Goal: Task Accomplishment & Management: Manage account settings

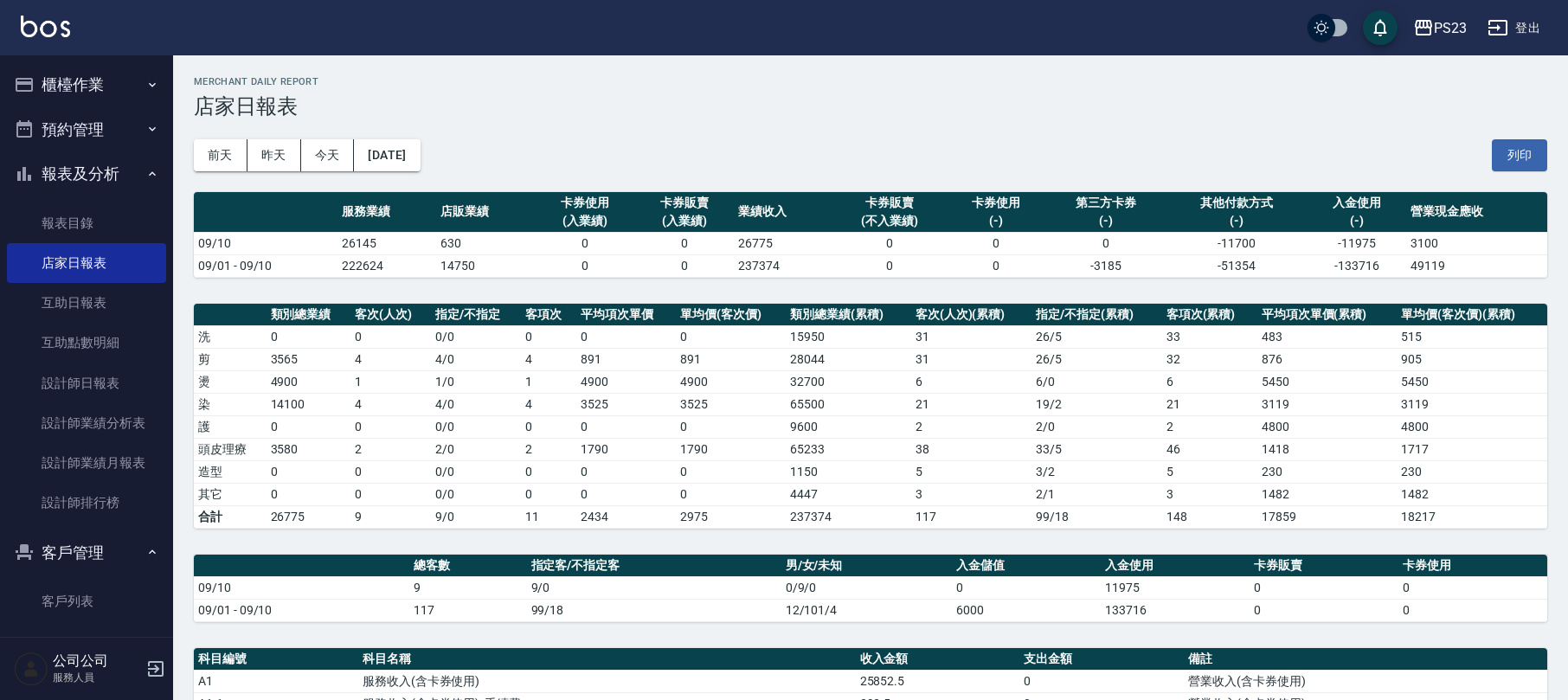
scroll to position [462, 0]
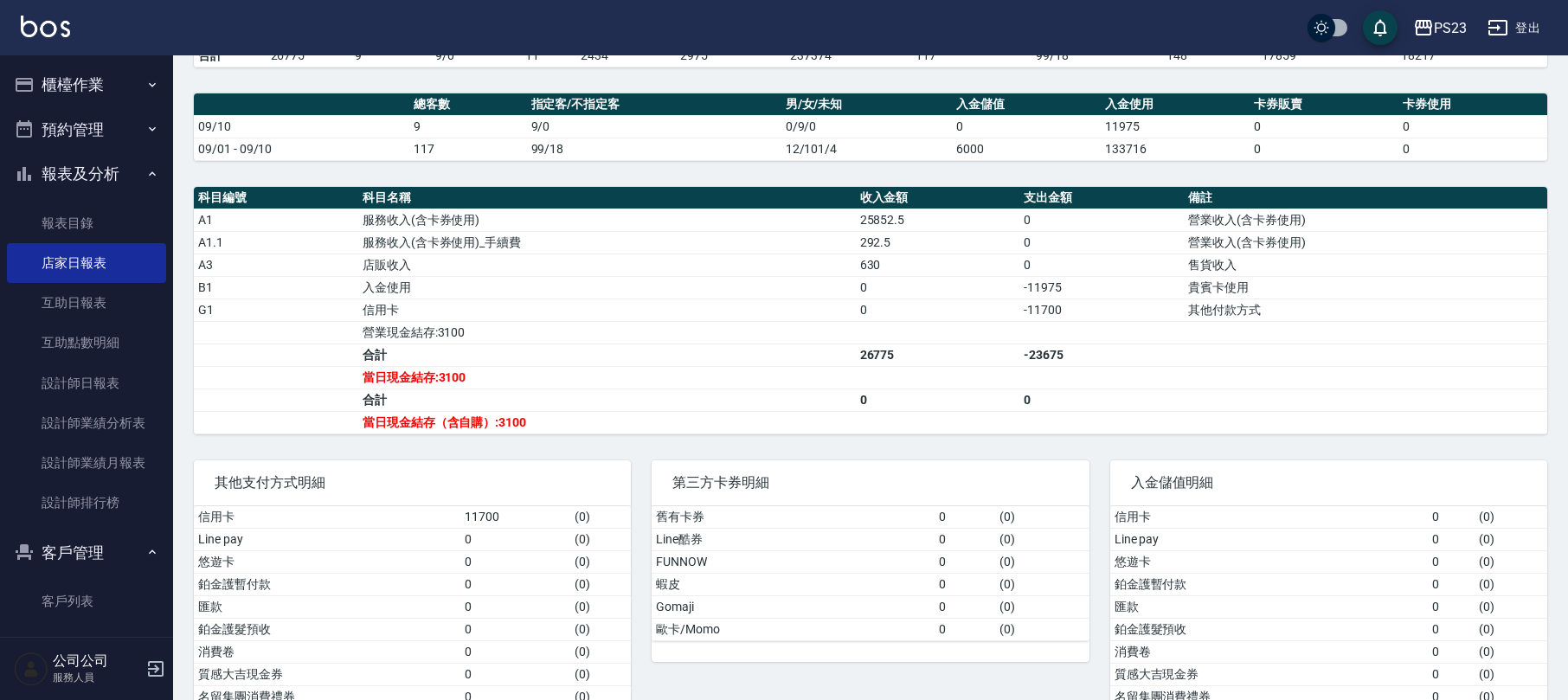
click at [73, 95] on button "櫃檯作業" at bounding box center [87, 85] width 159 height 45
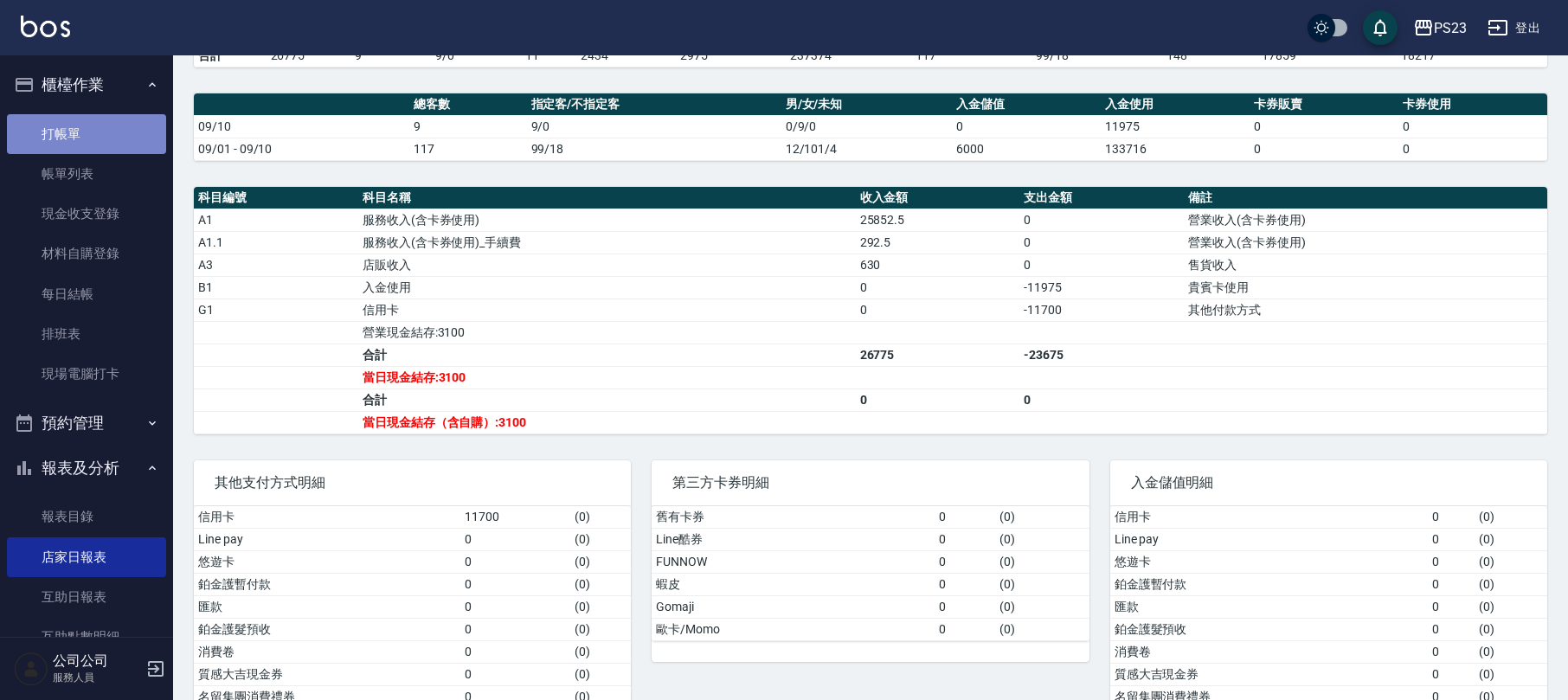
click at [98, 135] on link "打帳單" at bounding box center [87, 135] width 159 height 40
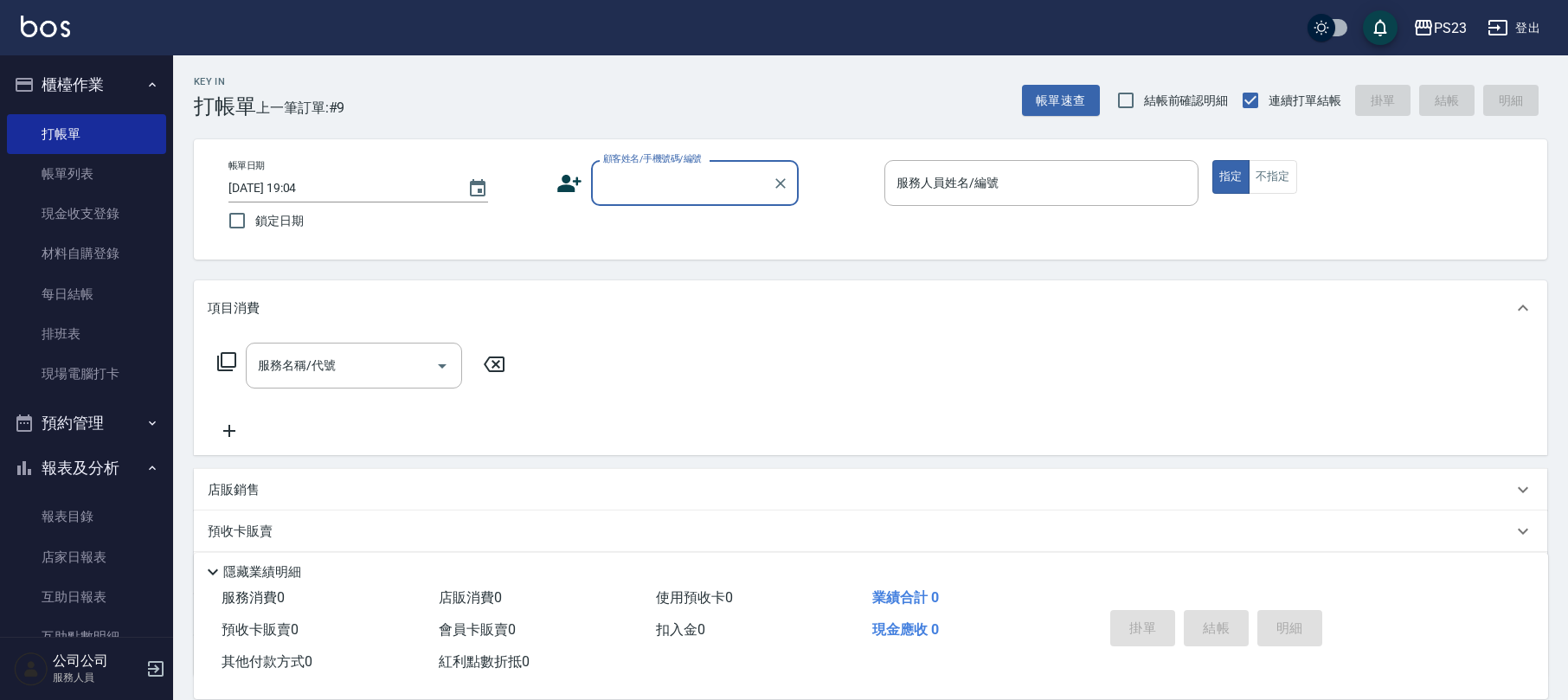
click at [639, 180] on input "顧客姓名/手機號碼/編號" at bounding box center [682, 182] width 166 height 30
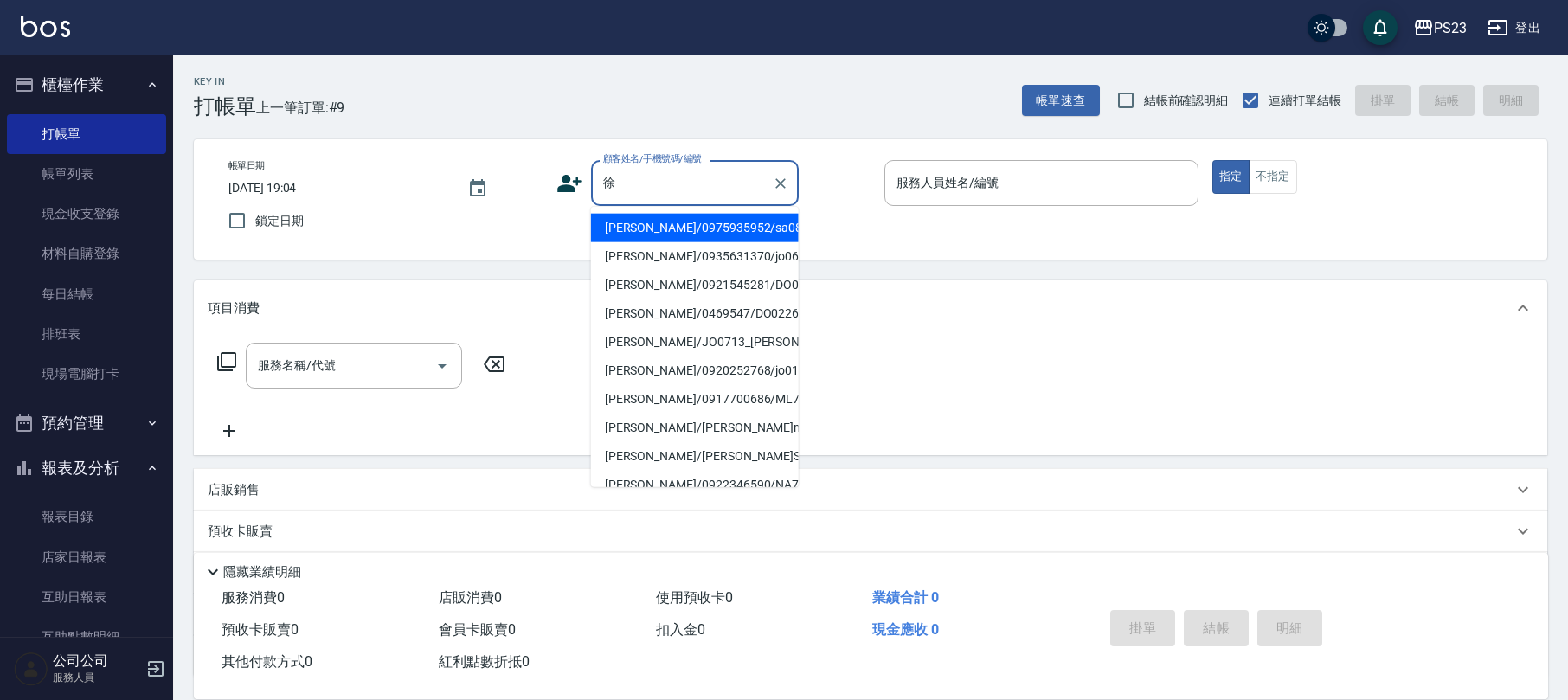
click at [686, 222] on li "[PERSON_NAME]/0975935952/sa0827" at bounding box center [695, 227] width 207 height 29
type input "[PERSON_NAME]/0975935952/sa0827"
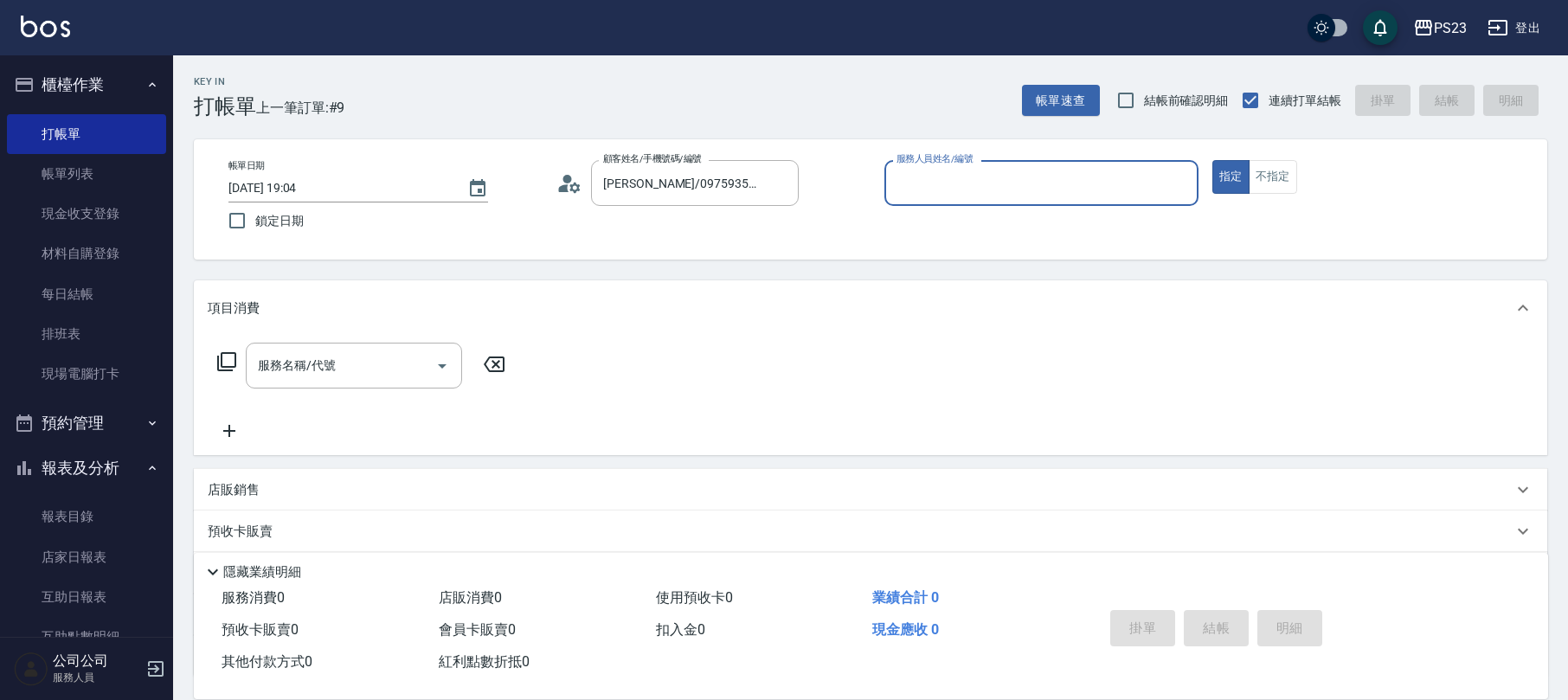
type input "SAMMI-1"
click at [239, 351] on div "服務名稱/代號 服務名稱/代號" at bounding box center [361, 366] width 308 height 46
click at [226, 364] on icon at bounding box center [226, 362] width 21 height 21
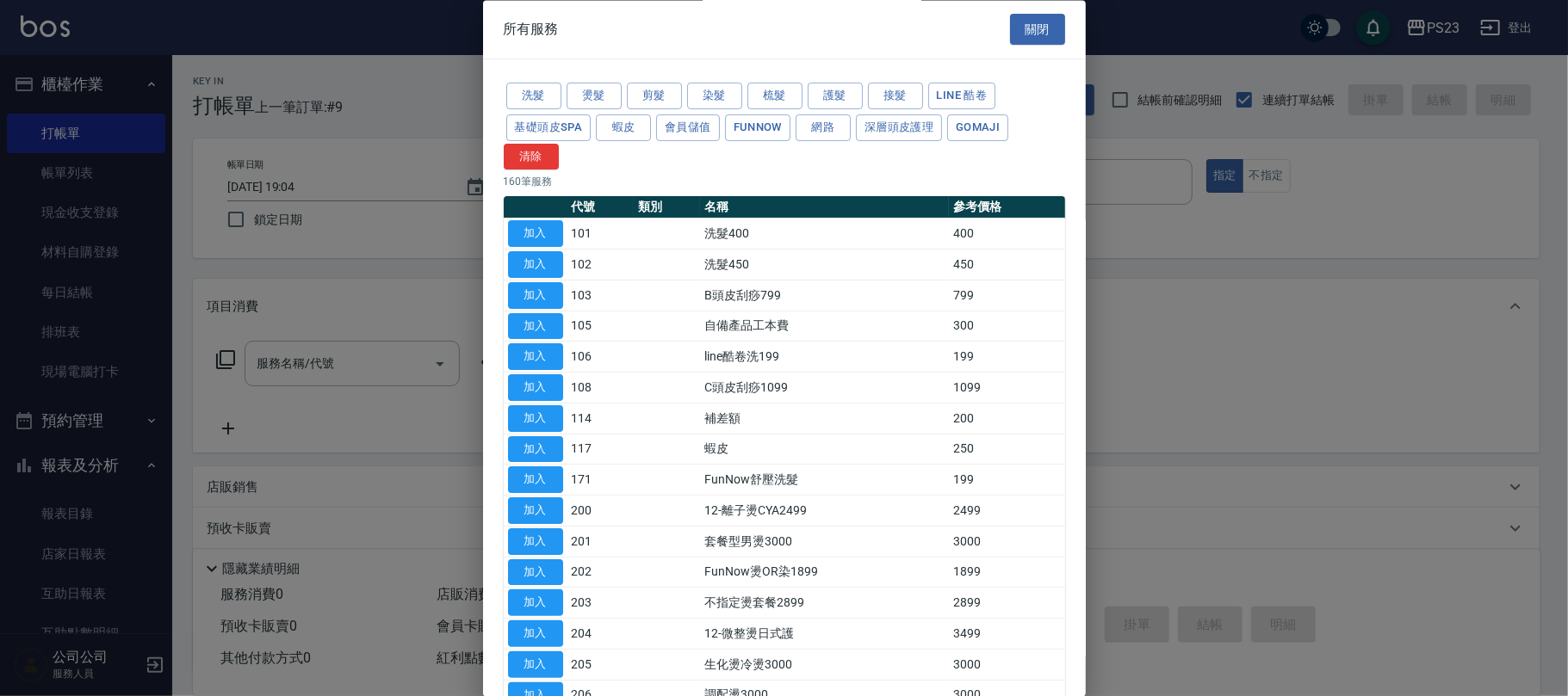
click at [540, 234] on button "加入" at bounding box center [536, 234] width 56 height 27
type input "洗髮400(101)"
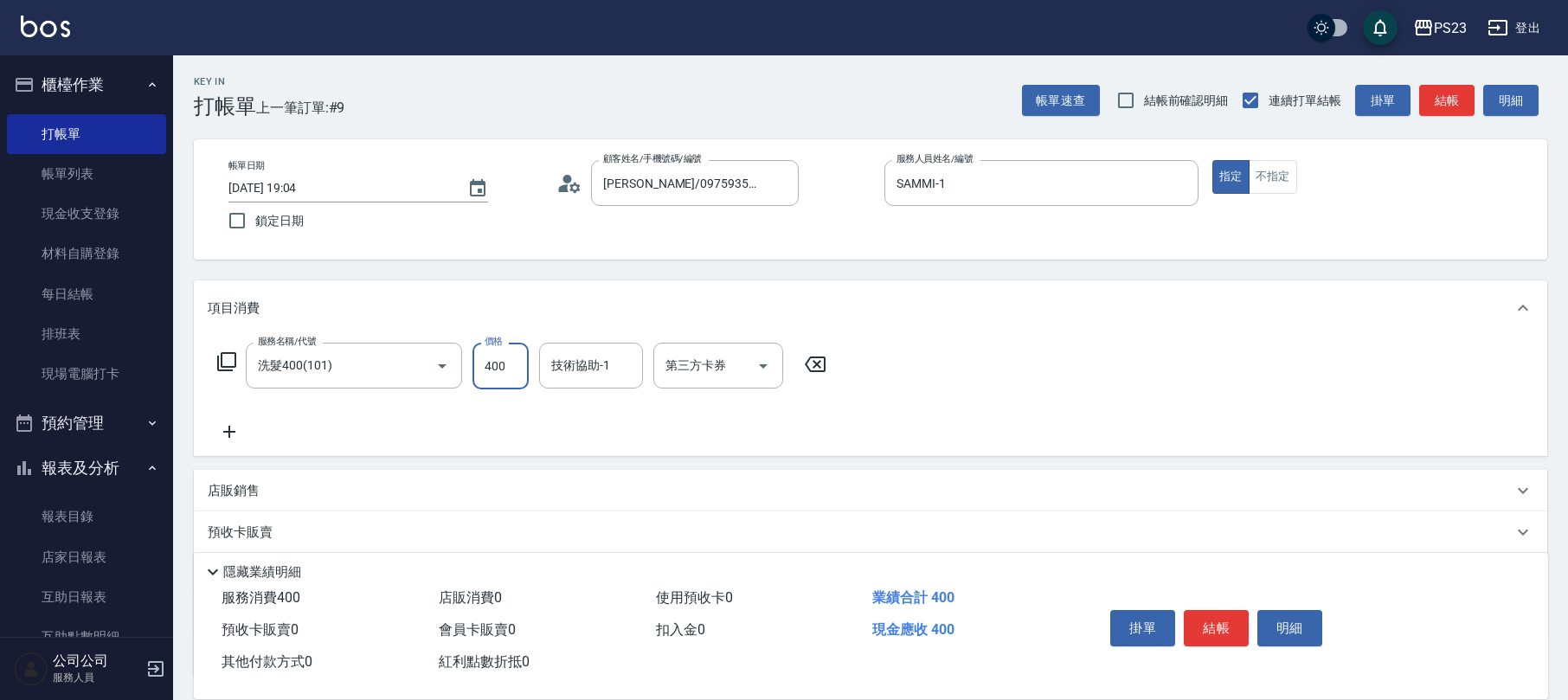
click at [496, 381] on input "400" at bounding box center [500, 366] width 56 height 47
type input "600"
type input "SAMMI-1"
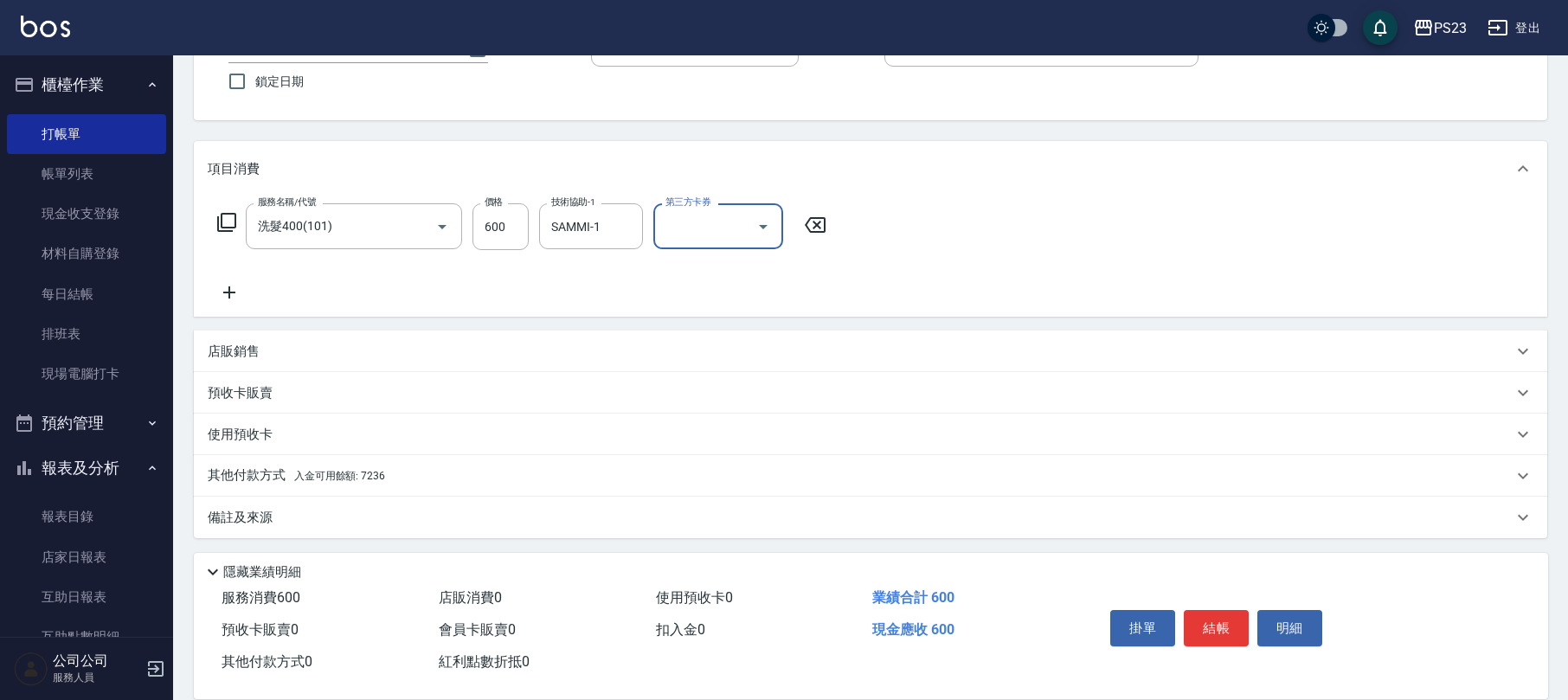
click at [410, 461] on div "其他付款方式 入金可用餘額: 7236" at bounding box center [871, 477] width 1354 height 42
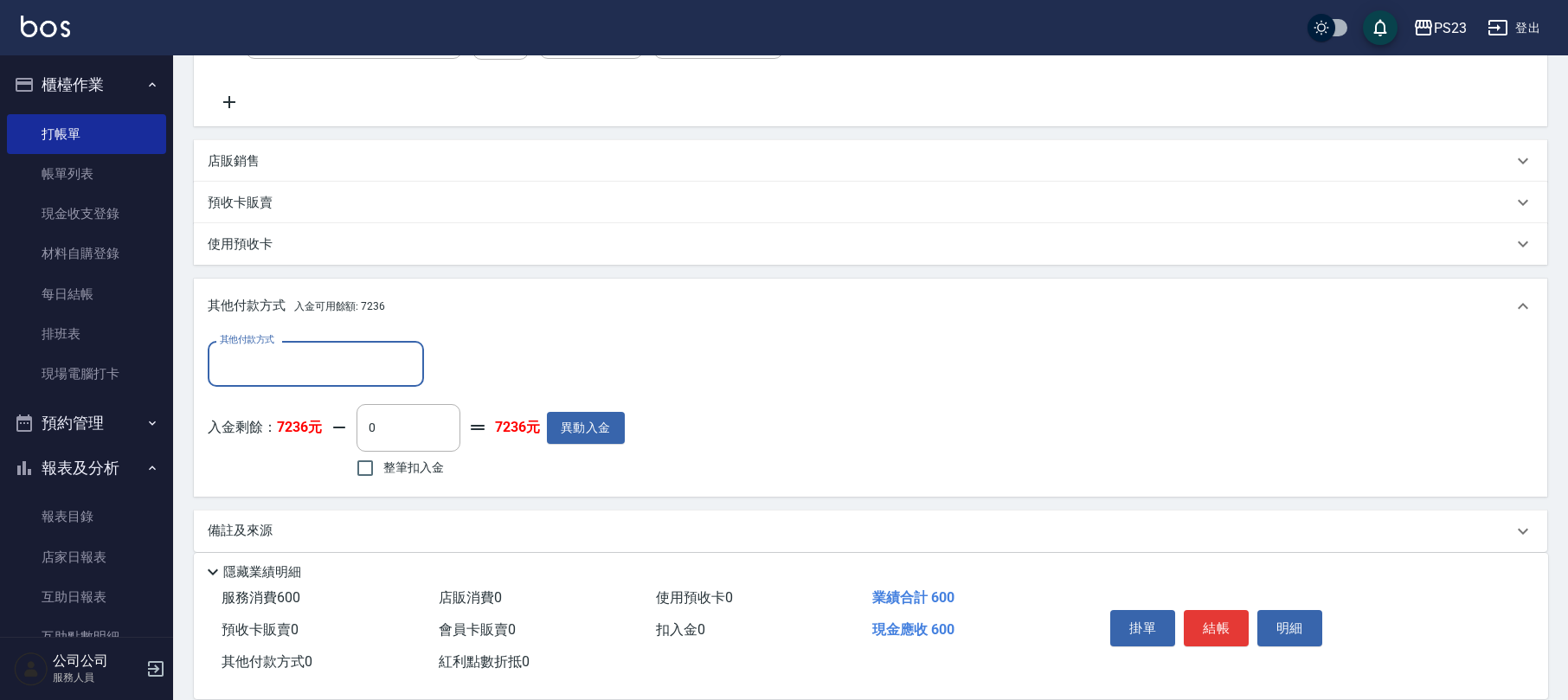
scroll to position [343, 0]
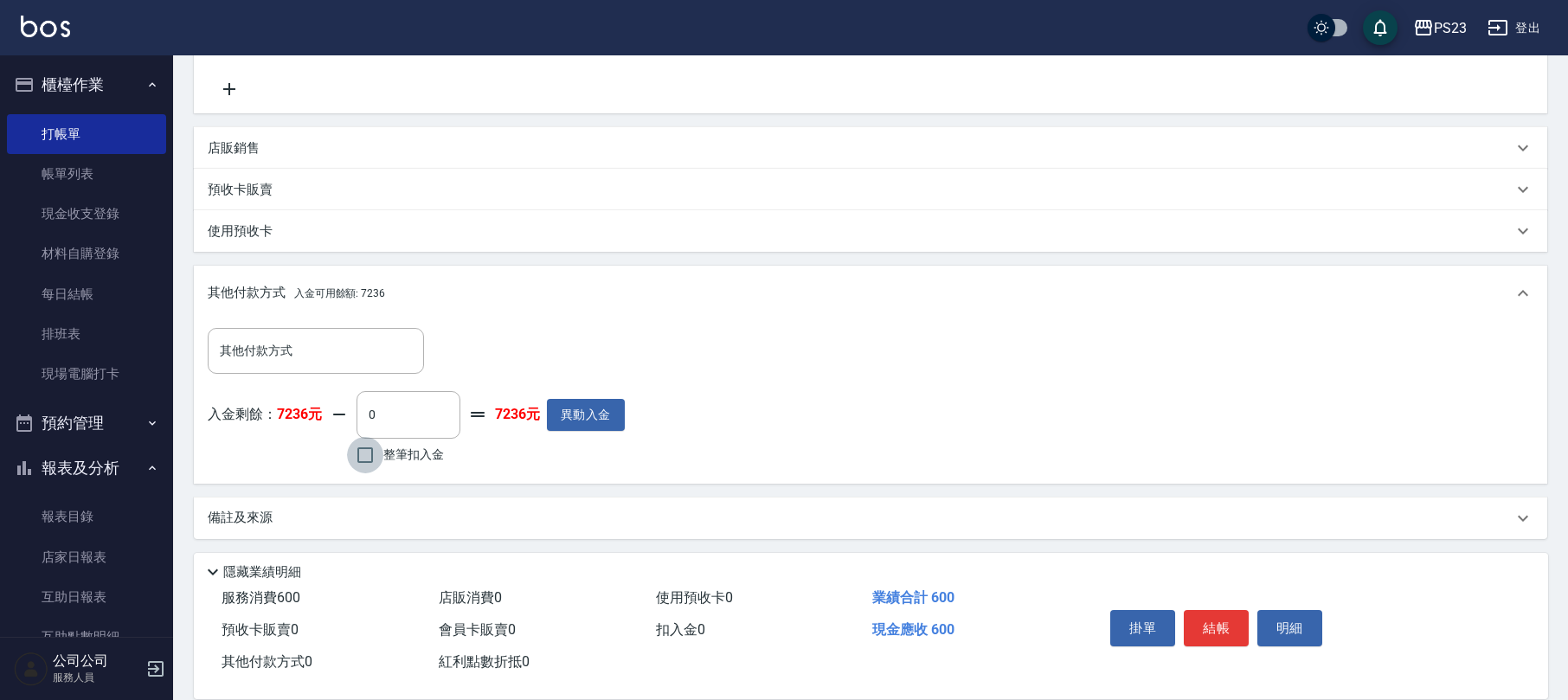
click at [350, 461] on input "整筆扣入金" at bounding box center [365, 456] width 36 height 36
checkbox input "true"
type input "600"
click at [1223, 625] on button "結帳" at bounding box center [1216, 628] width 65 height 36
type input "2025/09/10 19:05"
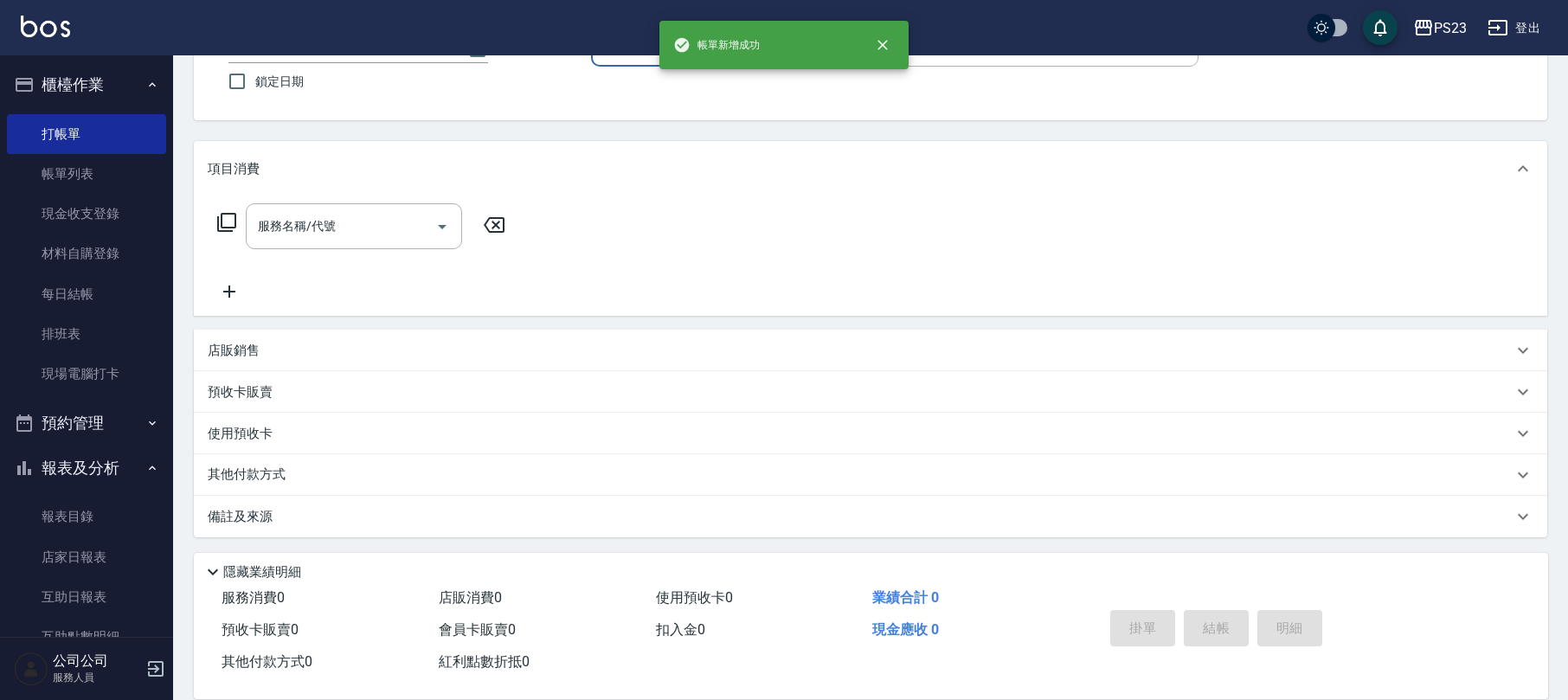
scroll to position [0, 0]
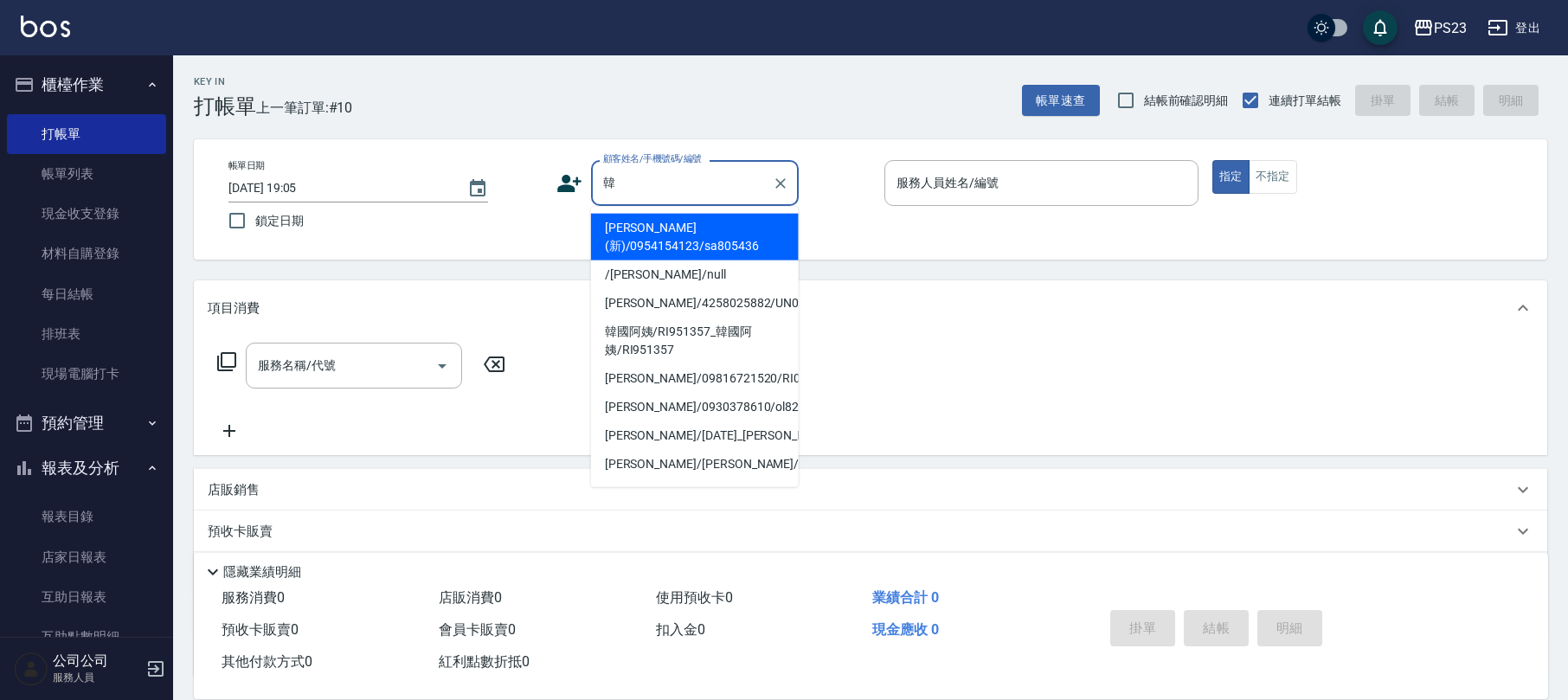
click at [697, 239] on li "韓欣(新)/0954154123/sa805436" at bounding box center [695, 236] width 207 height 47
type input "韓欣(新)/0954154123/sa805436"
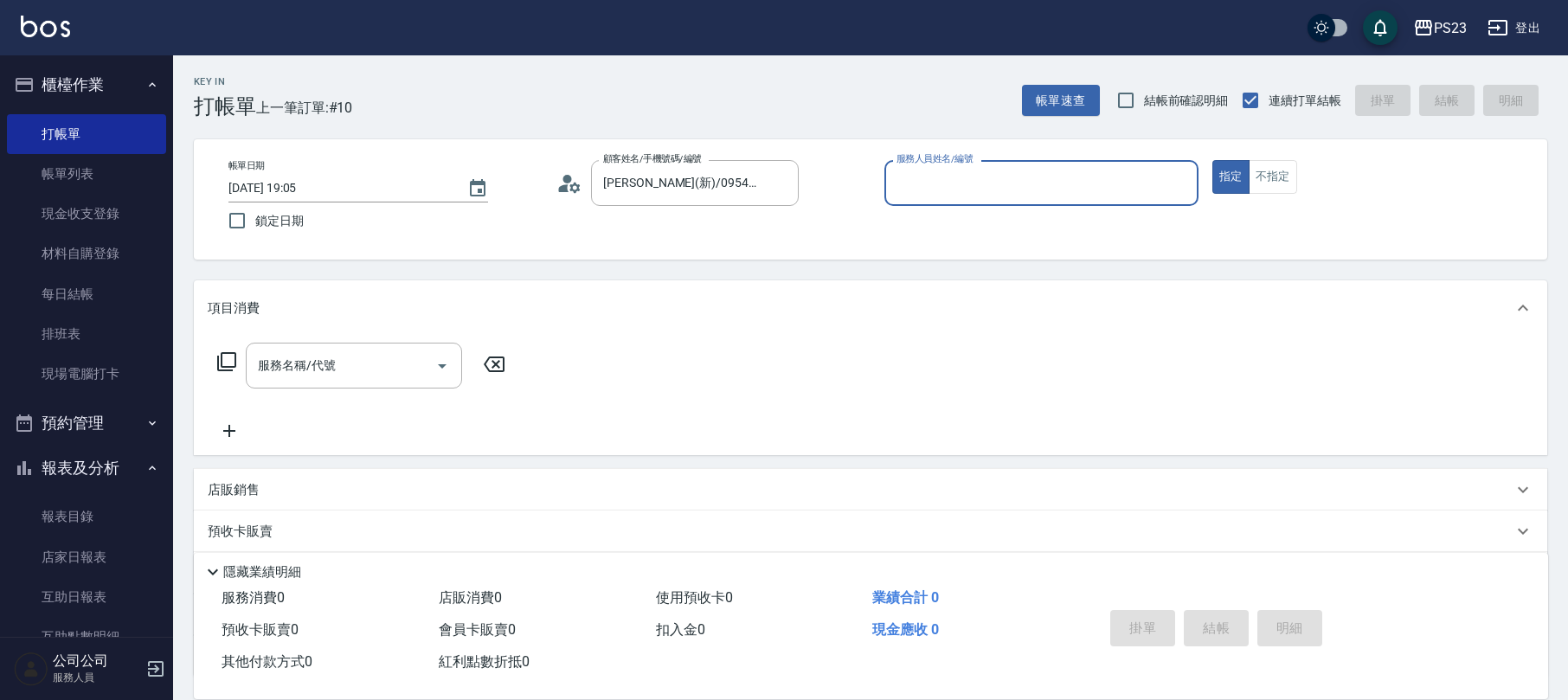
type input "SAMMI-1"
click at [235, 360] on icon at bounding box center [226, 361] width 19 height 19
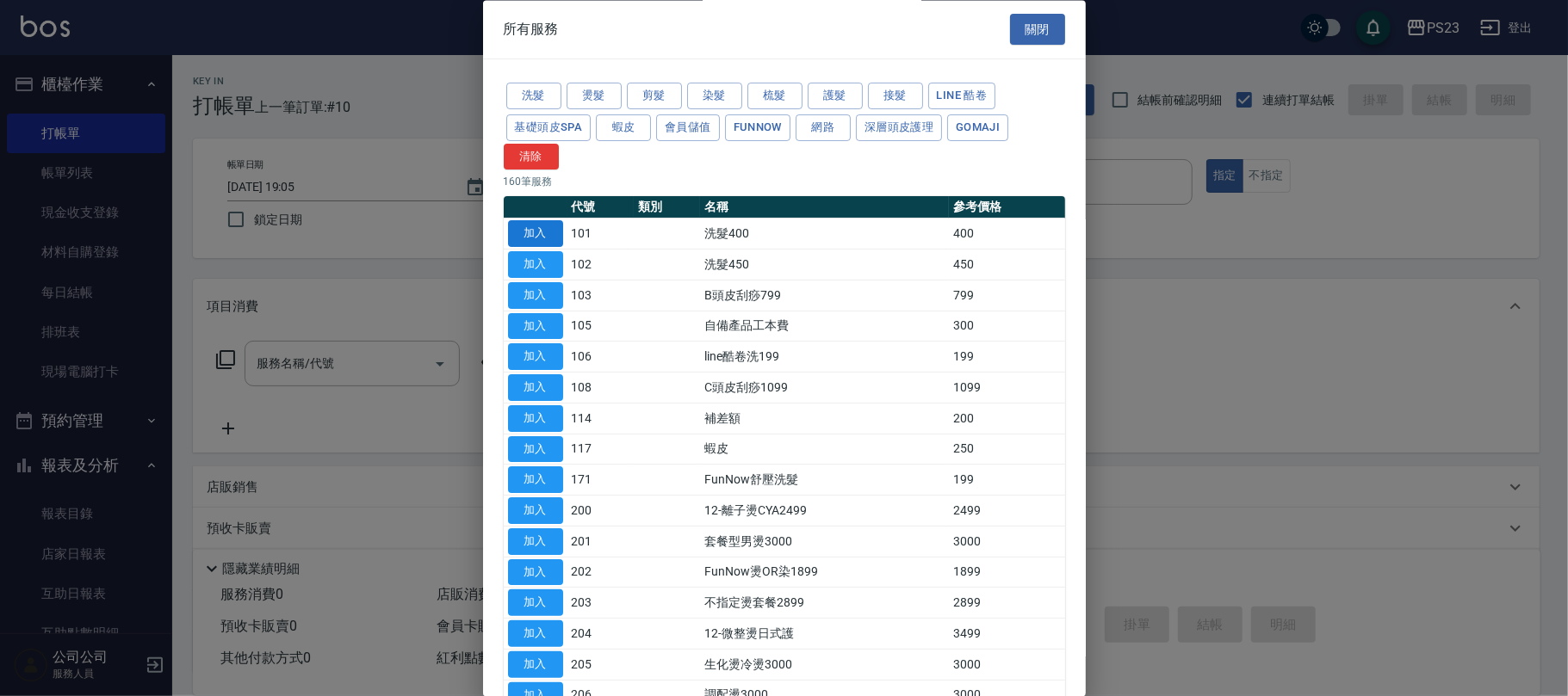
click at [544, 243] on button "加入" at bounding box center [536, 234] width 56 height 27
type input "洗髮400(101)"
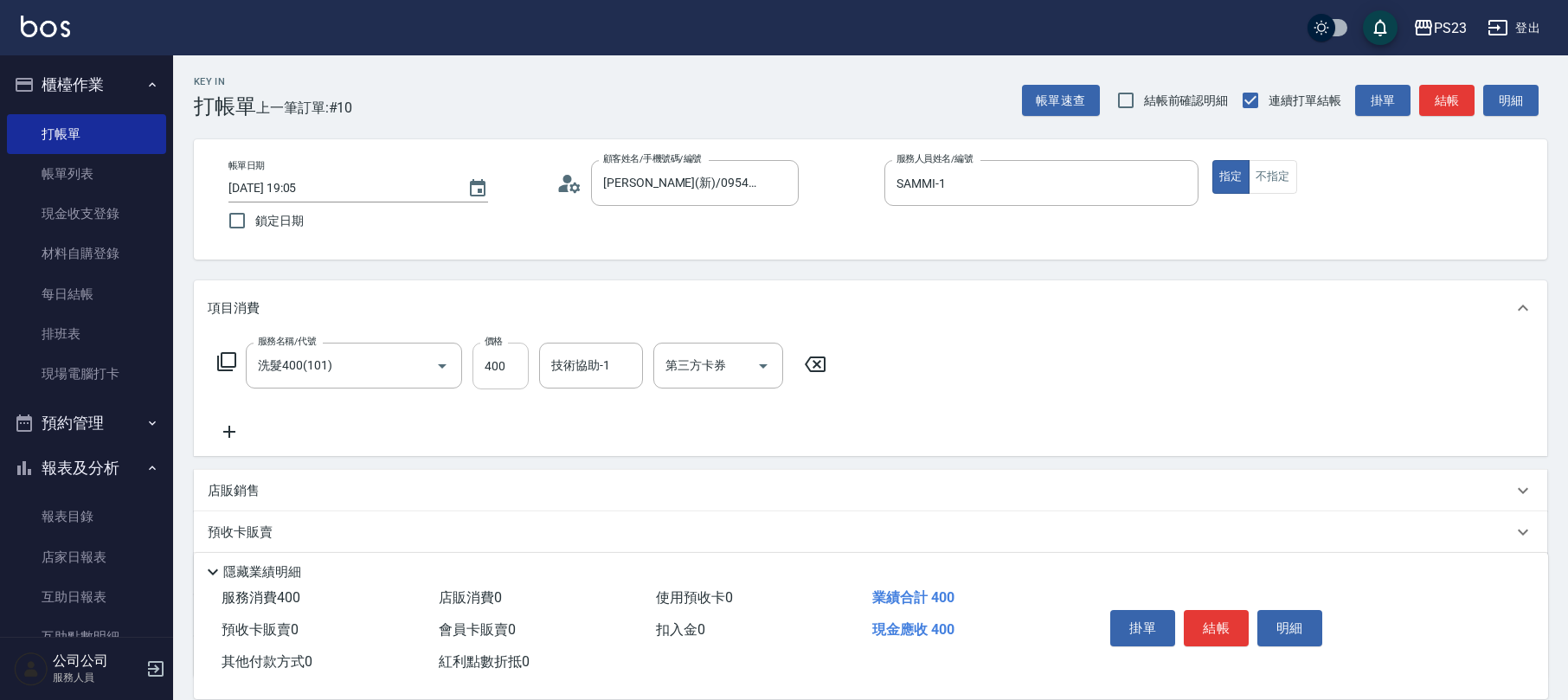
click at [486, 371] on input "400" at bounding box center [500, 366] width 56 height 47
type input "600"
type input "Donna-75"
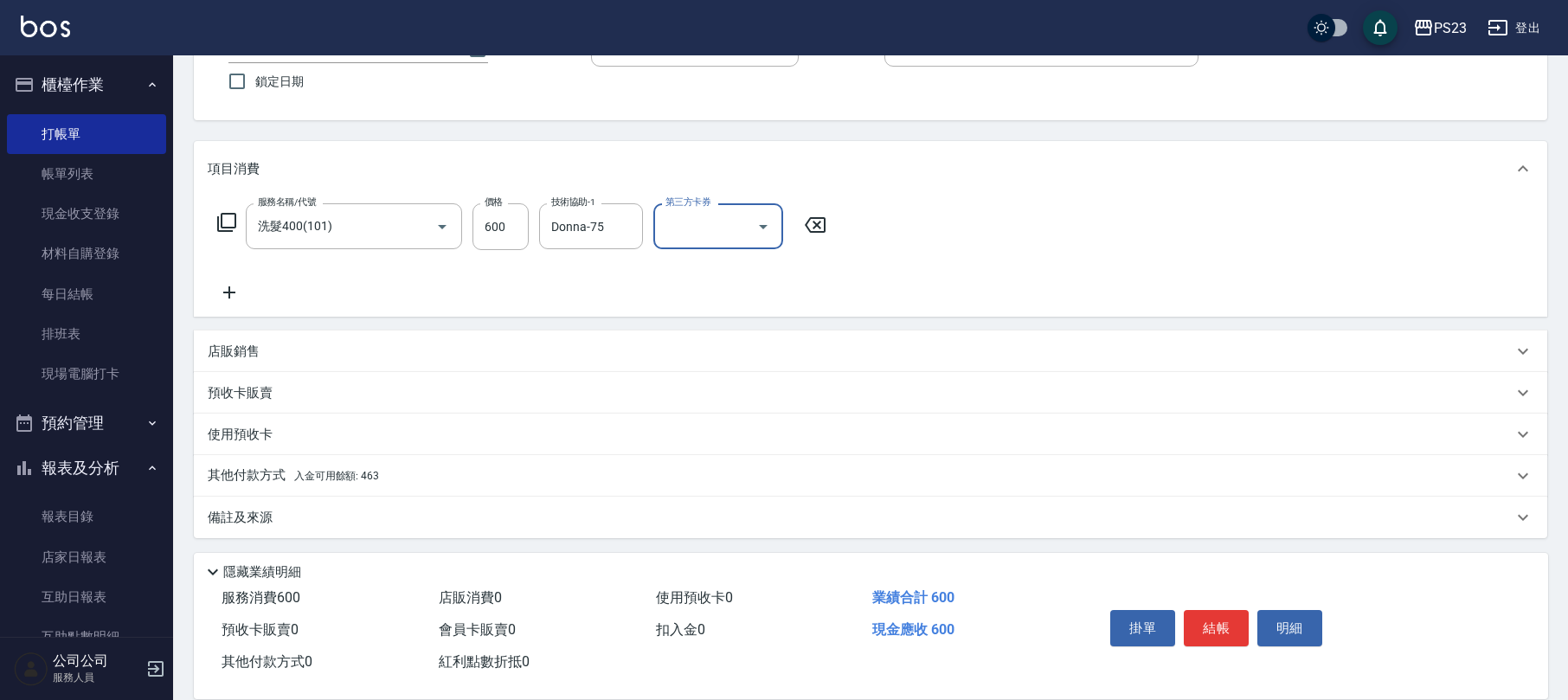
click at [470, 482] on div "其他付款方式 入金可用餘額: 463" at bounding box center [859, 476] width 1305 height 19
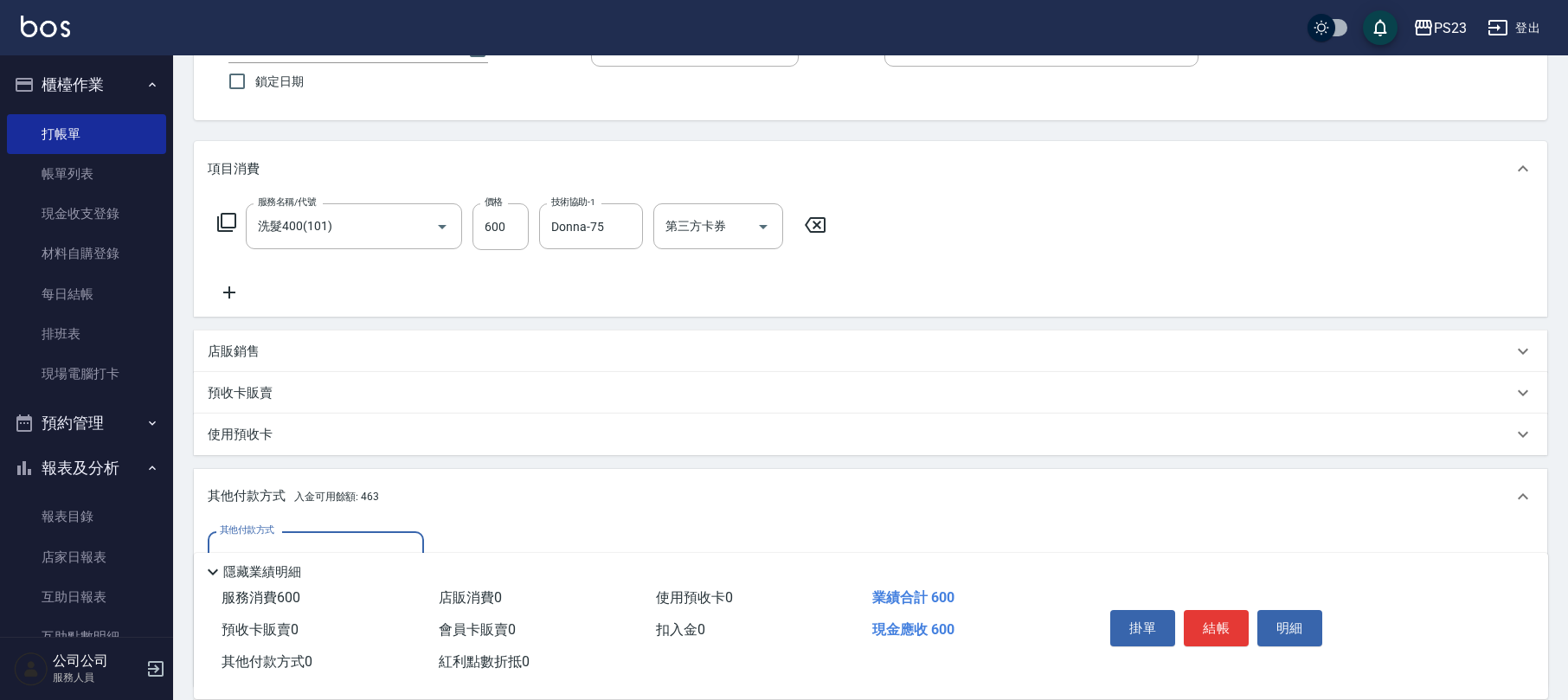
scroll to position [0, 0]
click at [820, 225] on icon at bounding box center [814, 224] width 43 height 21
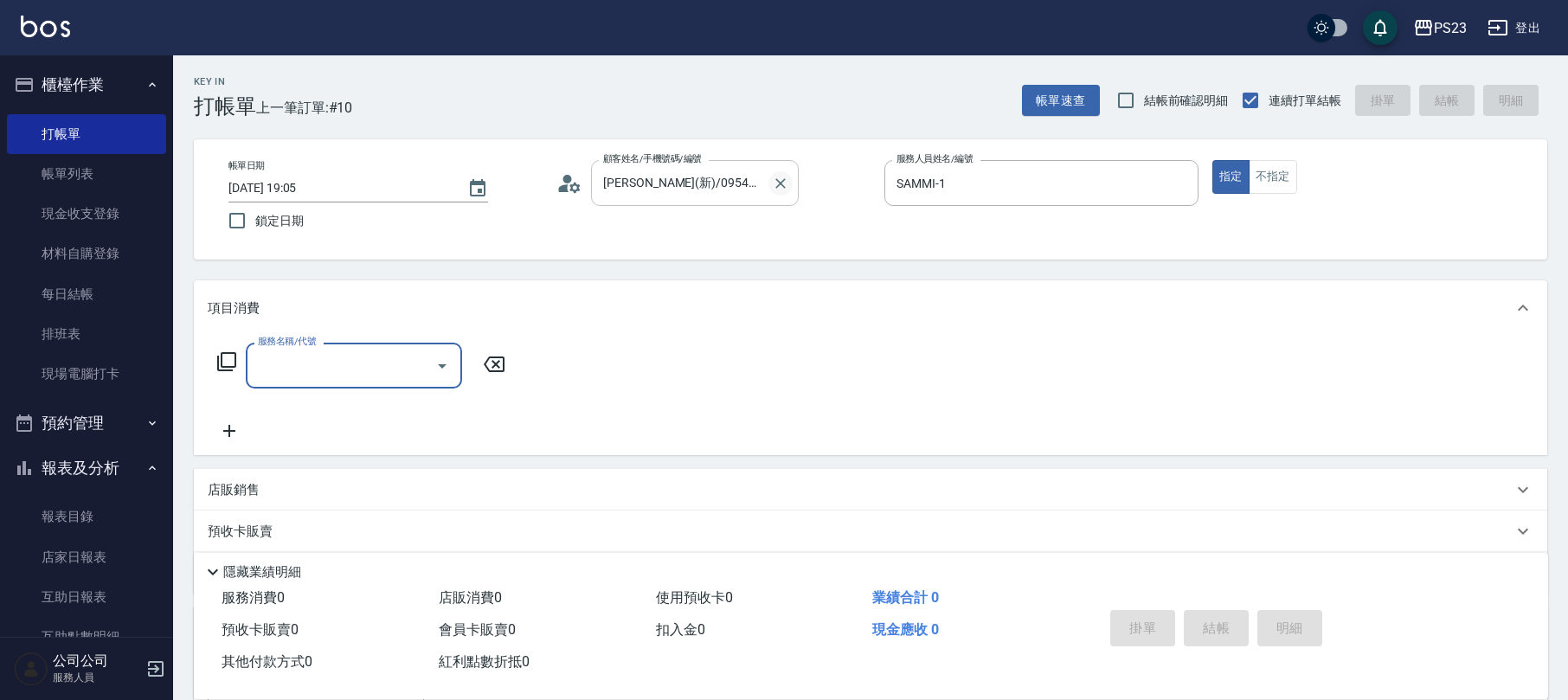
click at [783, 191] on icon "Clear" at bounding box center [781, 182] width 17 height 17
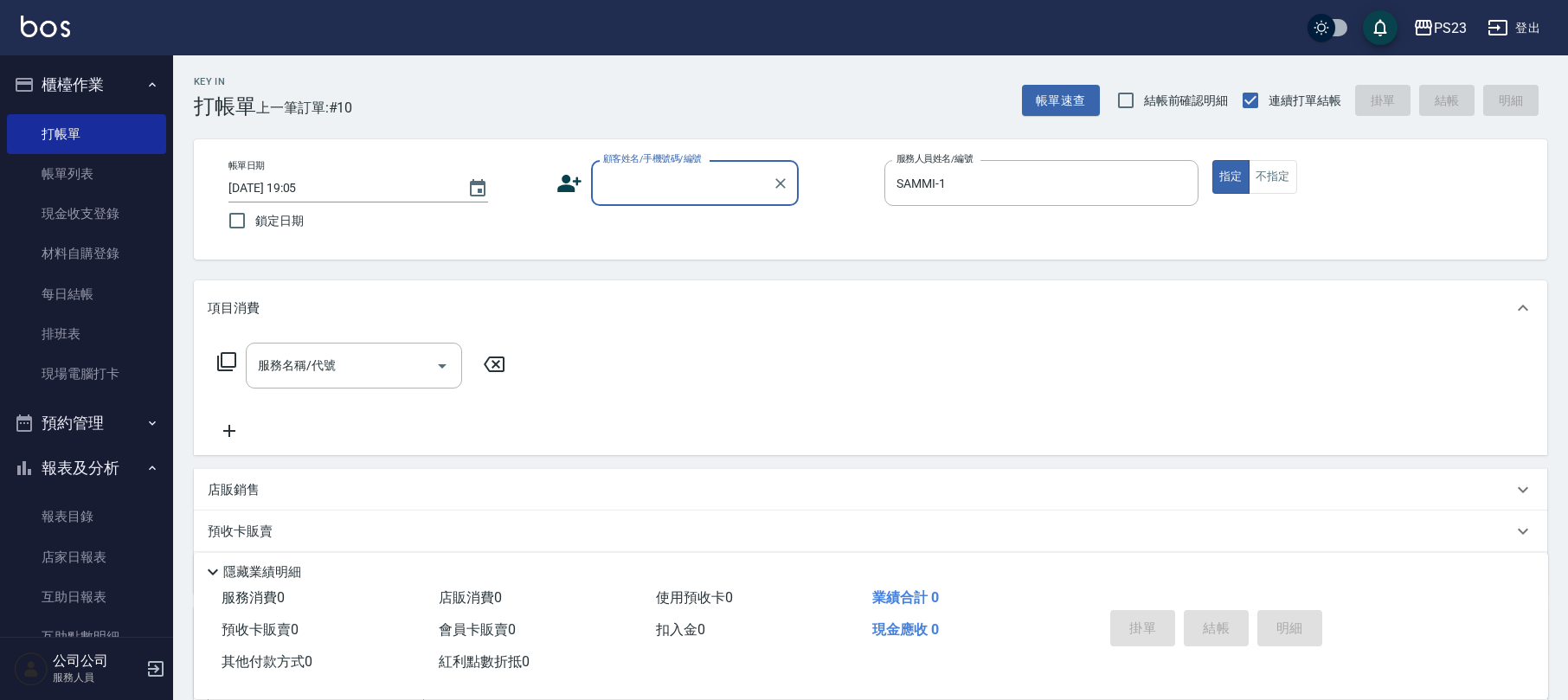
click at [698, 187] on input "顧客姓名/手機號碼/編號" at bounding box center [682, 182] width 166 height 30
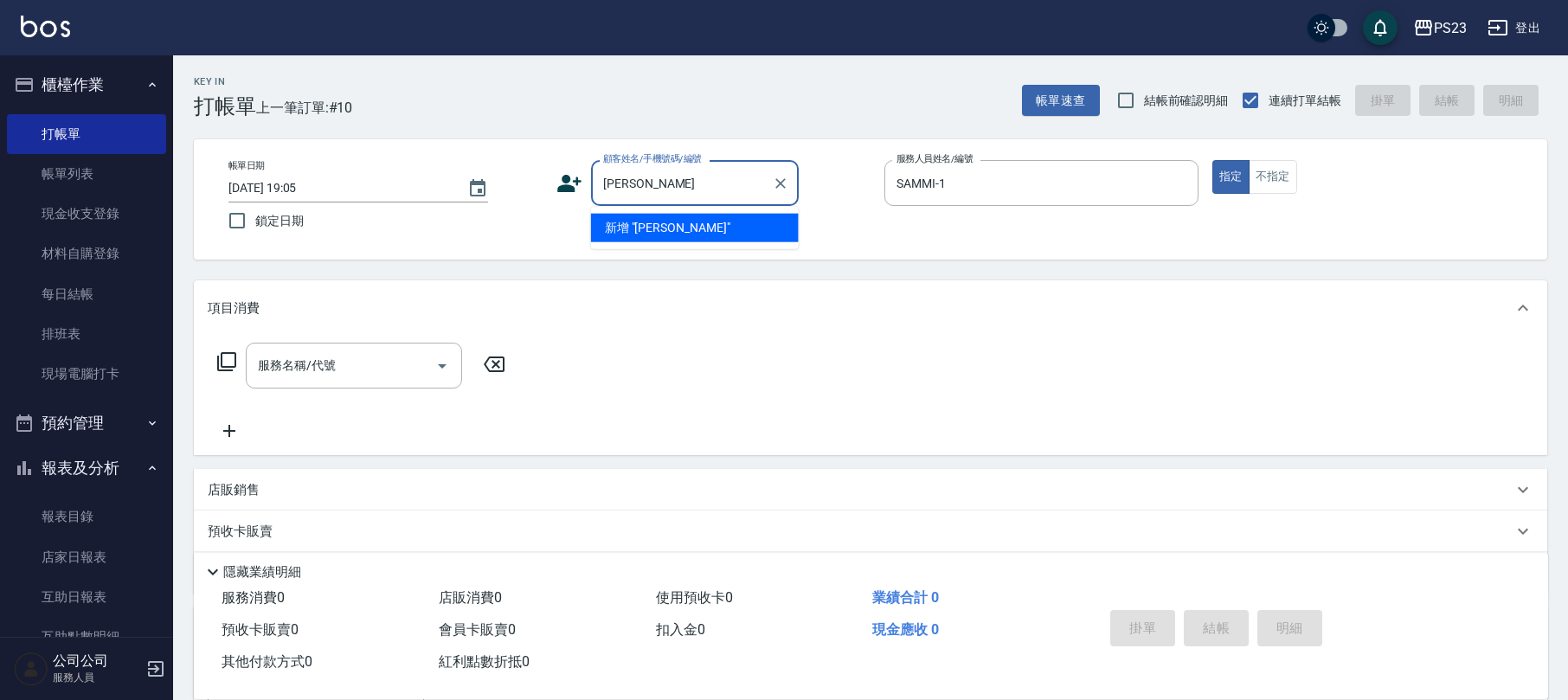
click at [668, 175] on input "謝偉" at bounding box center [682, 182] width 166 height 30
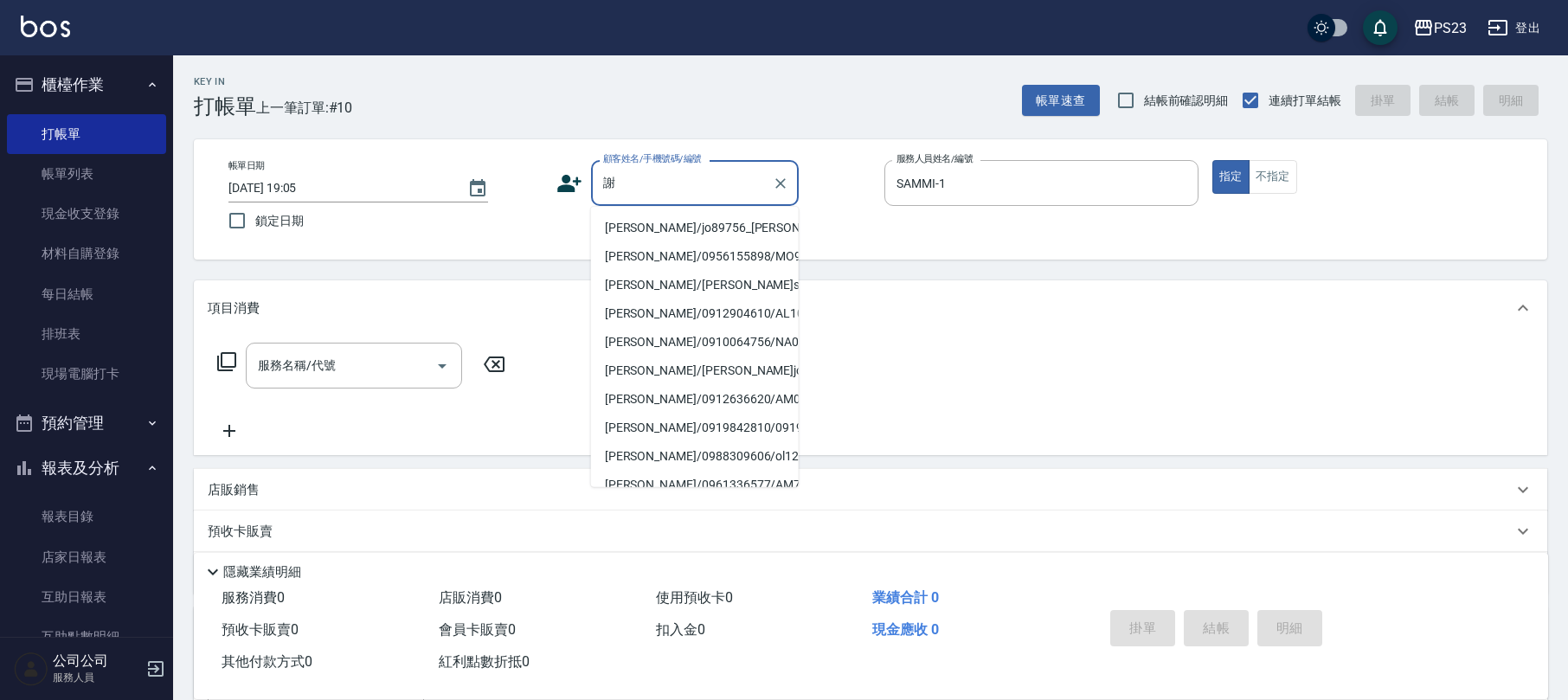
type input "謝佩真/jo89756_謝佩真/jo89756"
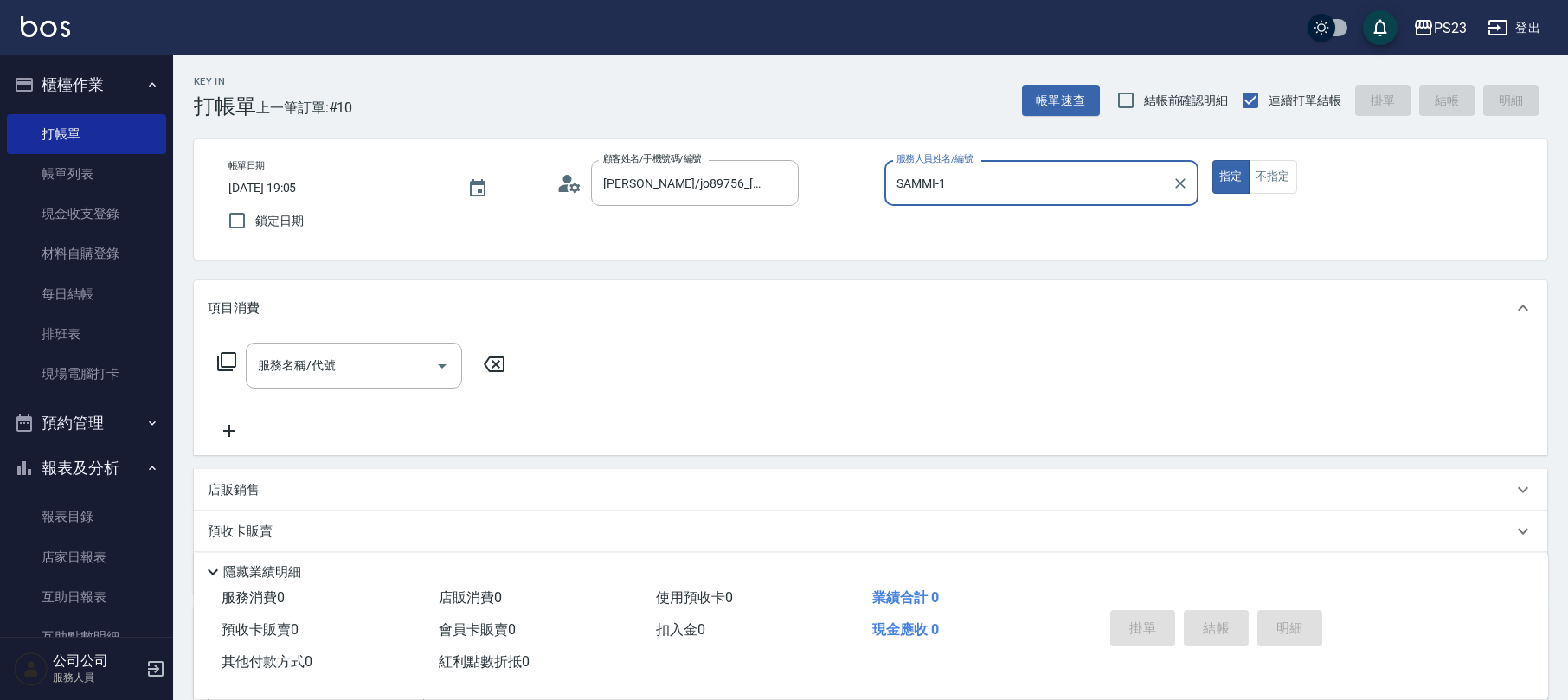
type input "JOE-89"
click at [1213, 161] on button "指定" at bounding box center [1231, 177] width 37 height 34
type button "true"
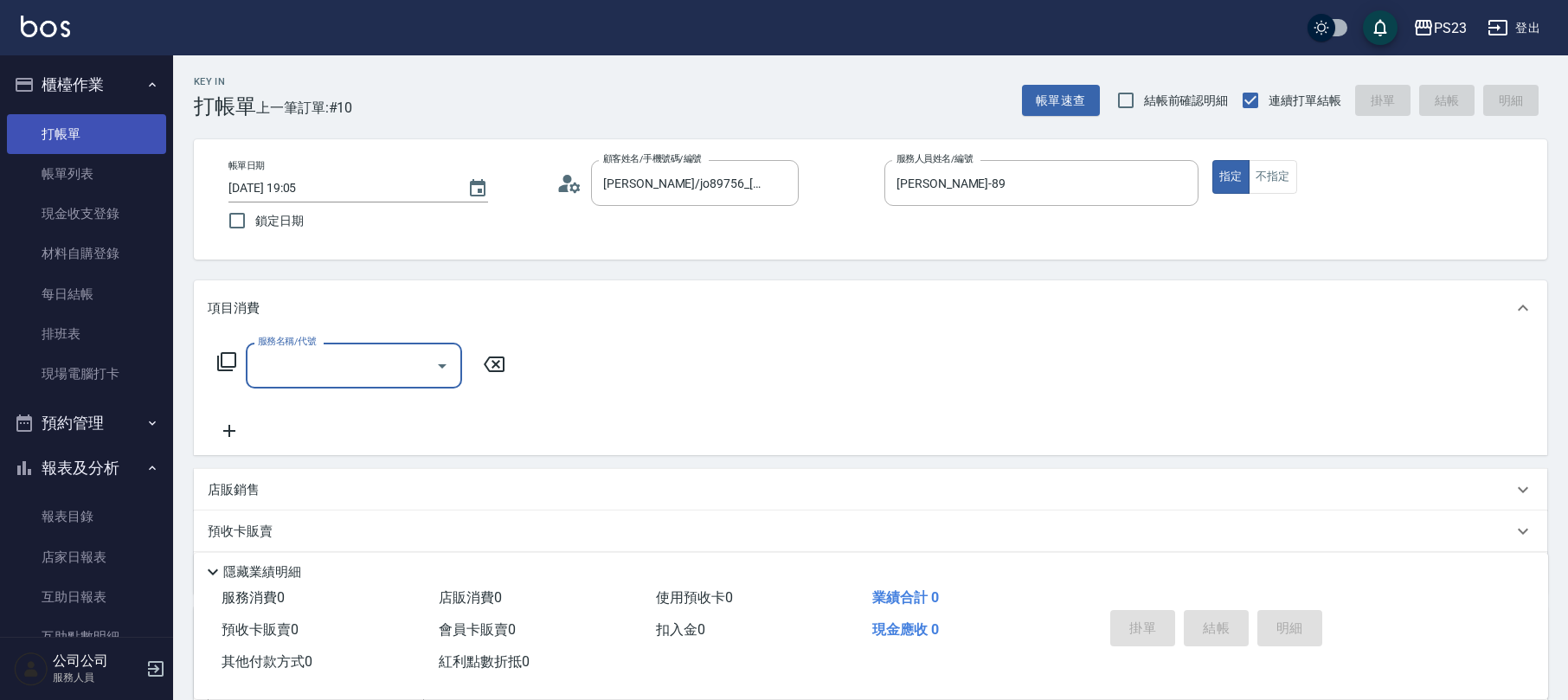
drag, startPoint x: 697, startPoint y: 130, endPoint x: 106, endPoint y: 137, distance: 591.0
click at [112, 136] on link "打帳單" at bounding box center [87, 135] width 159 height 40
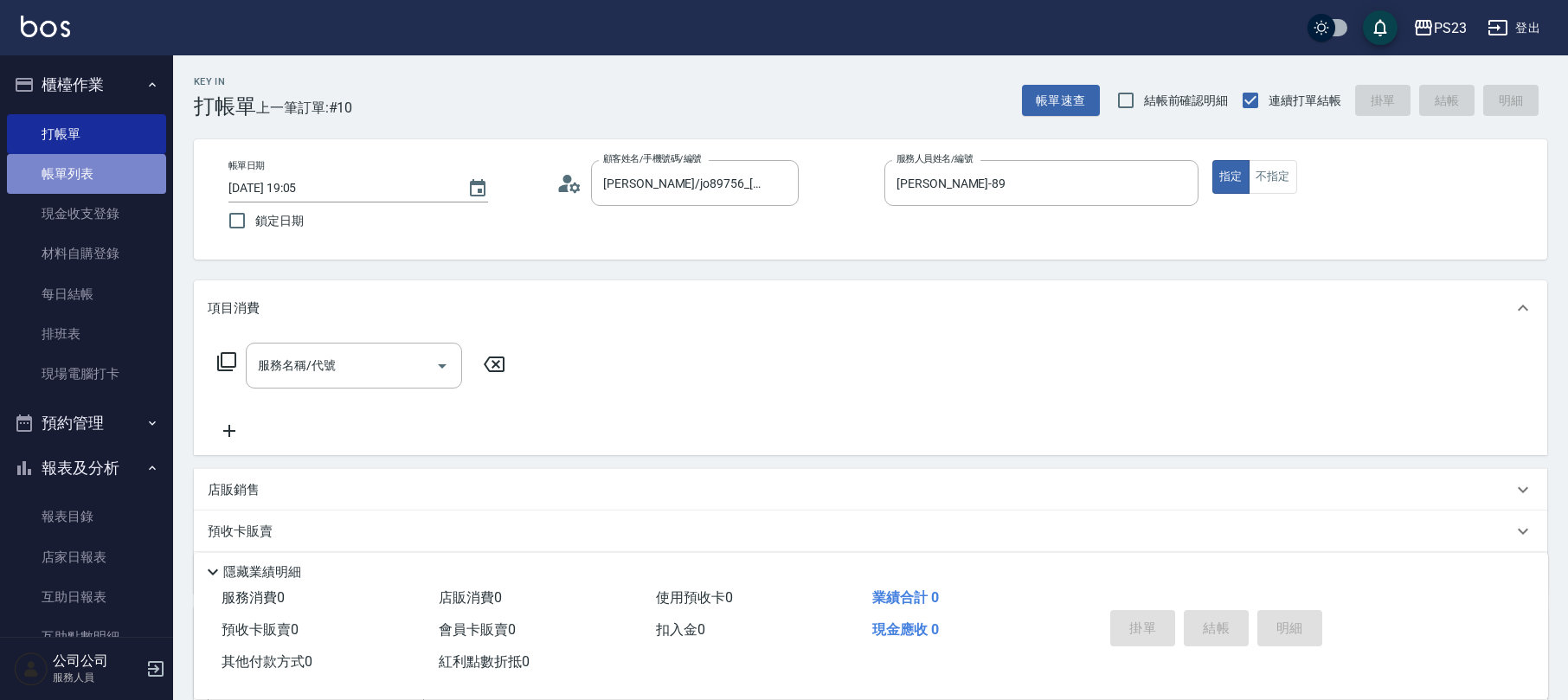
click at [85, 192] on link "帳單列表" at bounding box center [87, 175] width 159 height 40
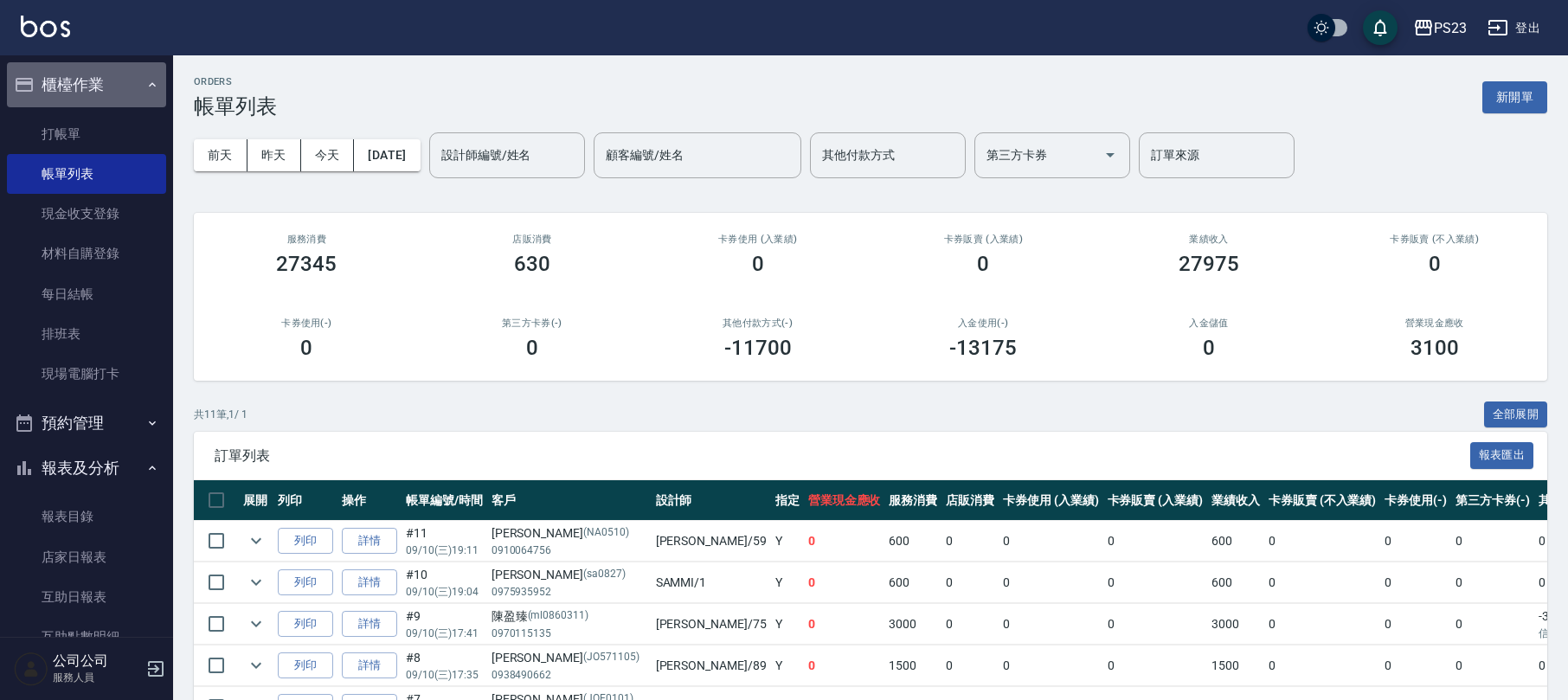
click at [98, 78] on button "櫃檯作業" at bounding box center [87, 85] width 159 height 45
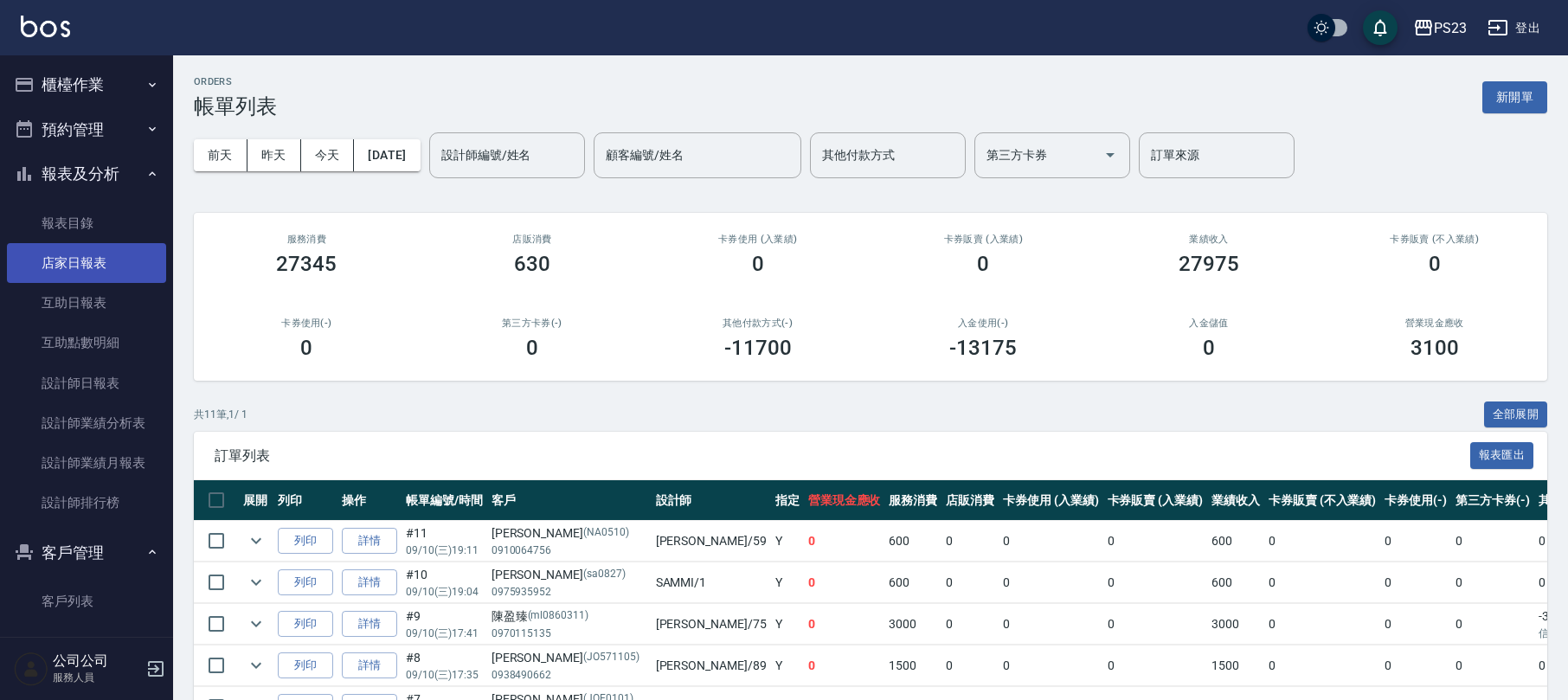
click at [84, 260] on link "店家日報表" at bounding box center [87, 263] width 159 height 40
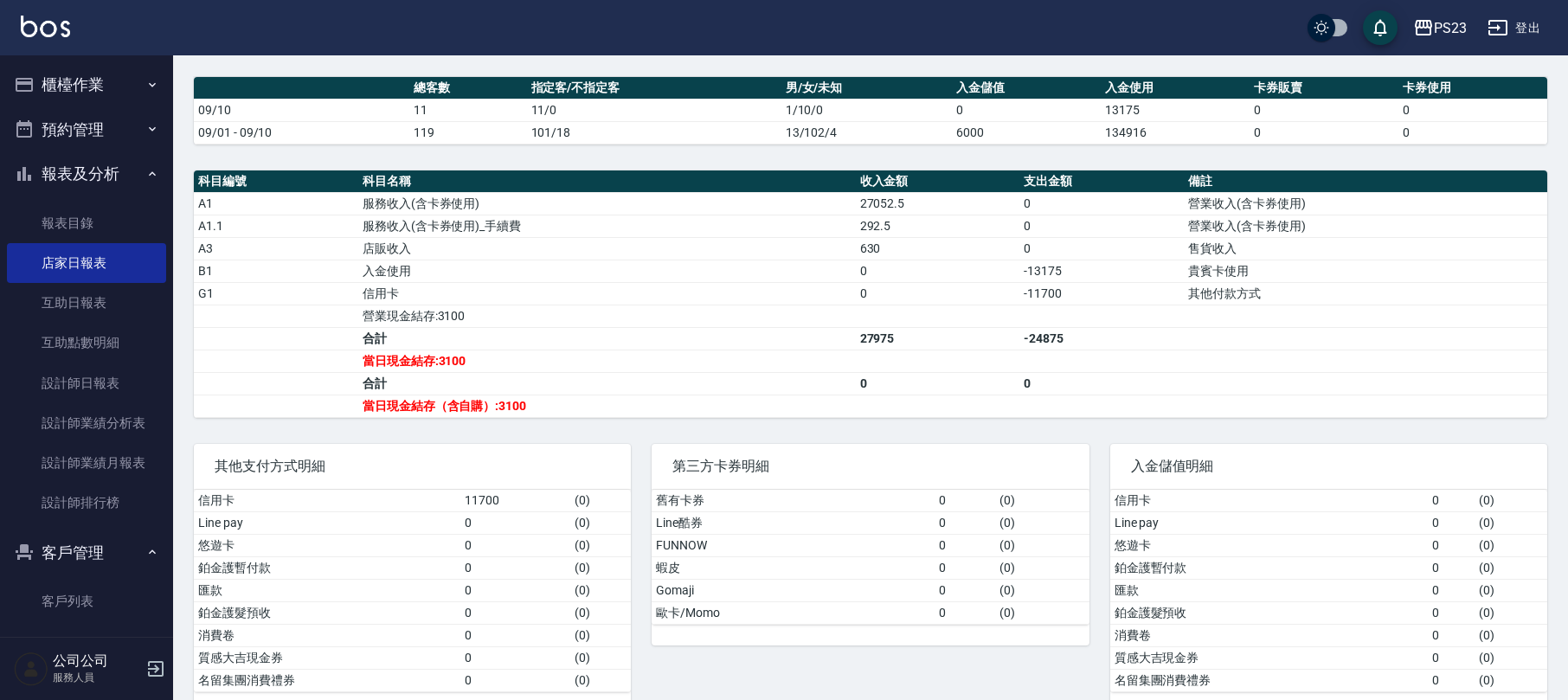
scroll to position [497, 0]
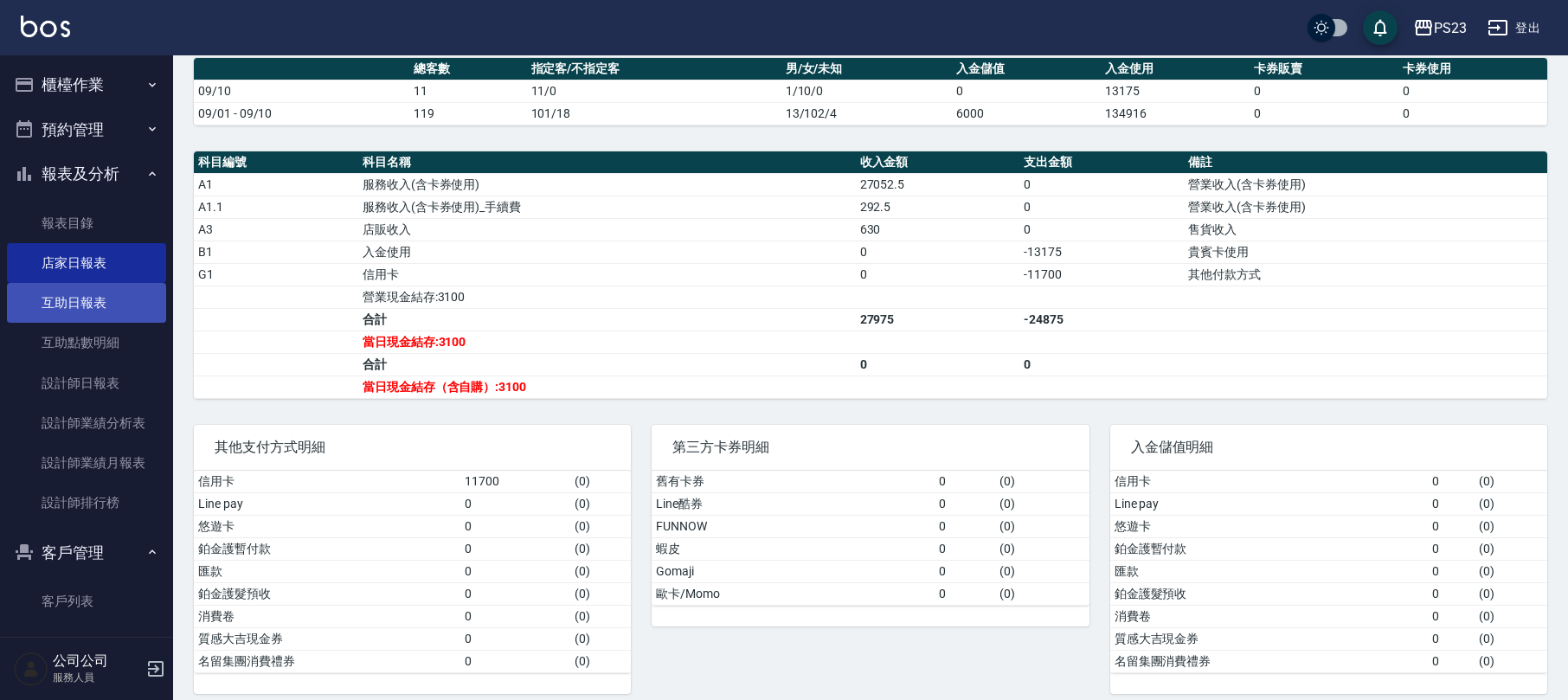
click at [49, 292] on link "互助日報表" at bounding box center [87, 303] width 159 height 40
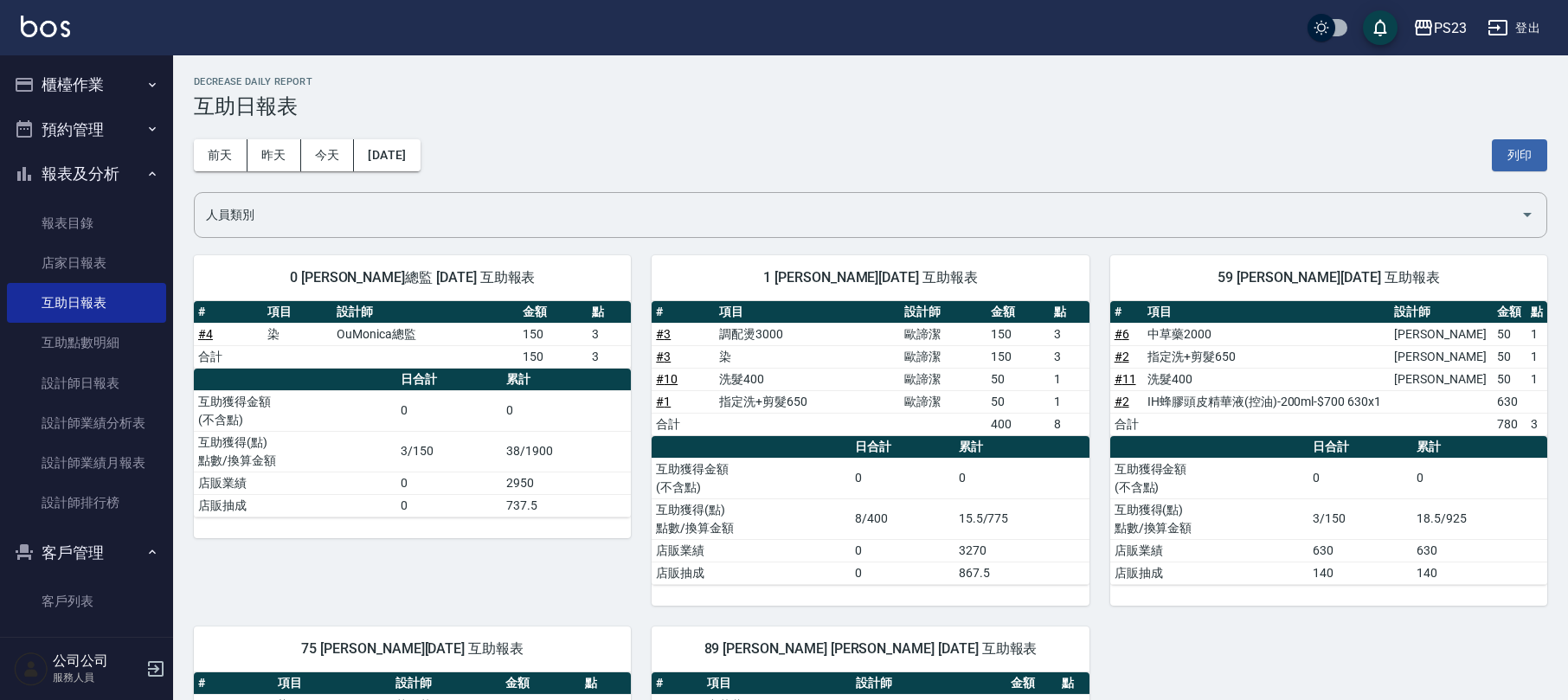
scroll to position [303, 0]
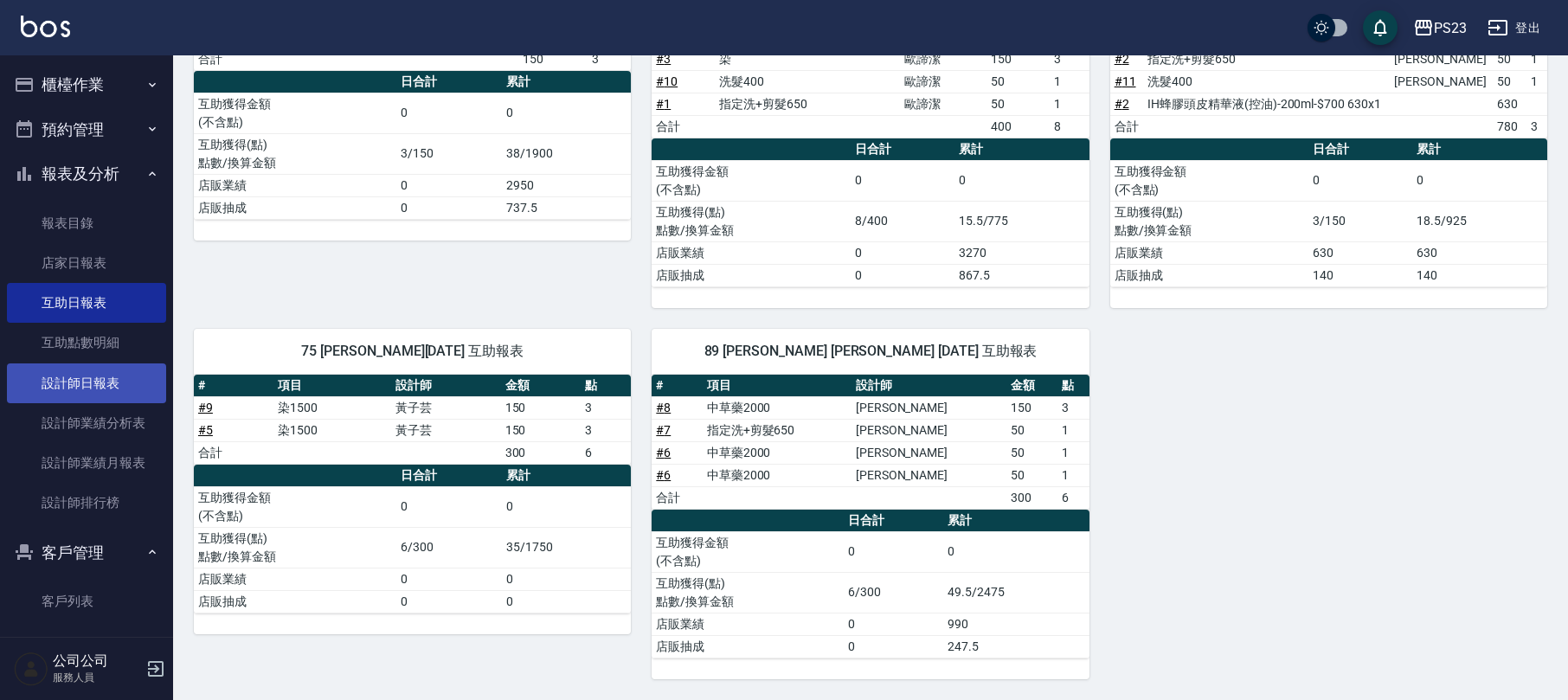
click at [109, 385] on link "設計師日報表" at bounding box center [87, 384] width 159 height 40
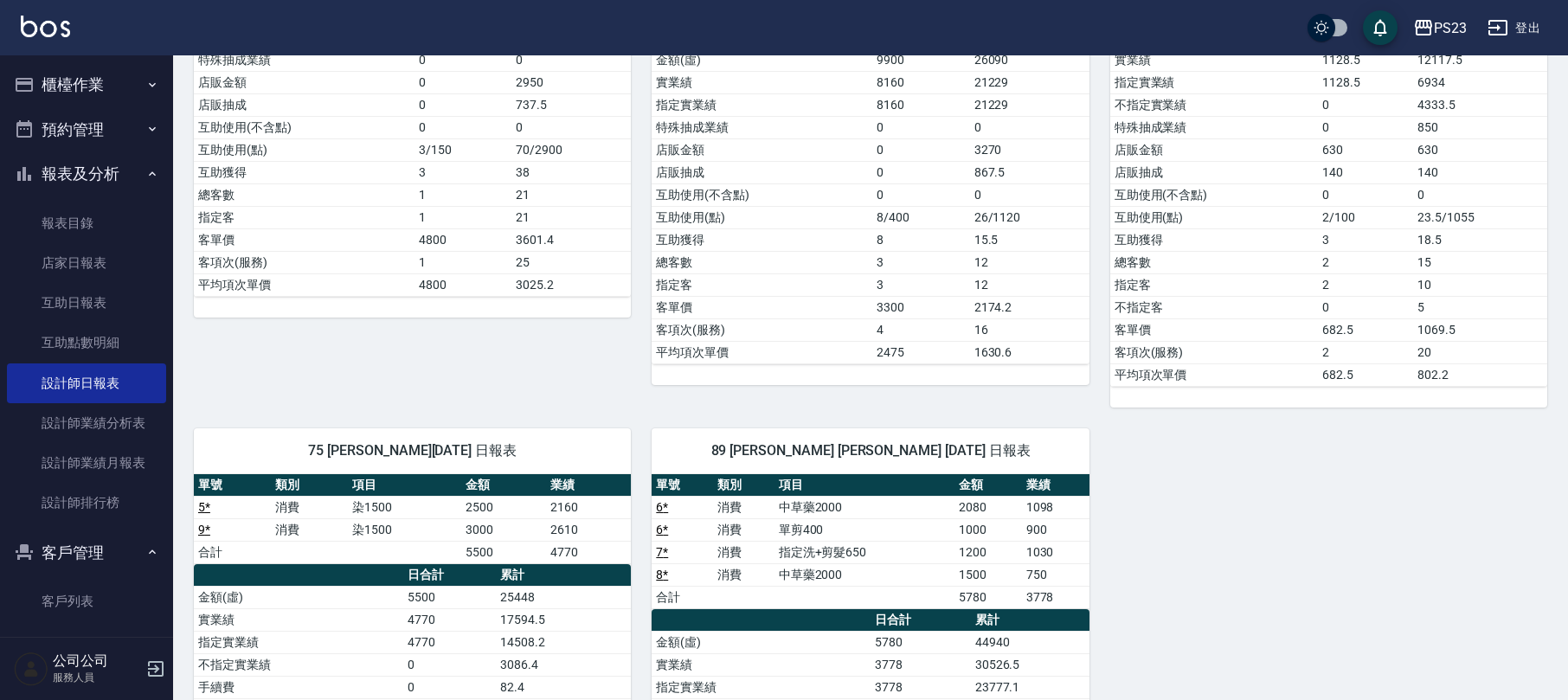
scroll to position [576, 0]
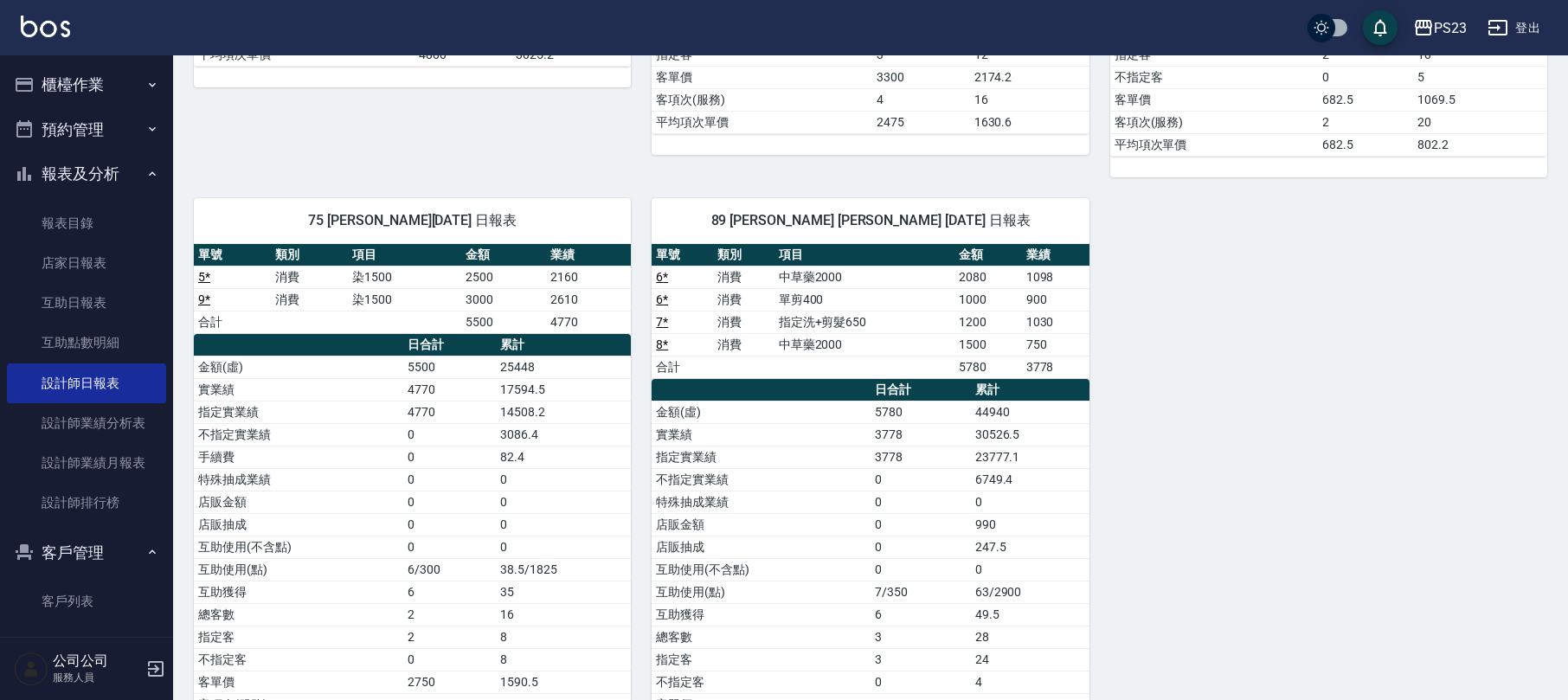
click at [68, 164] on button "報表及分析" at bounding box center [87, 174] width 159 height 45
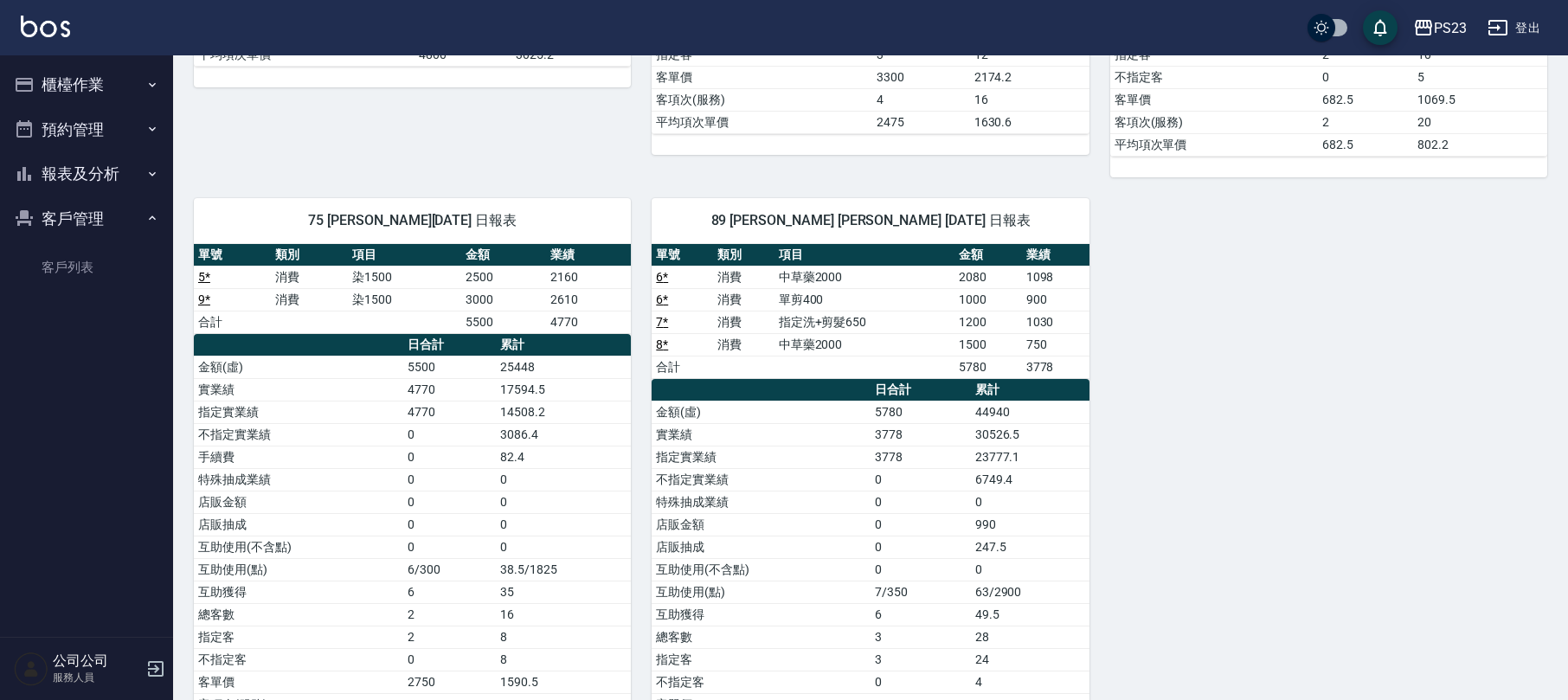
click at [80, 85] on button "櫃檯作業" at bounding box center [87, 85] width 159 height 45
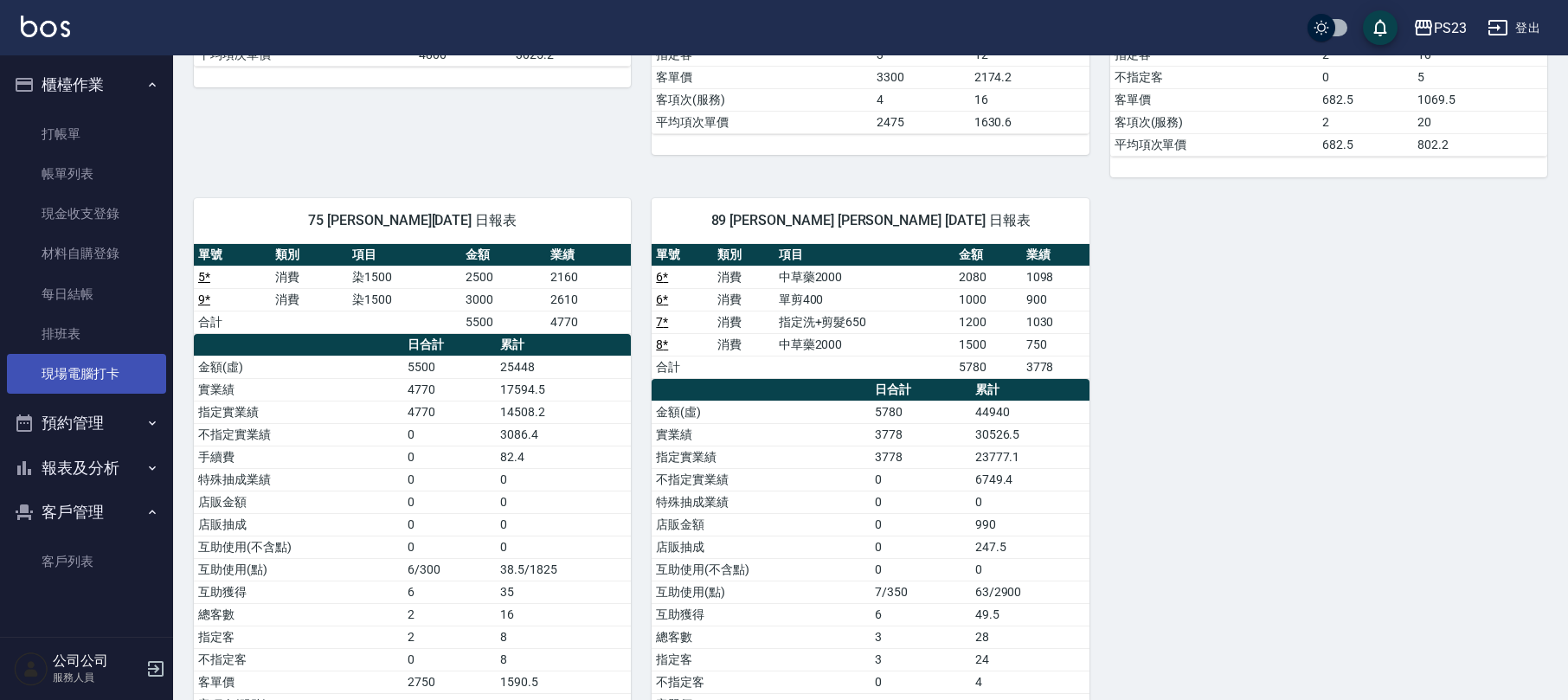
click at [80, 375] on link "現場電腦打卡" at bounding box center [87, 374] width 159 height 40
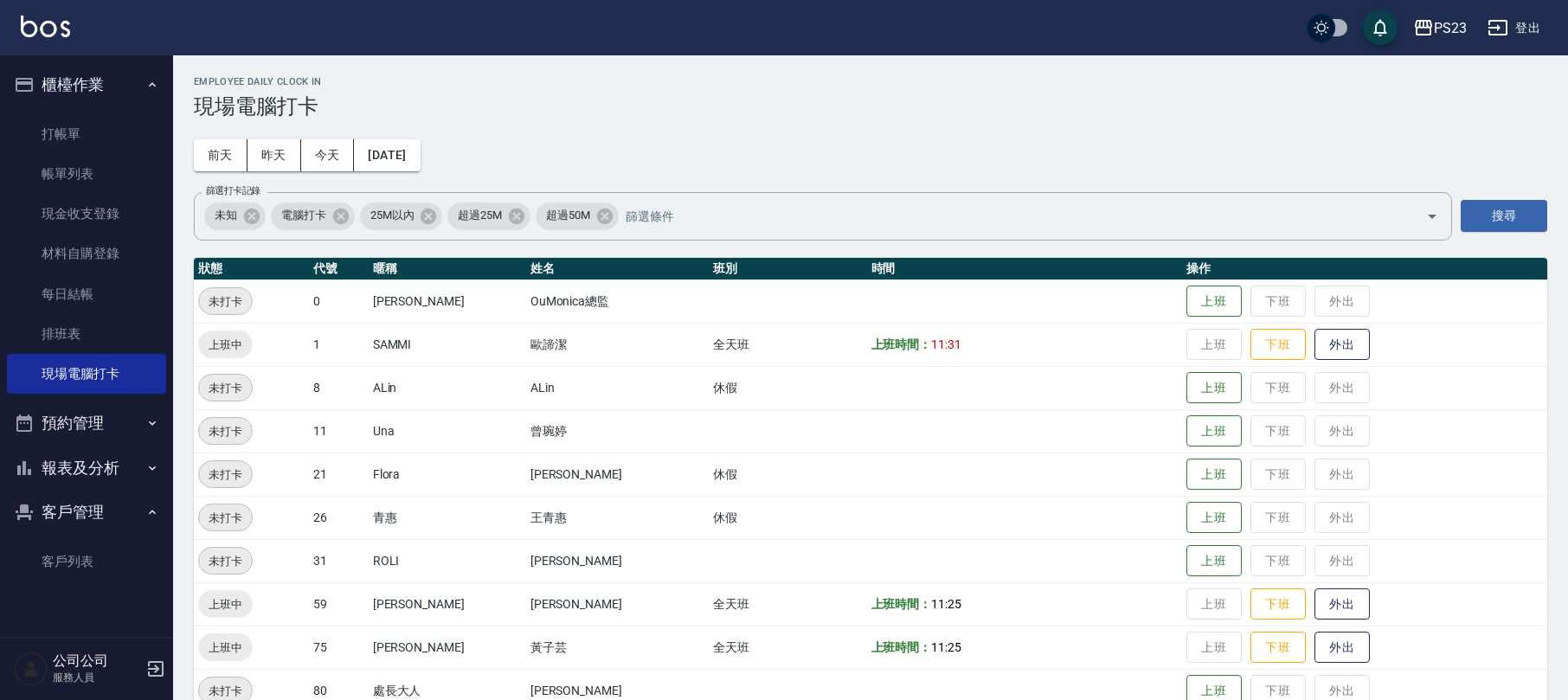
scroll to position [76, 0]
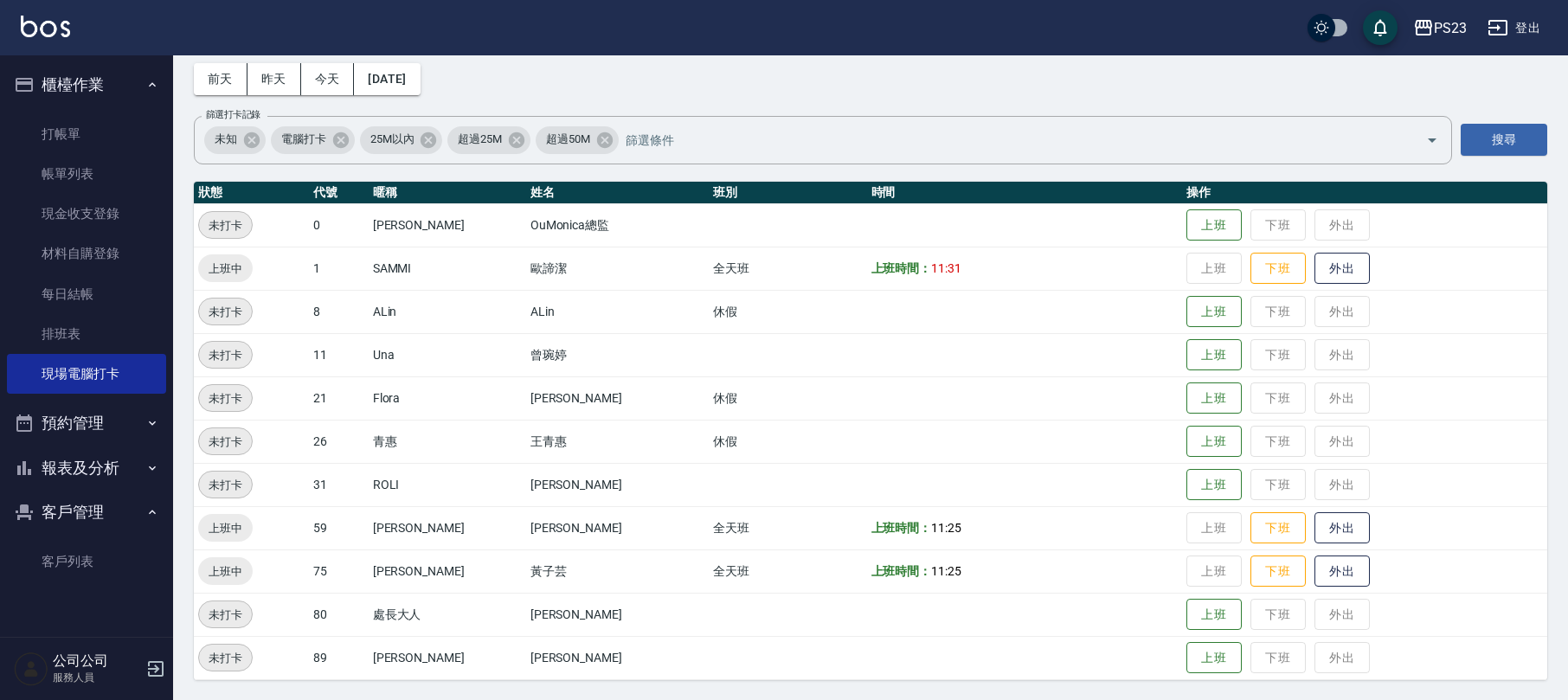
click at [1510, 22] on button "登出" at bounding box center [1514, 28] width 67 height 32
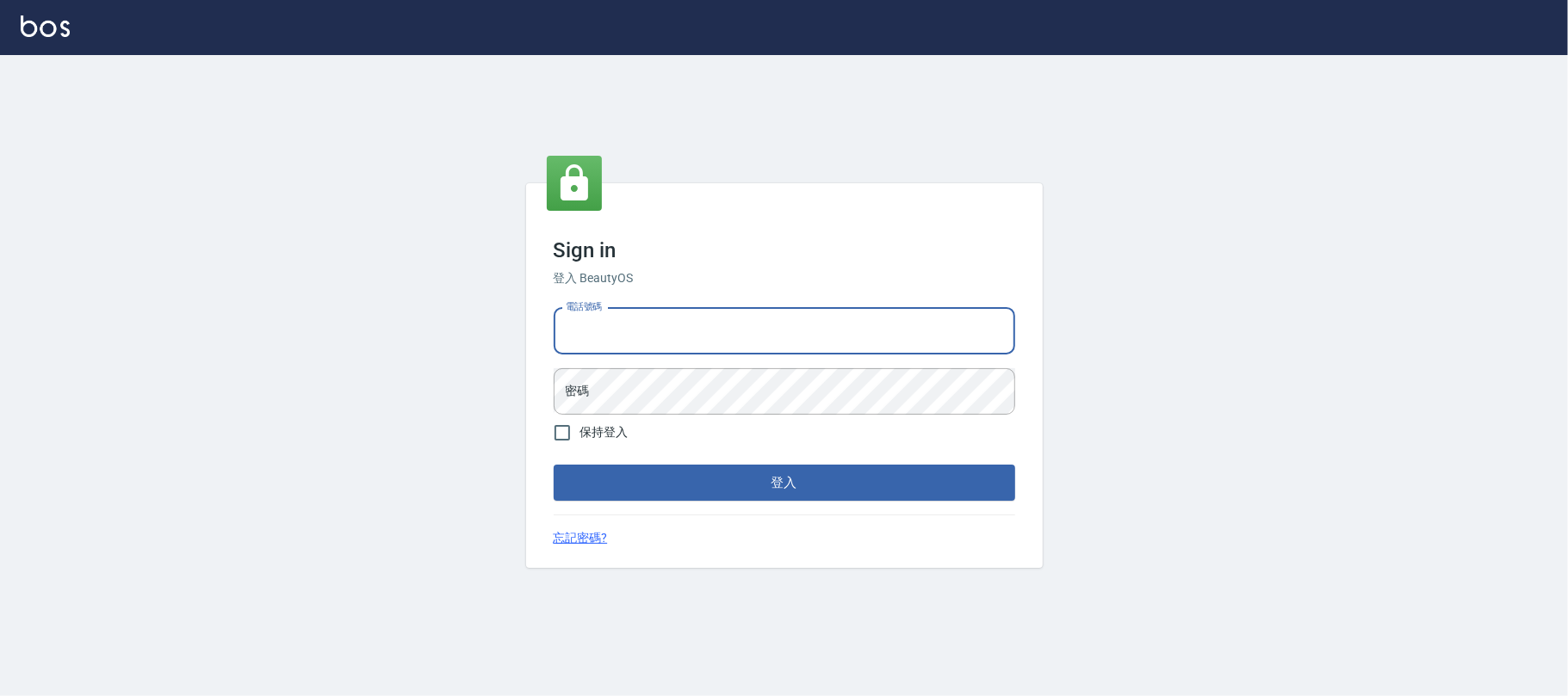
click at [723, 318] on input "電話號碼" at bounding box center [784, 331] width 461 height 47
type input "0931315450"
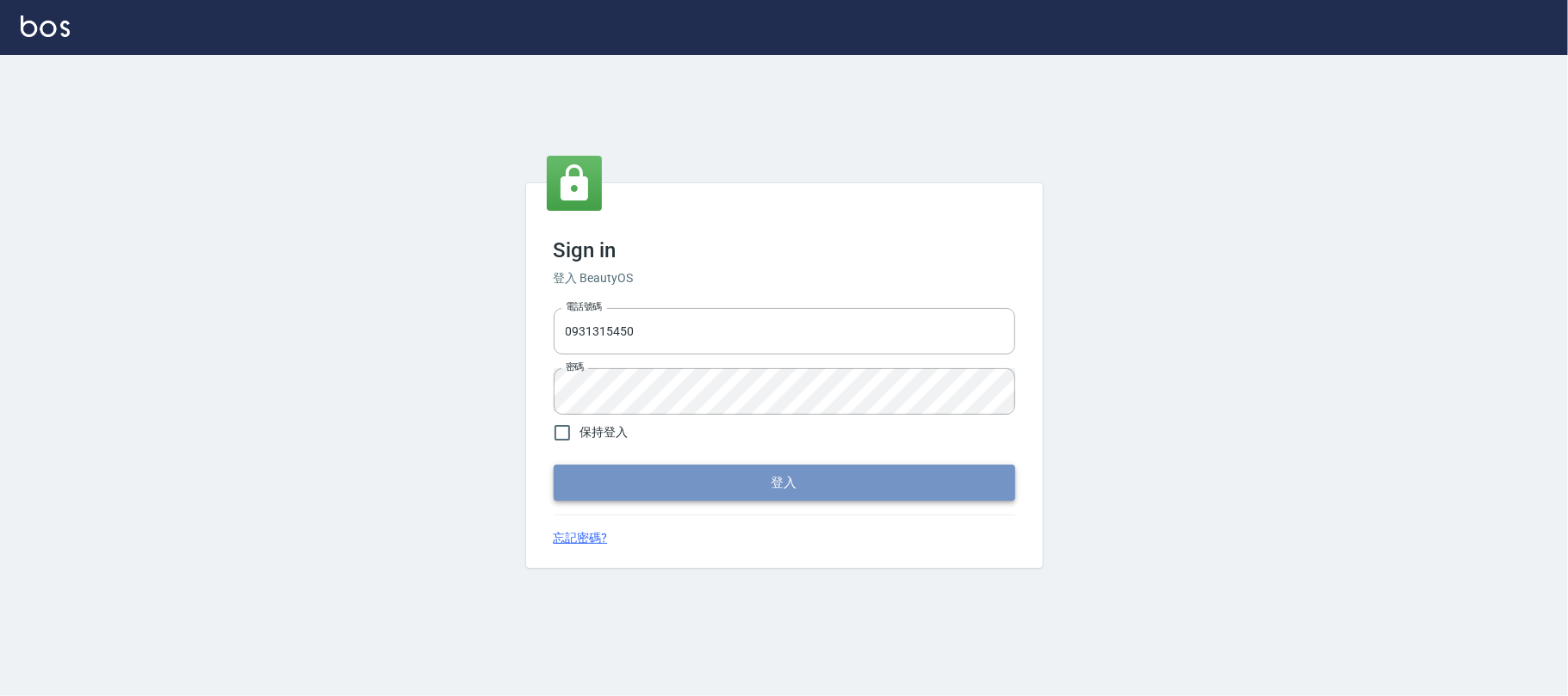
click at [729, 489] on button "登入" at bounding box center [784, 483] width 461 height 36
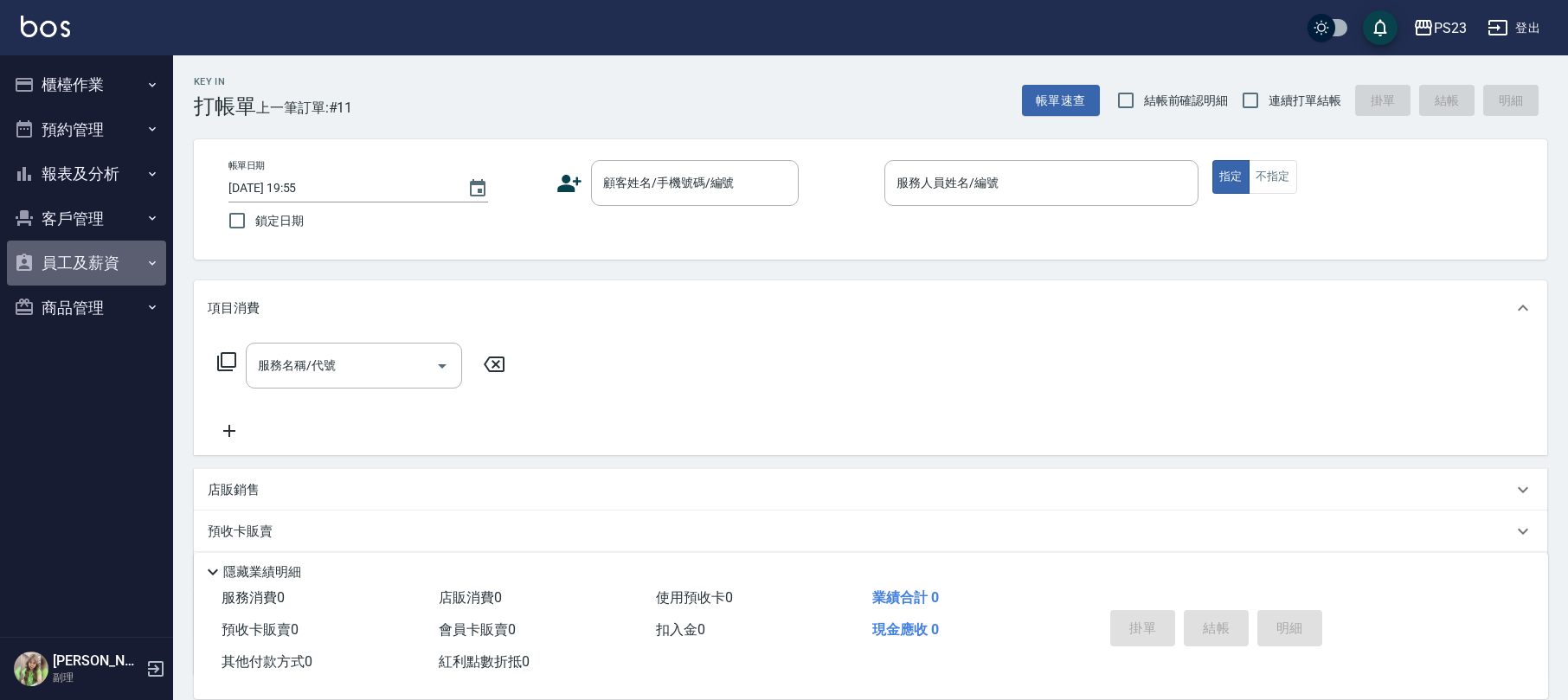
click at [76, 264] on button "員工及薪資" at bounding box center [87, 262] width 159 height 45
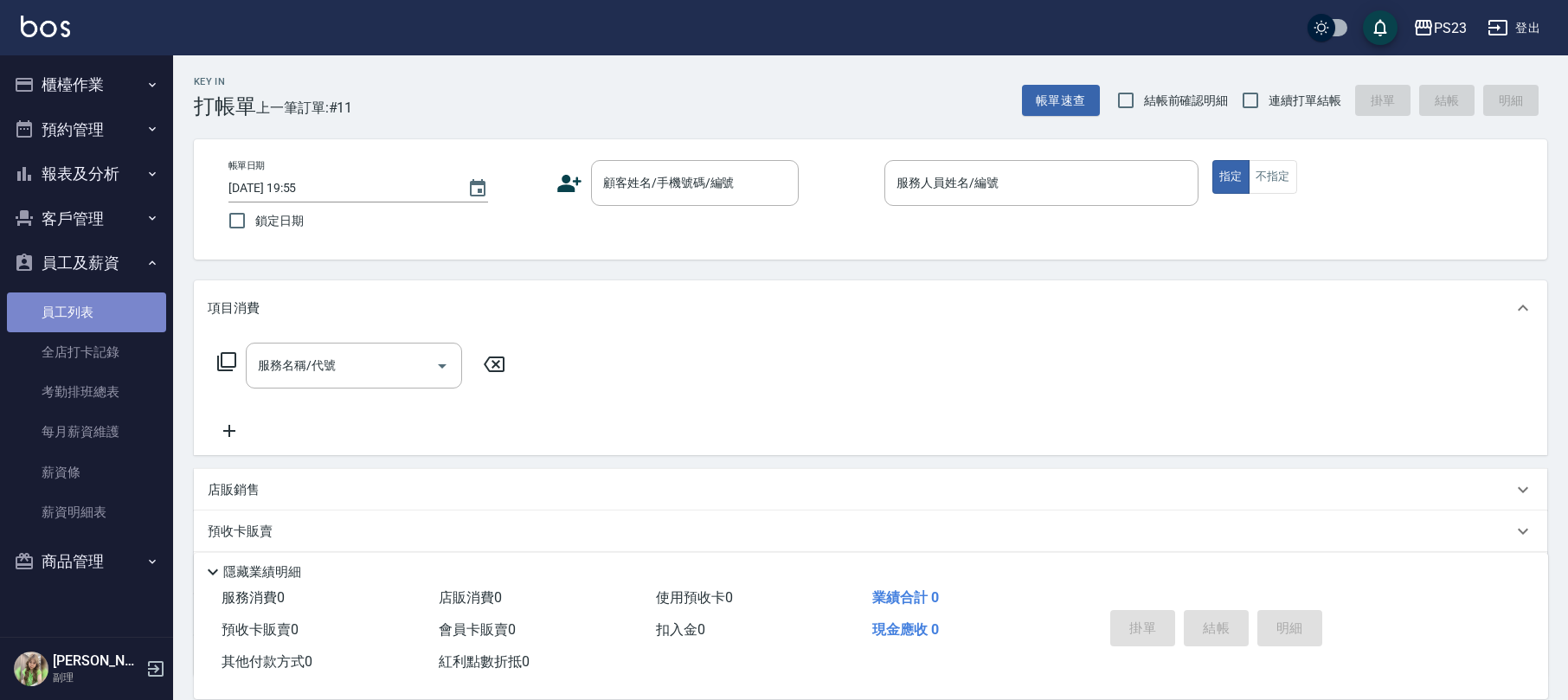
click at [83, 306] on link "員工列表" at bounding box center [87, 312] width 159 height 40
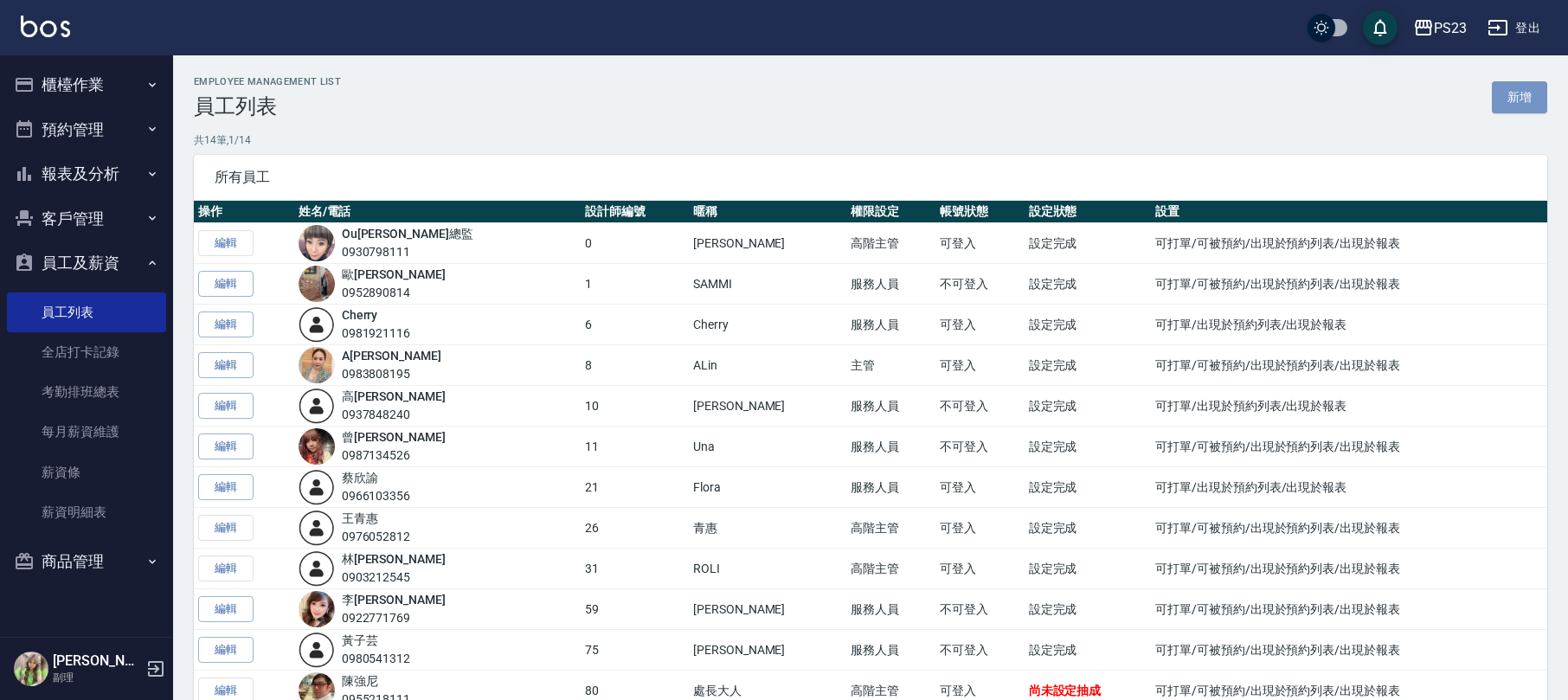
drag, startPoint x: 1508, startPoint y: 95, endPoint x: 1345, endPoint y: 165, distance: 177.4
click at [1508, 97] on link "新增" at bounding box center [1520, 98] width 56 height 32
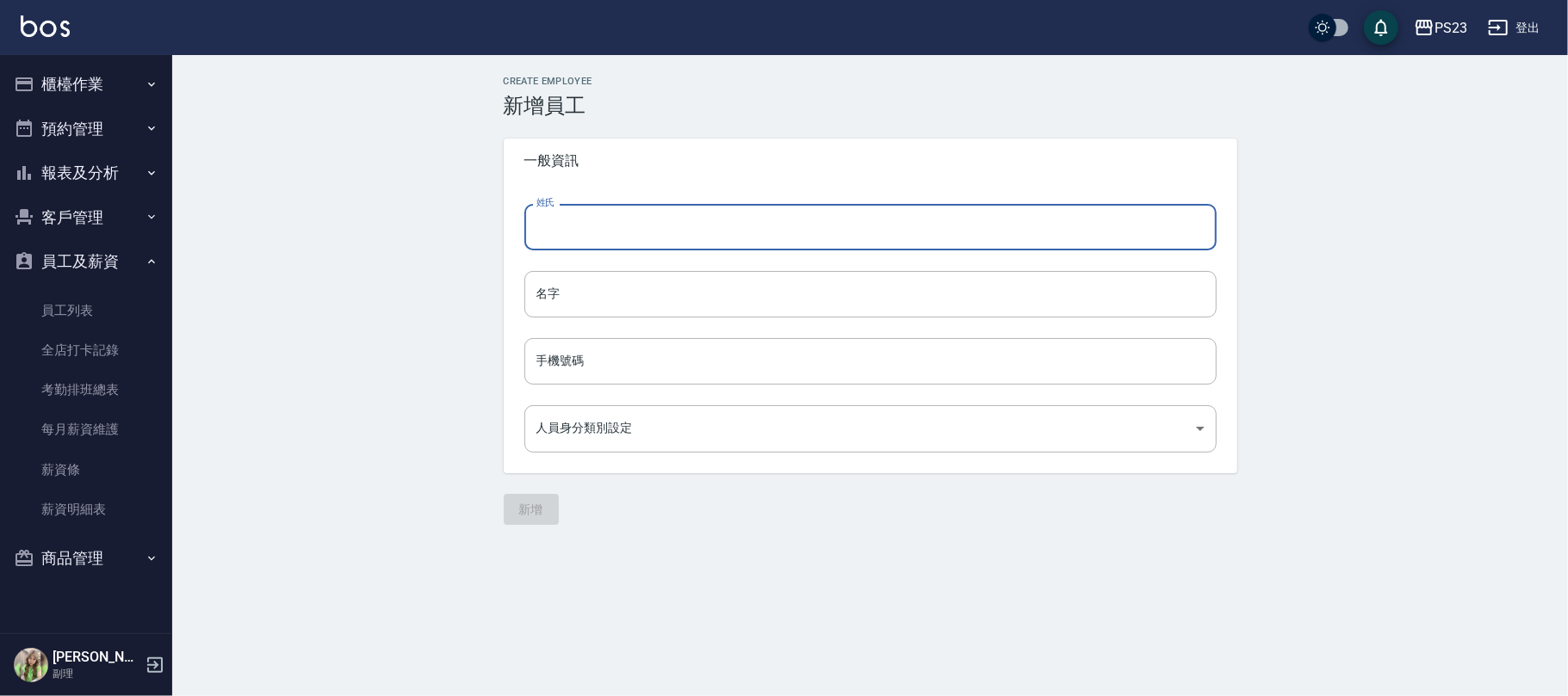
click at [598, 217] on input "姓氏" at bounding box center [871, 227] width 692 height 47
type input "gy,l"
click at [618, 367] on input "手機號碼" at bounding box center [871, 361] width 692 height 47
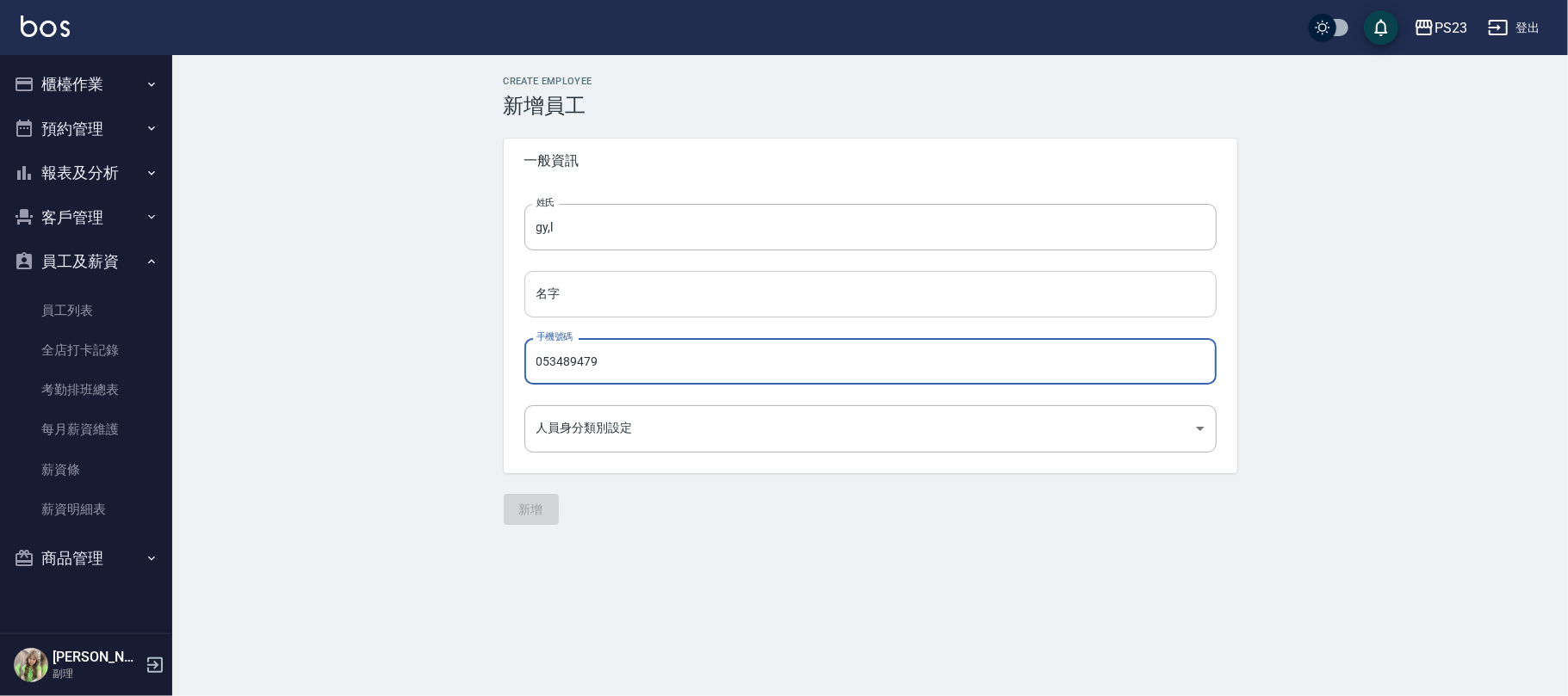
type input "053489479"
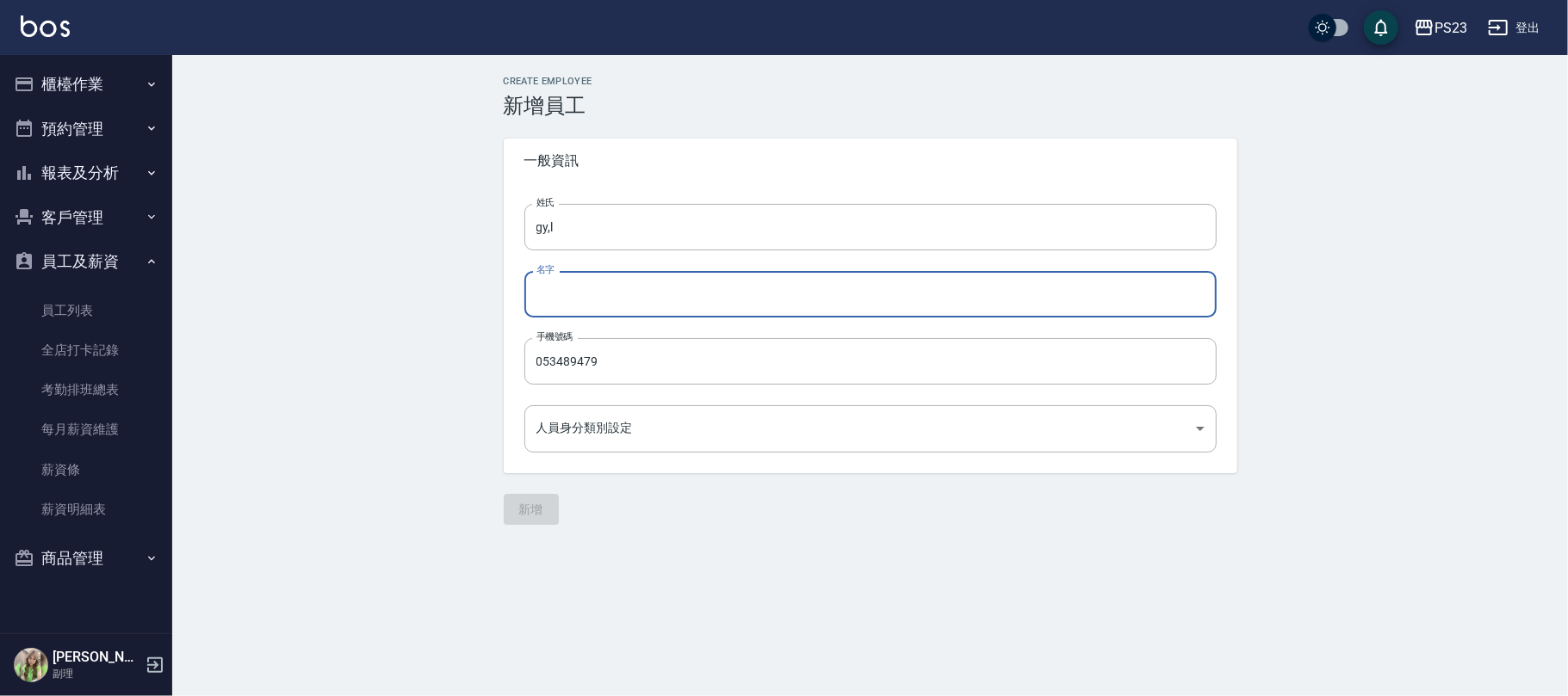
click at [690, 285] on input "名字" at bounding box center [871, 294] width 692 height 47
click at [545, 288] on input "';ghl[p[" at bounding box center [871, 294] width 692 height 47
type input "hl[p["
click at [625, 428] on body "PS23 登出 櫃檯作業 打帳單 帳單列表 掛單列表 營業儀表板 現金收支登錄 高階收支登錄 材料自購登錄 每日結帳 排班表 現場電腦打卡 預約管理 預約管理…" at bounding box center [784, 348] width 1568 height 696
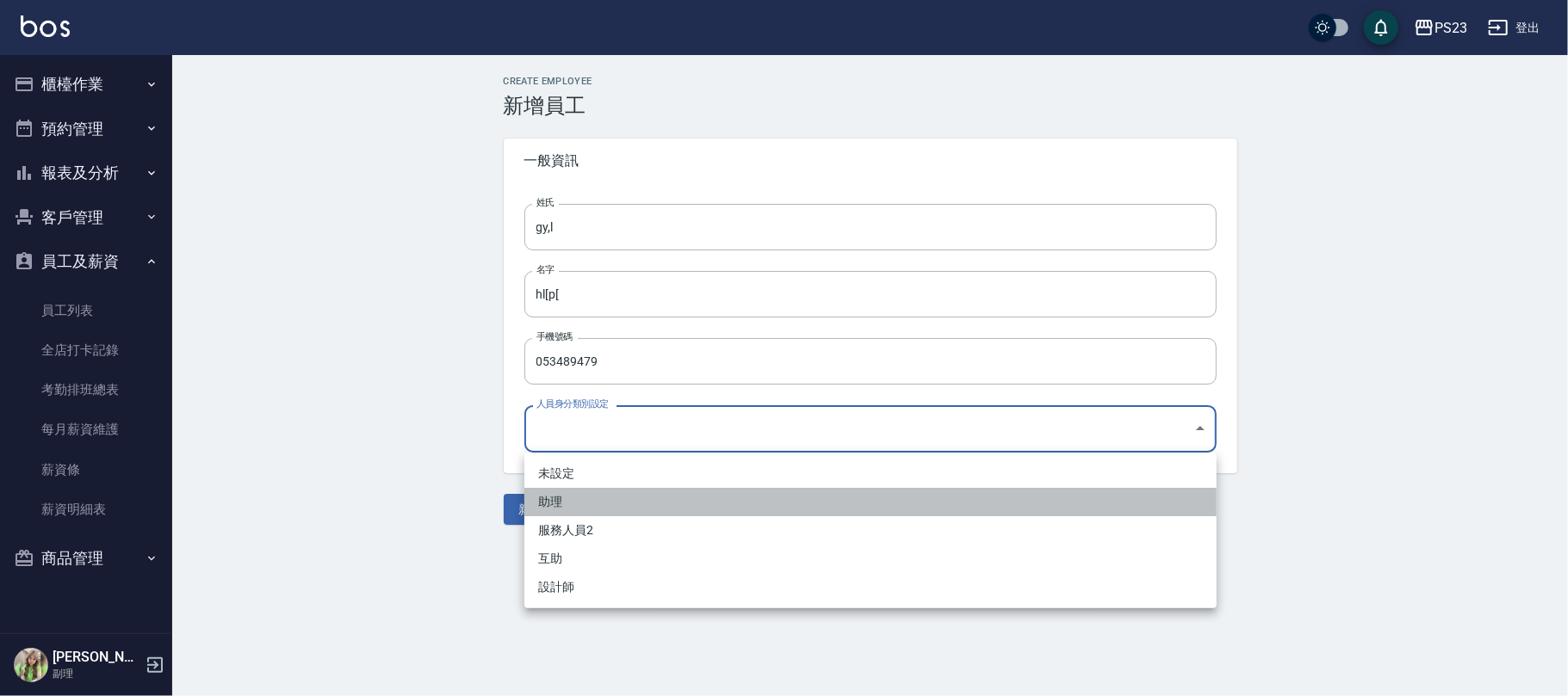
click at [566, 494] on li "助理" at bounding box center [871, 502] width 692 height 29
type input "dd904e16-6e72-4c7f-b94b-d4fca8760bc0"
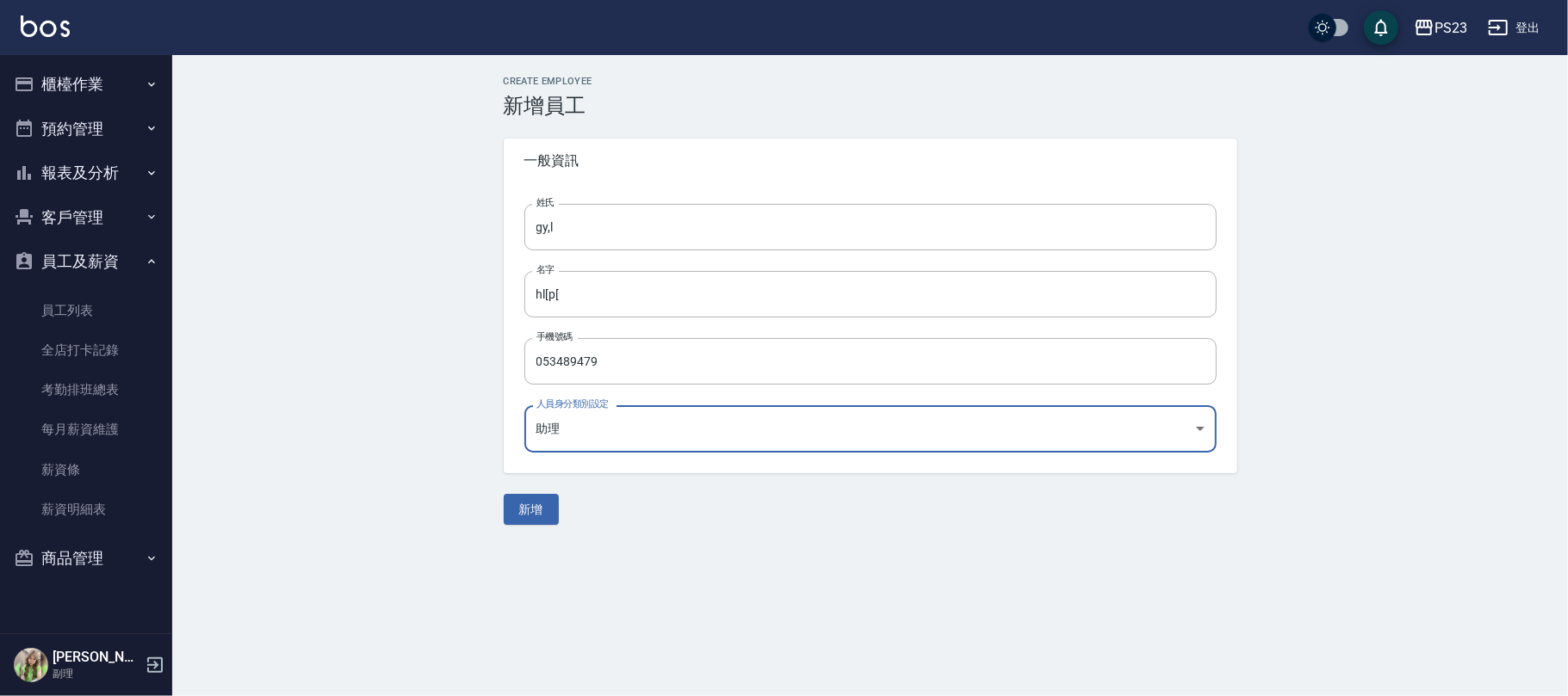
click at [536, 491] on div "Create Employee 新增員工 一般資訊 姓氏 gy,l 姓氏 名字 hl[p[ 名字 手機號碼 053489479 手機號碼 人員身分類別設定 助…" at bounding box center [870, 299] width 775 height 449
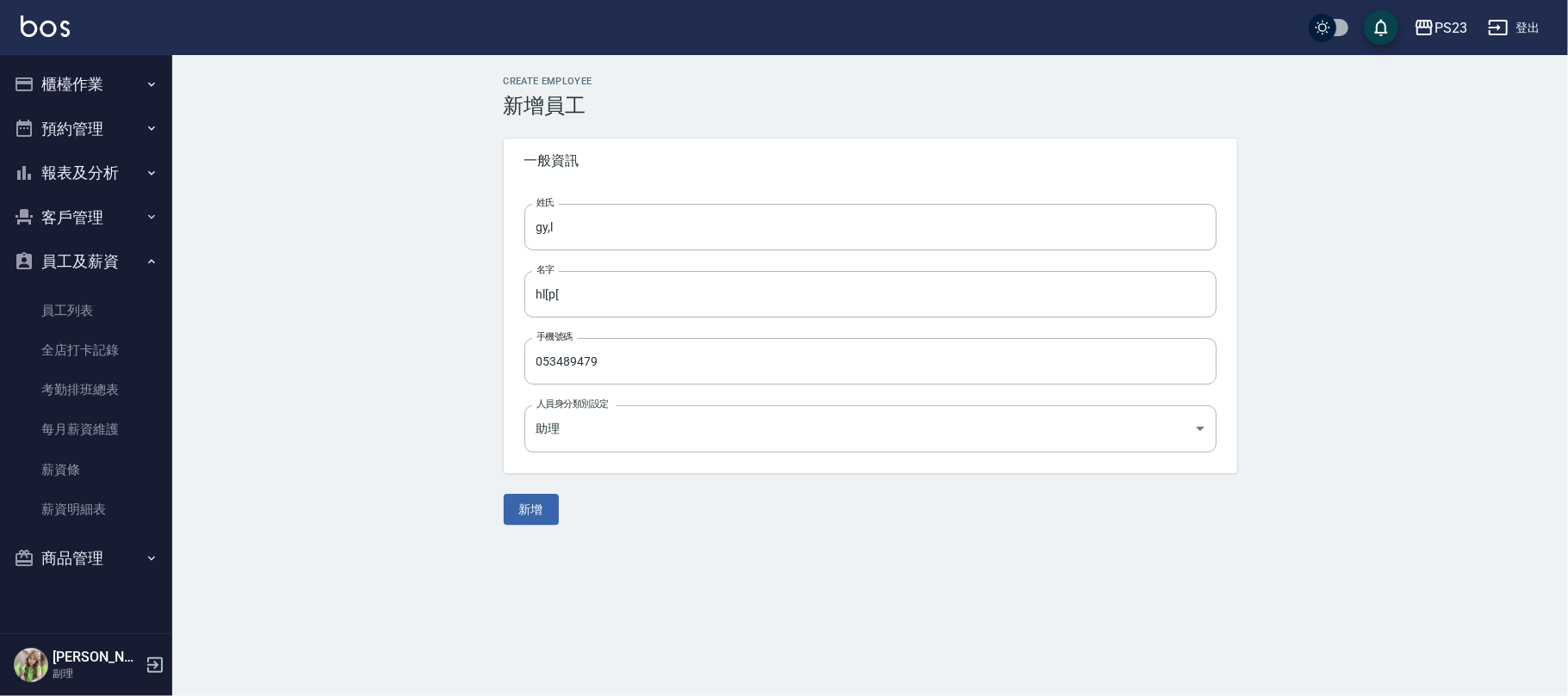
click at [535, 517] on button "新增" at bounding box center [532, 510] width 56 height 32
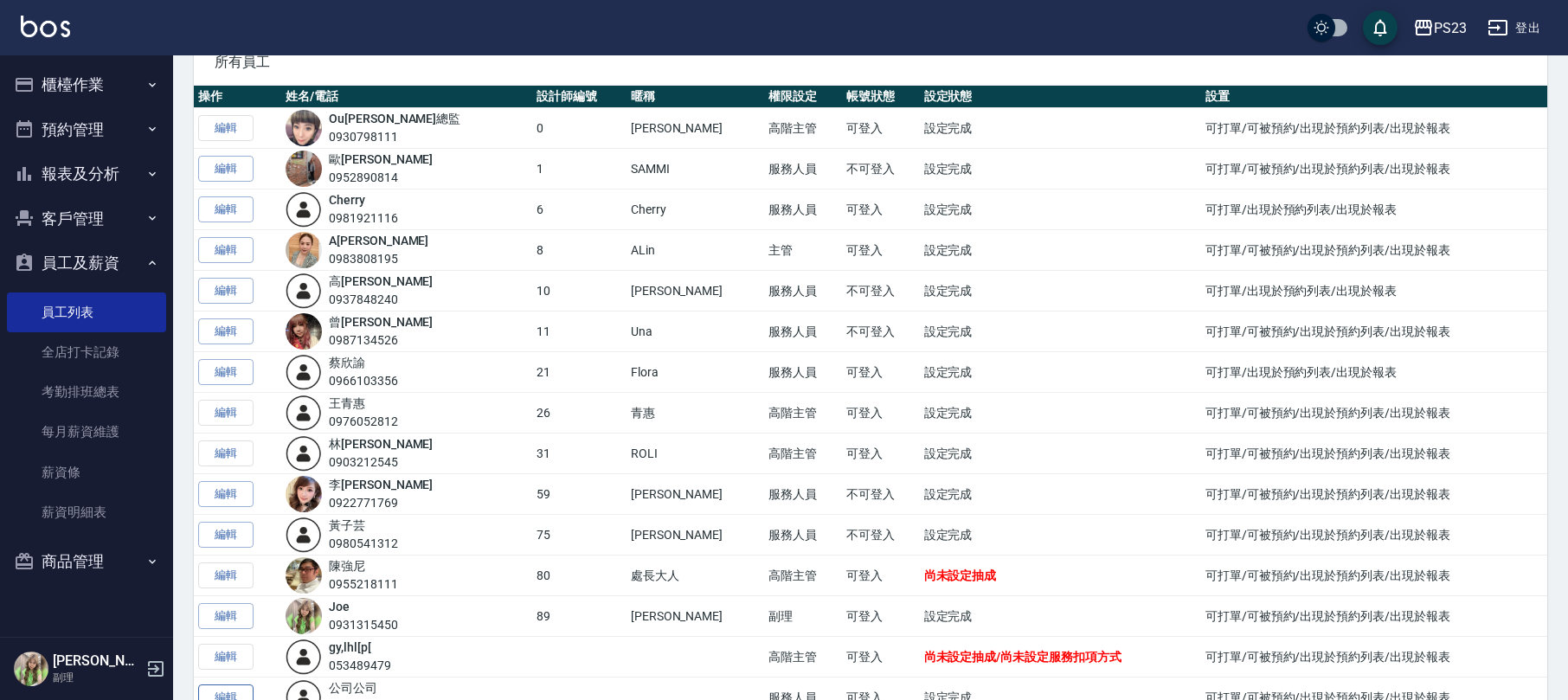
scroll to position [205, 0]
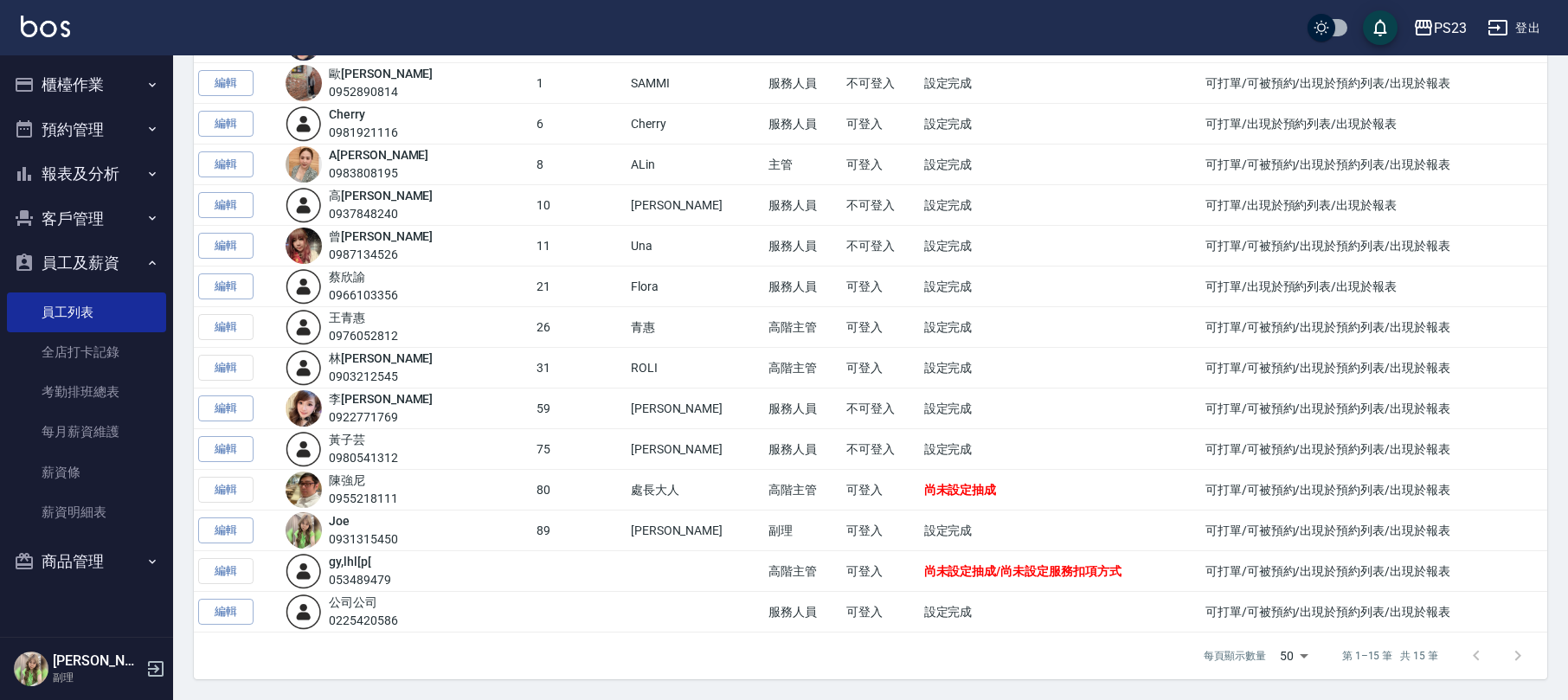
click at [240, 568] on td "編輯" at bounding box center [238, 571] width 88 height 41
click at [322, 575] on img at bounding box center [304, 571] width 36 height 36
click at [842, 573] on td "可登入" at bounding box center [881, 571] width 78 height 41
click at [345, 562] on link "gy,l hl[p[" at bounding box center [350, 562] width 43 height 14
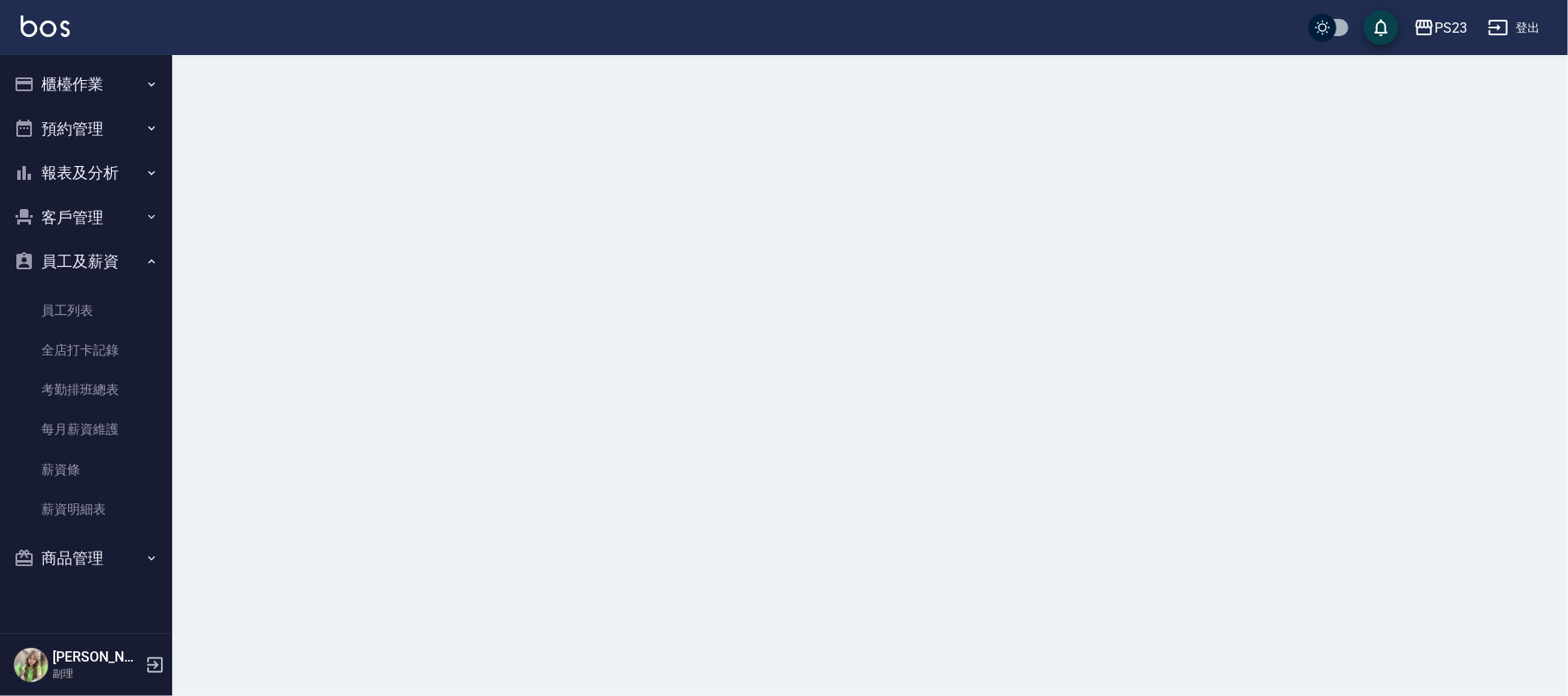
click at [343, 559] on div at bounding box center [784, 348] width 1568 height 696
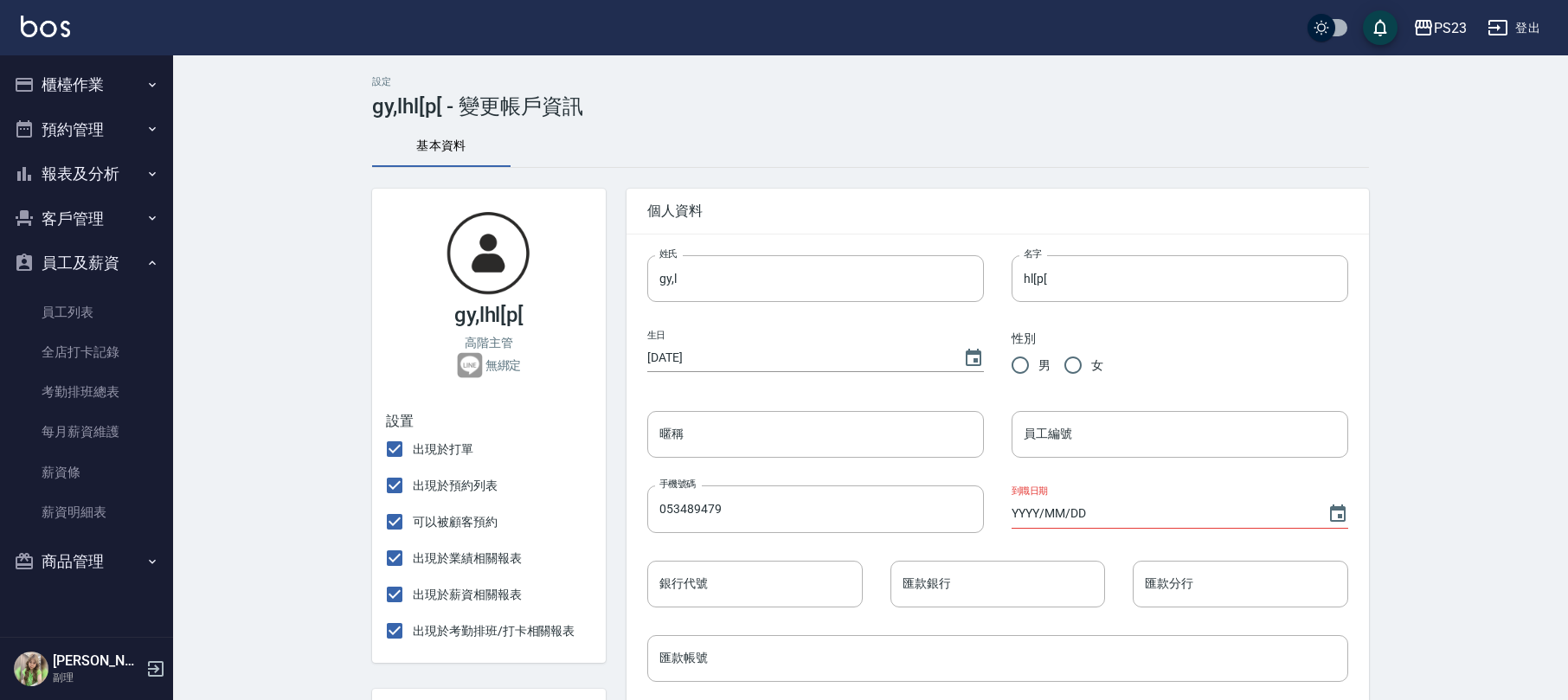
scroll to position [230, 0]
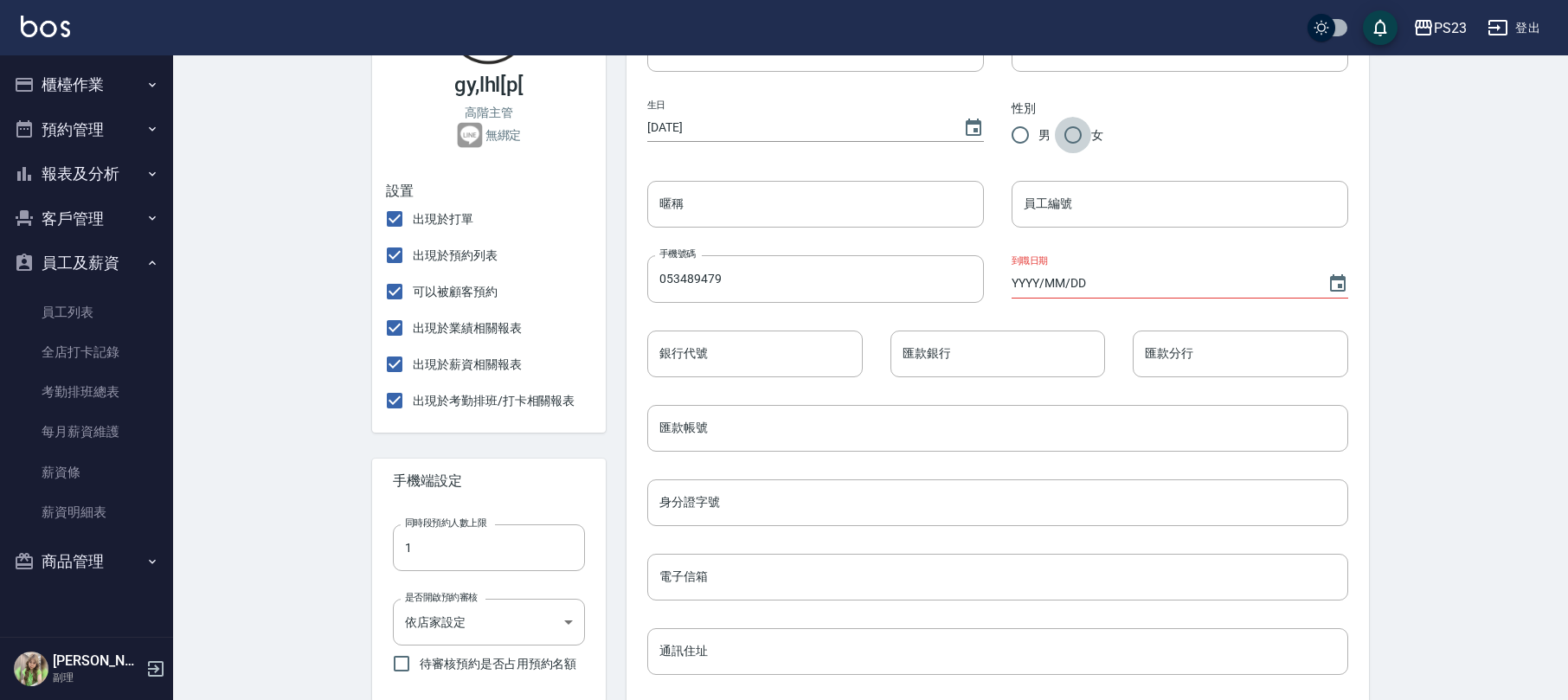
click at [1069, 135] on input "女" at bounding box center [1073, 135] width 36 height 36
radio input "true"
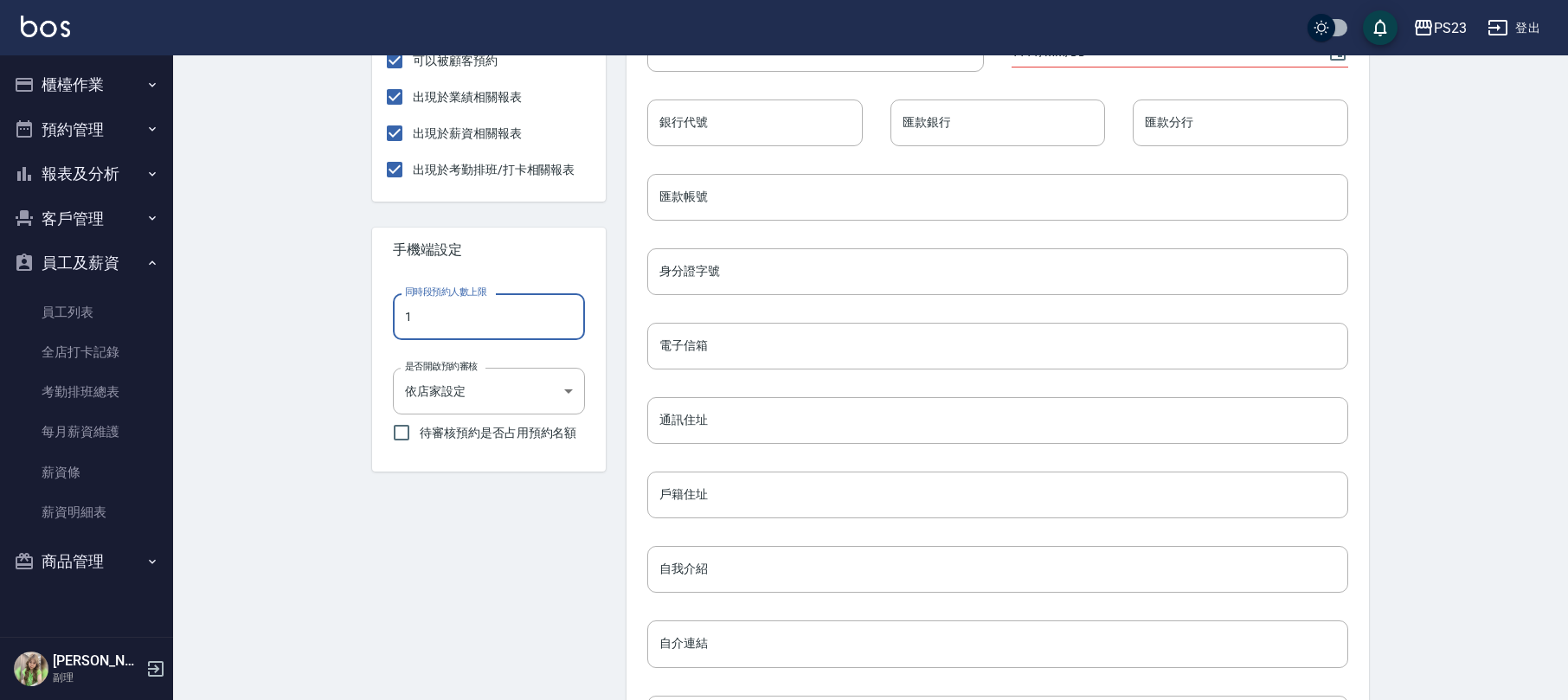
click at [531, 319] on input "1" at bounding box center [488, 316] width 192 height 47
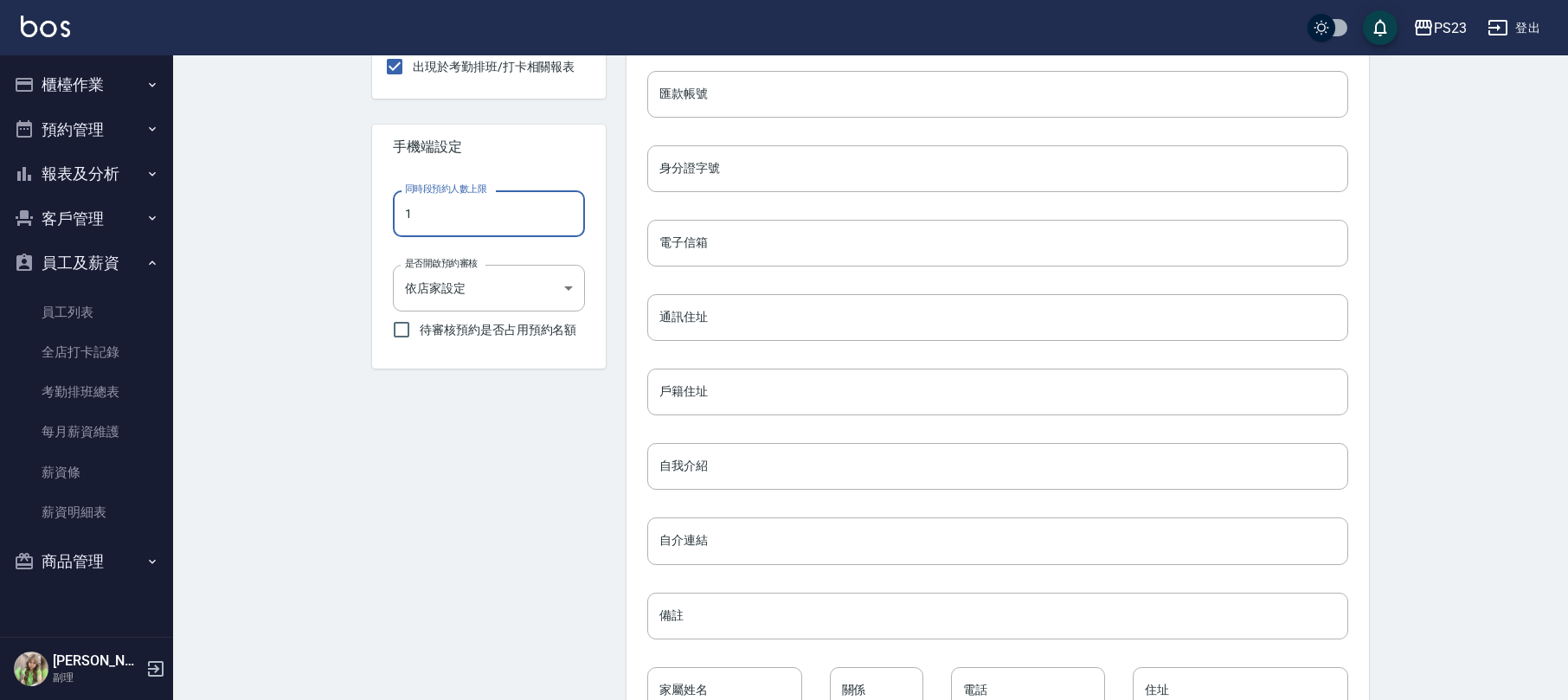
scroll to position [680, 0]
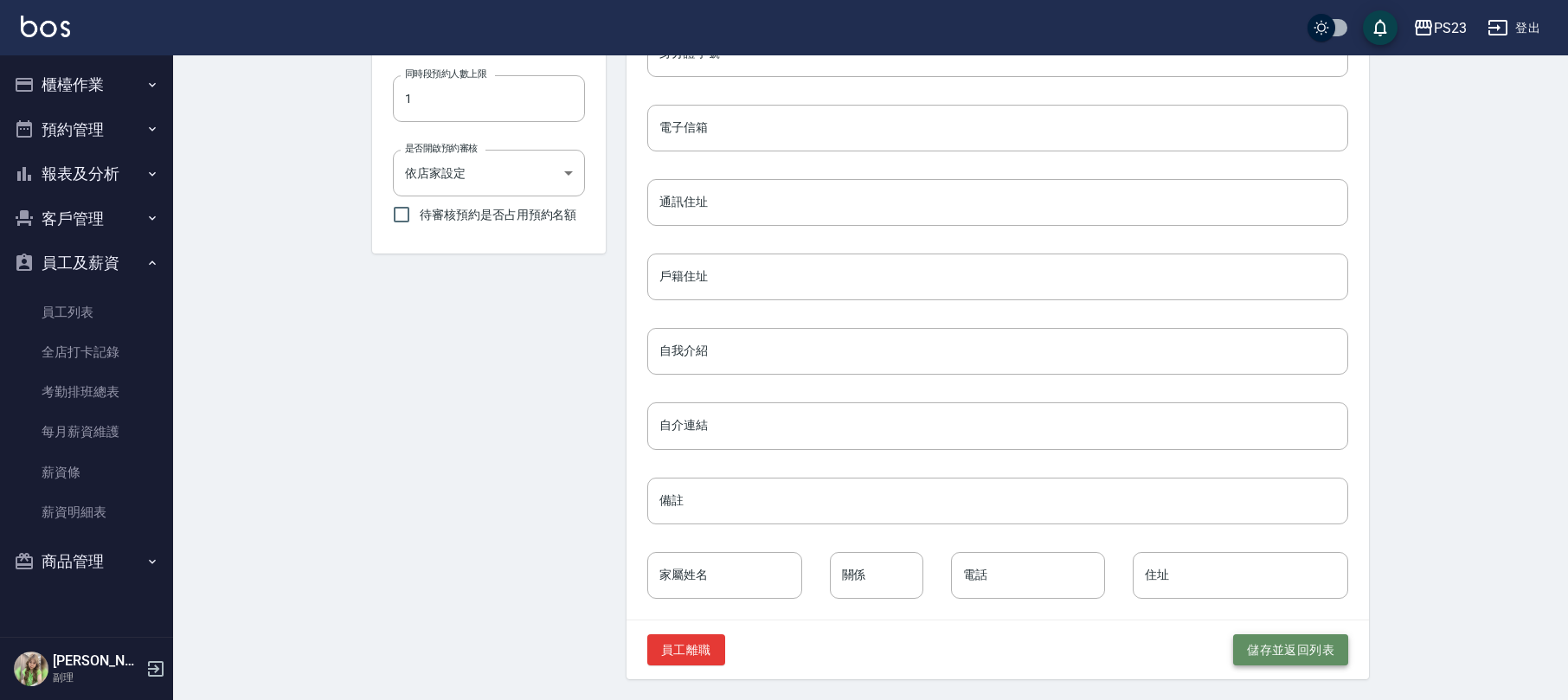
click at [1264, 658] on button "儲存並返回列表" at bounding box center [1290, 650] width 115 height 32
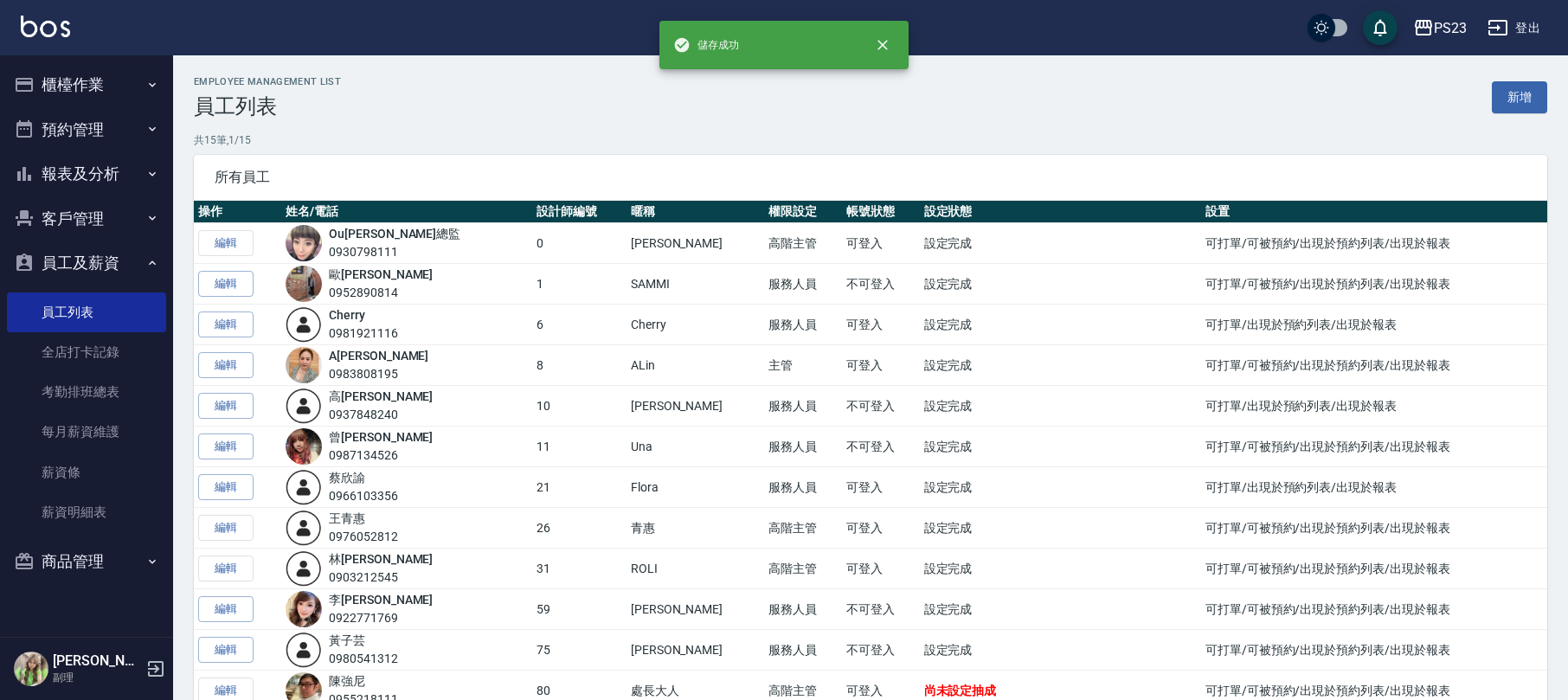
scroll to position [205, 0]
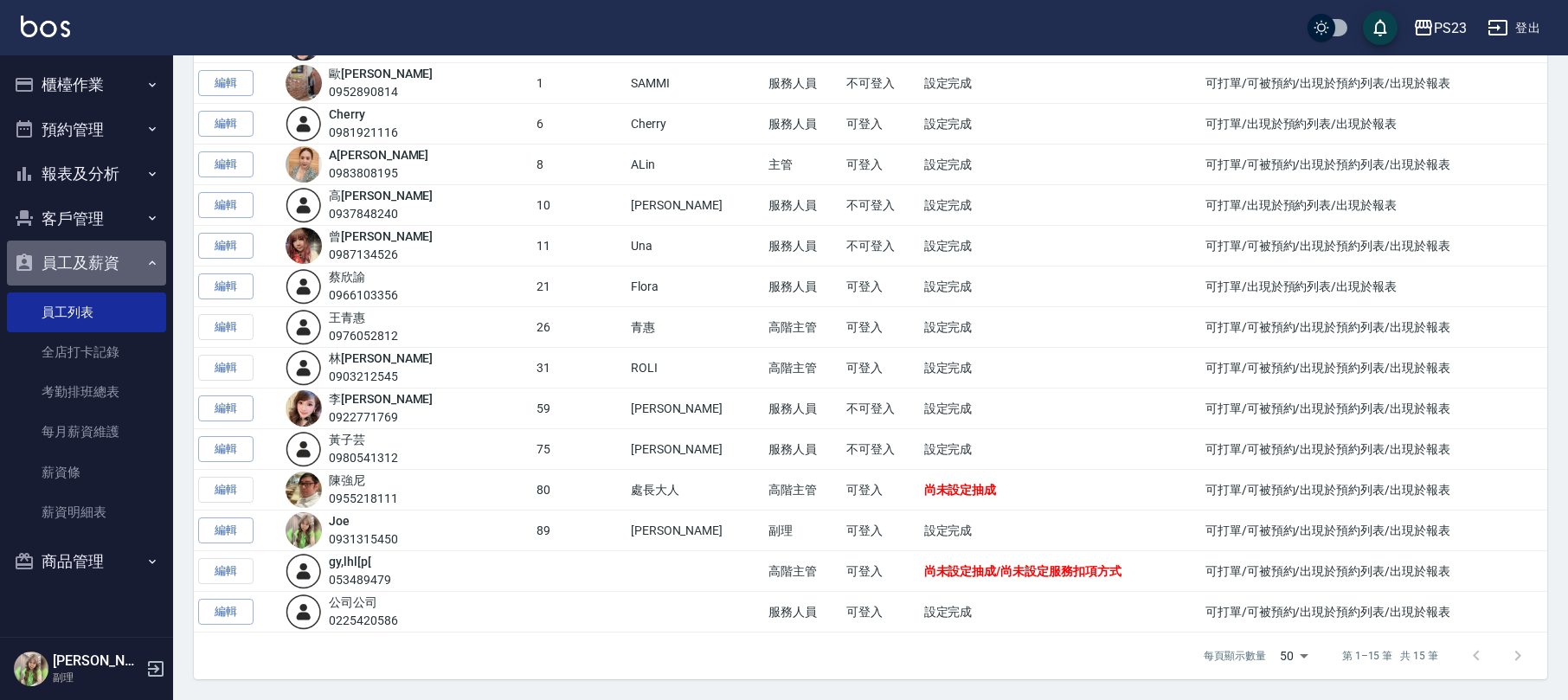
click at [63, 266] on button "員工及薪資" at bounding box center [87, 262] width 159 height 45
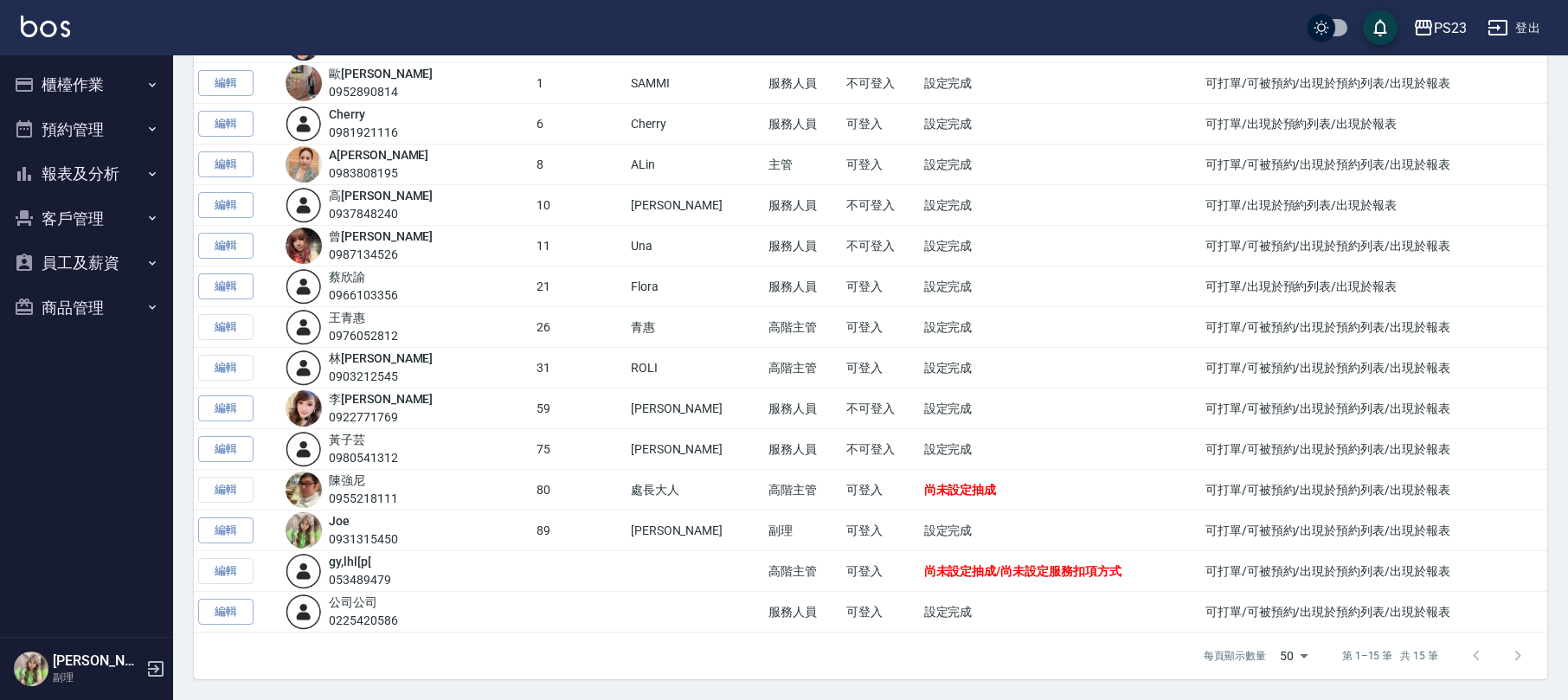
click at [75, 254] on button "員工及薪資" at bounding box center [87, 262] width 159 height 45
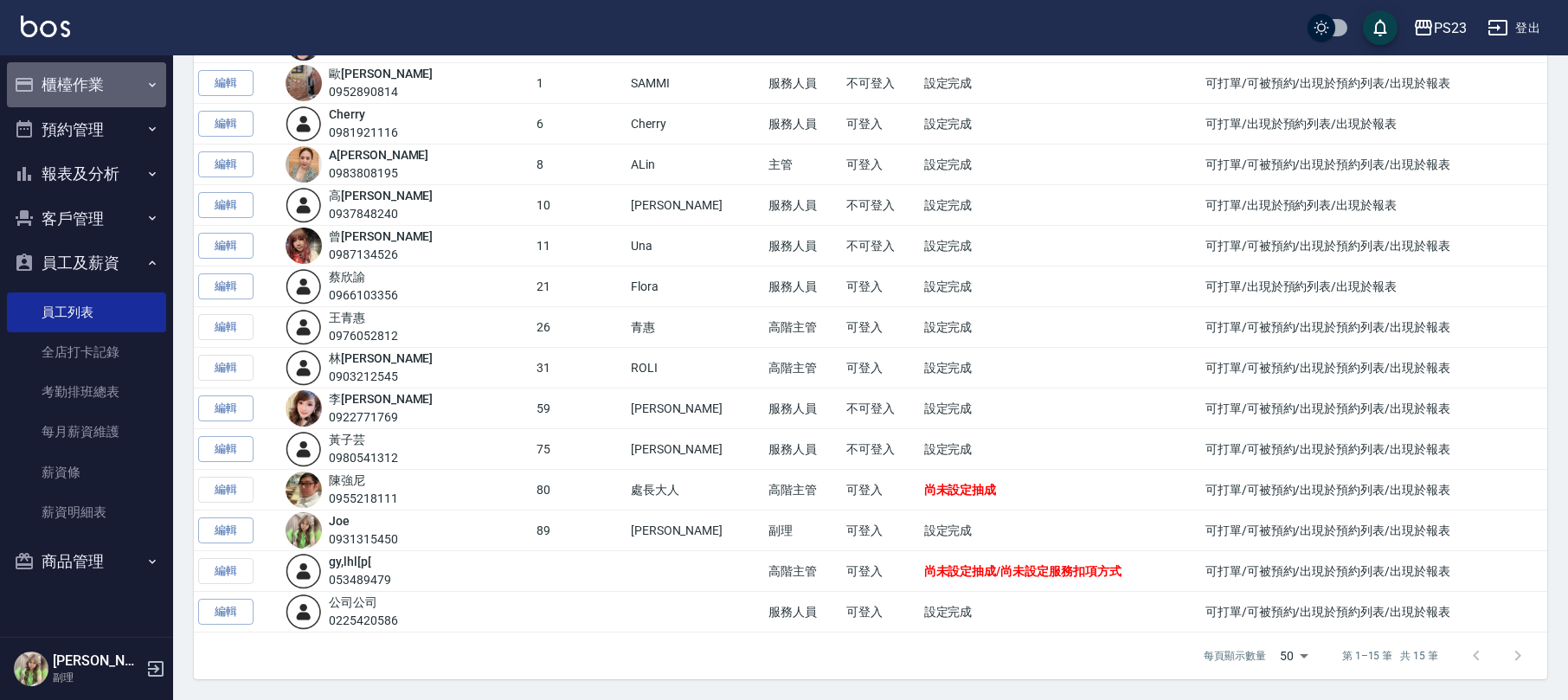
click at [85, 74] on button "櫃檯作業" at bounding box center [87, 85] width 159 height 45
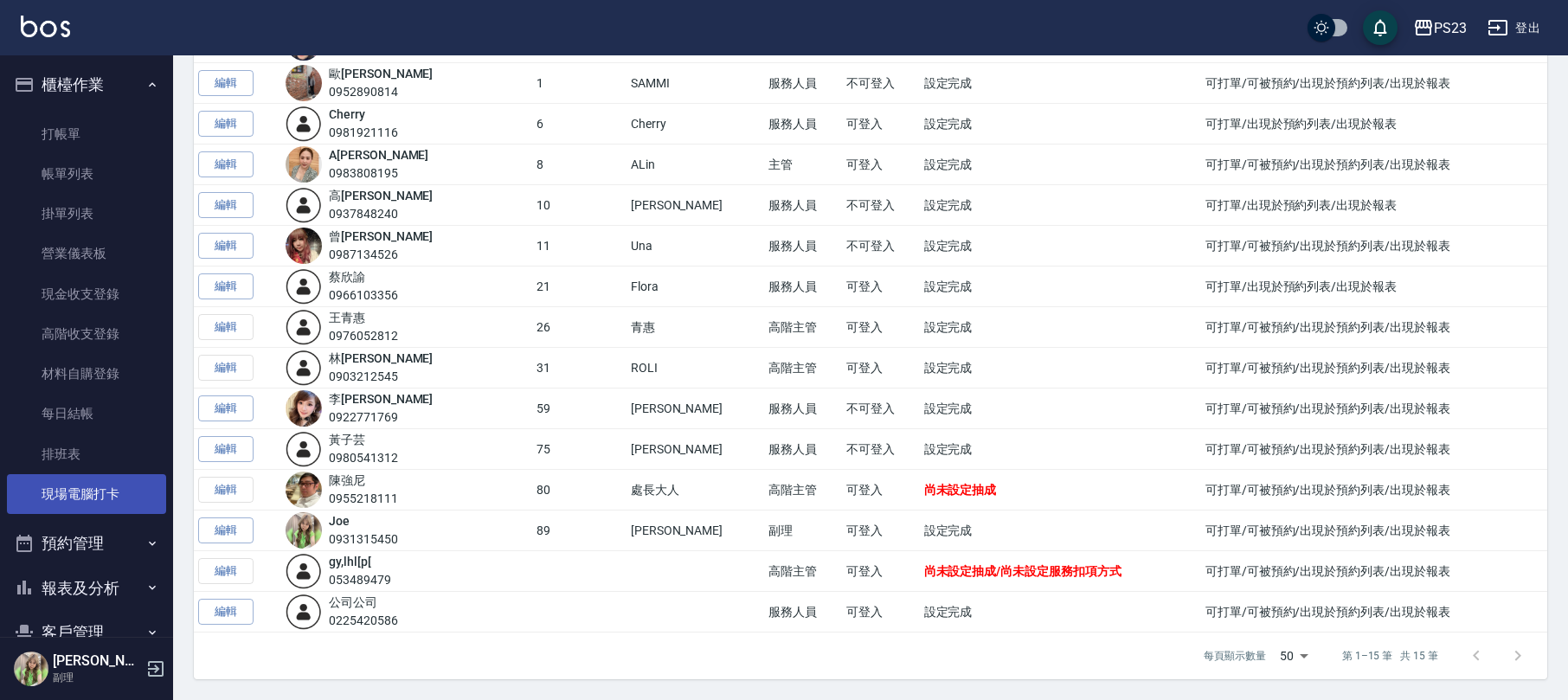
click at [75, 496] on link "現場電腦打卡" at bounding box center [87, 495] width 159 height 40
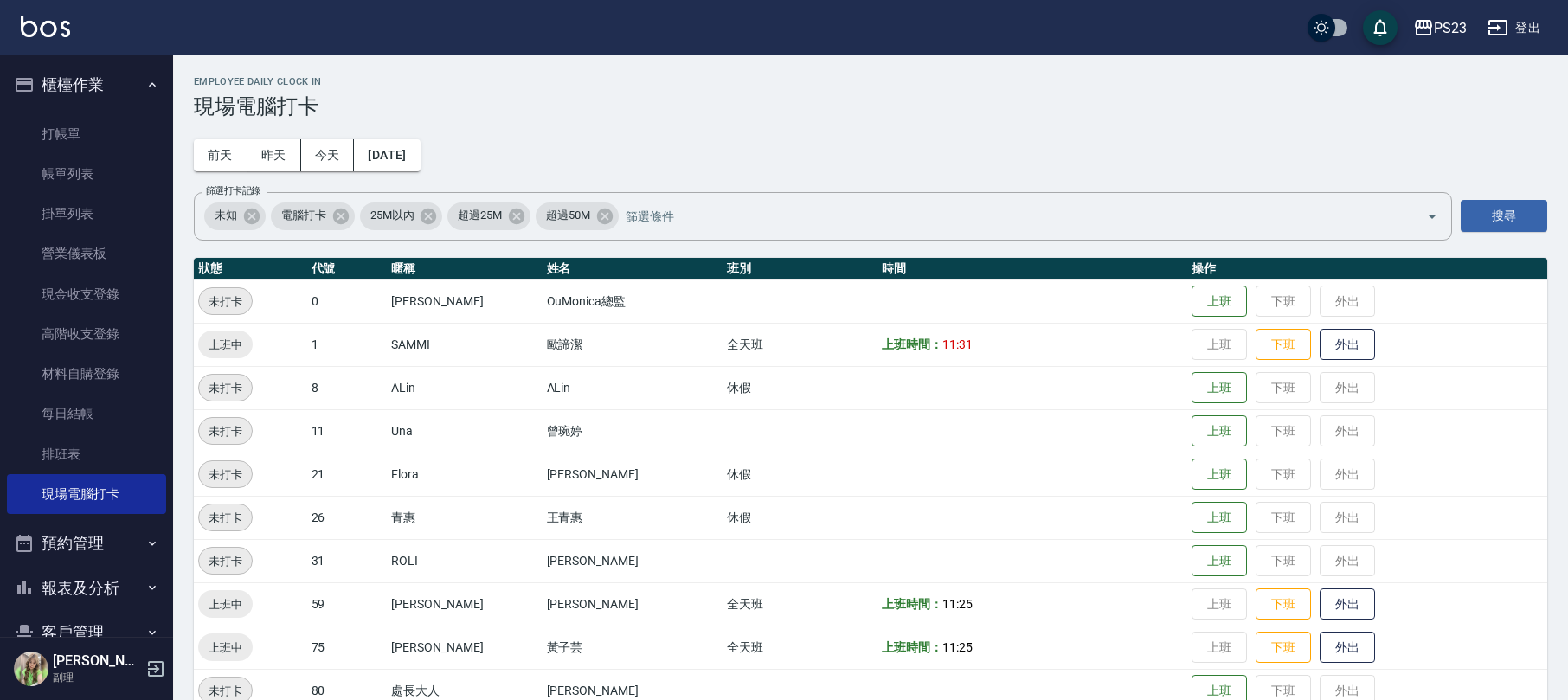
scroll to position [120, 0]
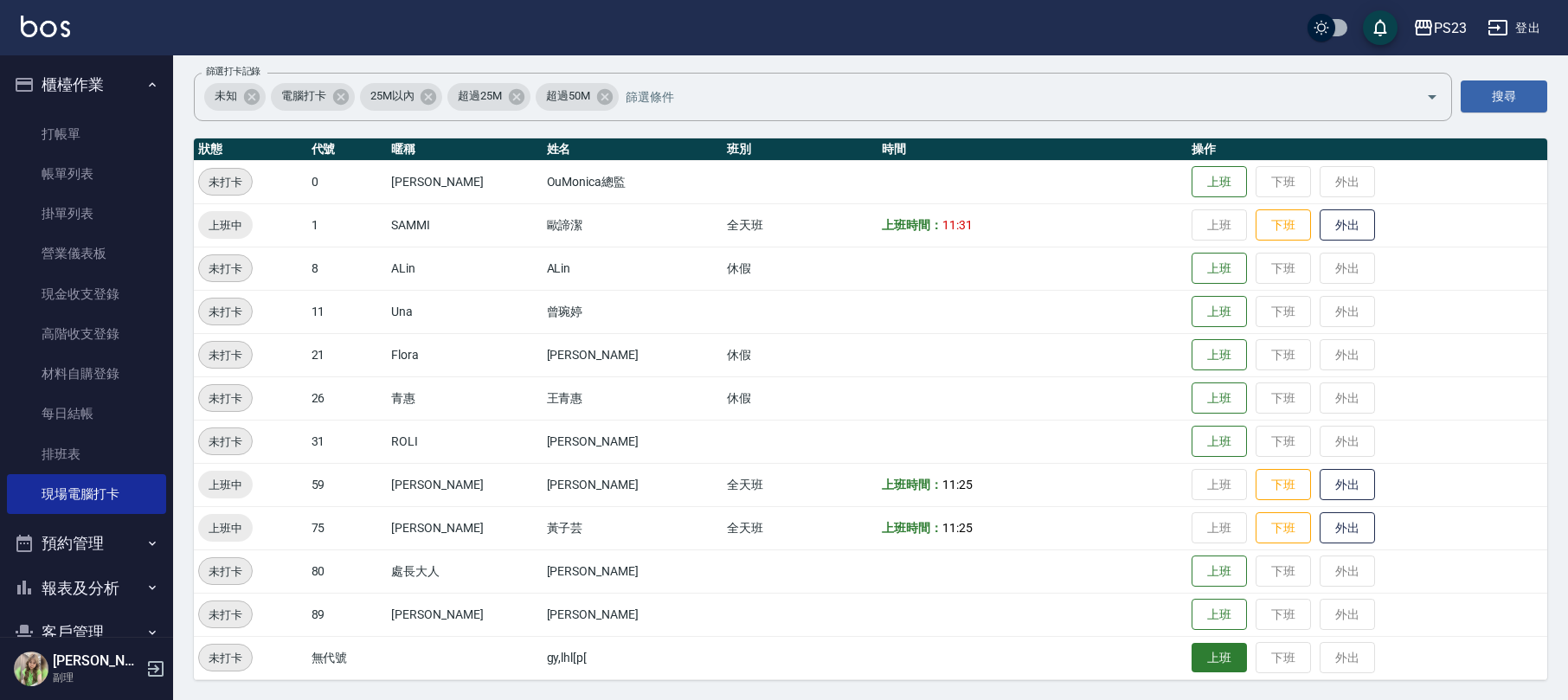
click at [1202, 663] on button "上班" at bounding box center [1220, 658] width 56 height 30
click at [1278, 214] on button "下班" at bounding box center [1284, 225] width 56 height 30
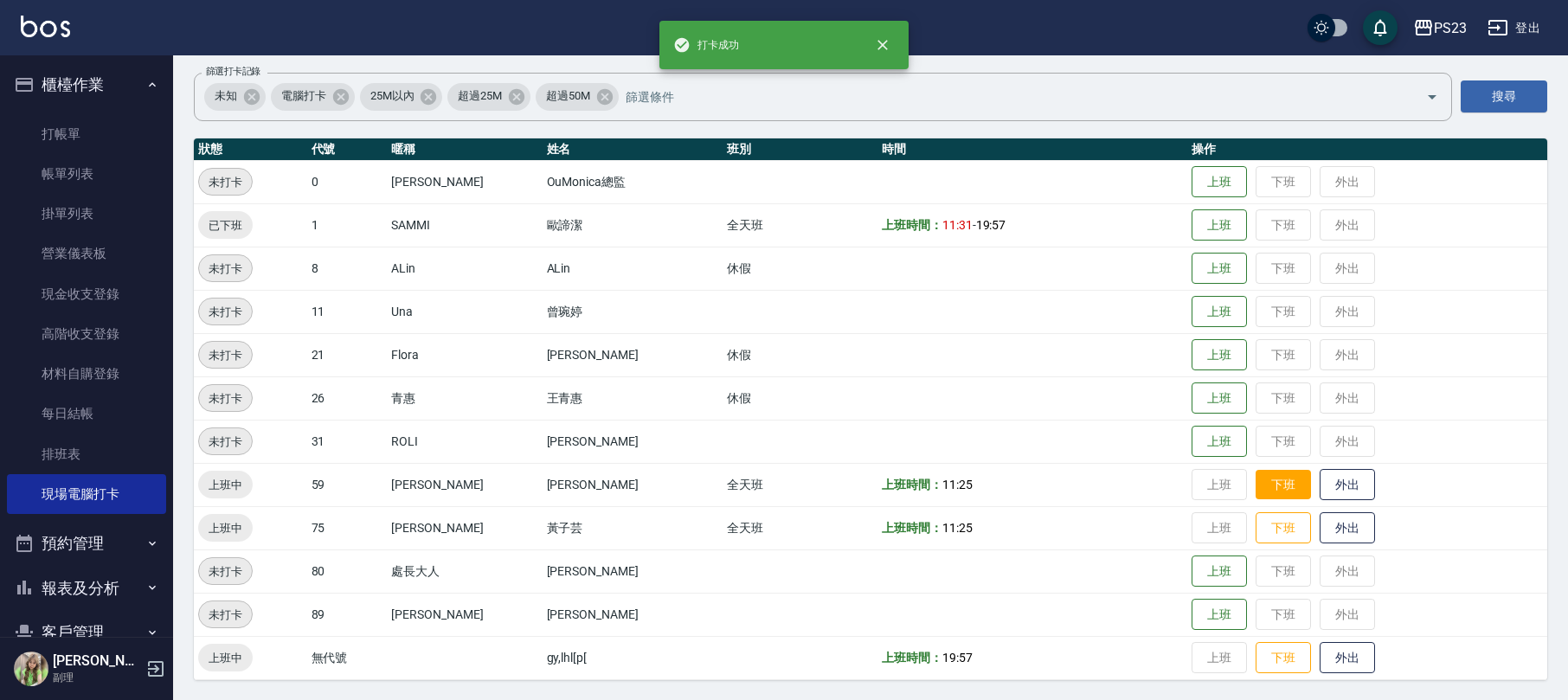
click at [1265, 482] on button "下班" at bounding box center [1284, 485] width 56 height 30
click at [1256, 528] on button "下班" at bounding box center [1284, 528] width 56 height 30
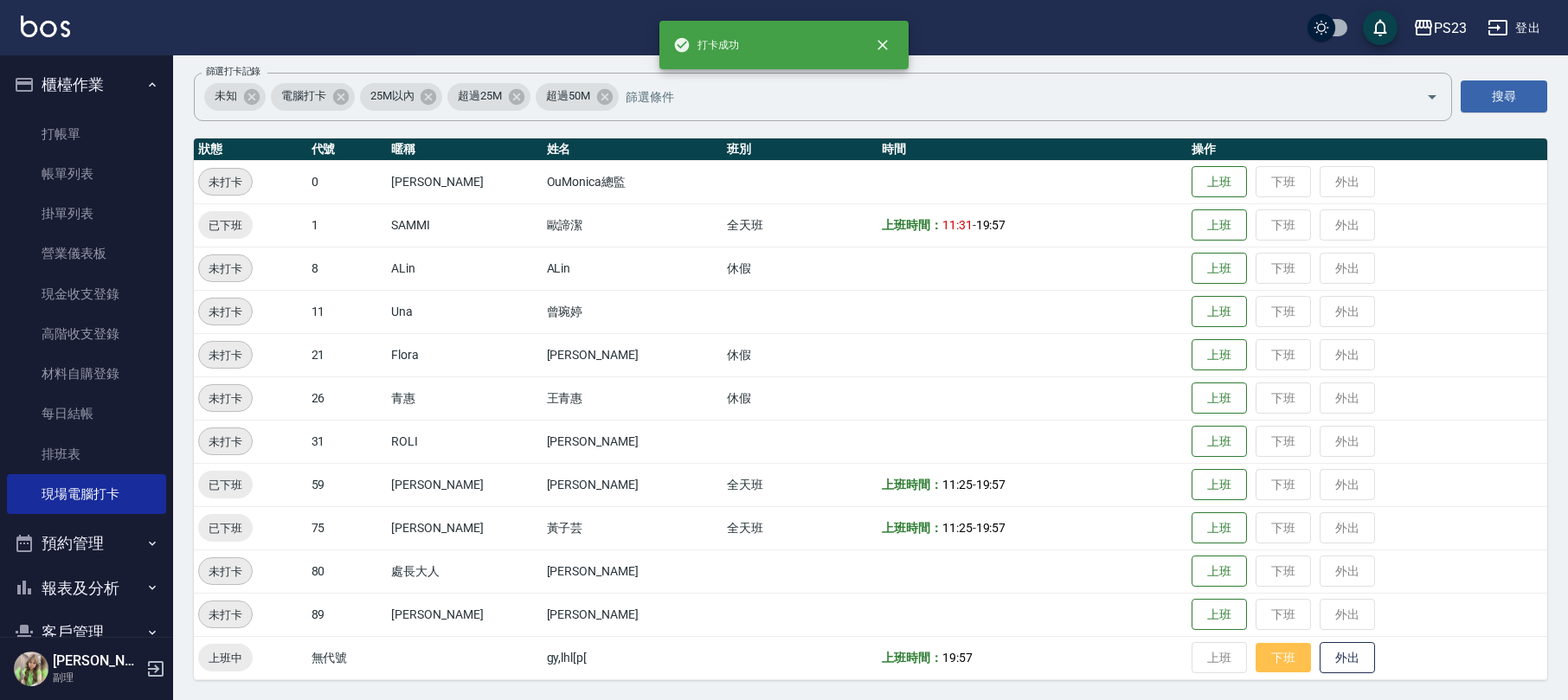
click at [1264, 661] on button "下班" at bounding box center [1284, 658] width 56 height 30
